Goal: Task Accomplishment & Management: Complete application form

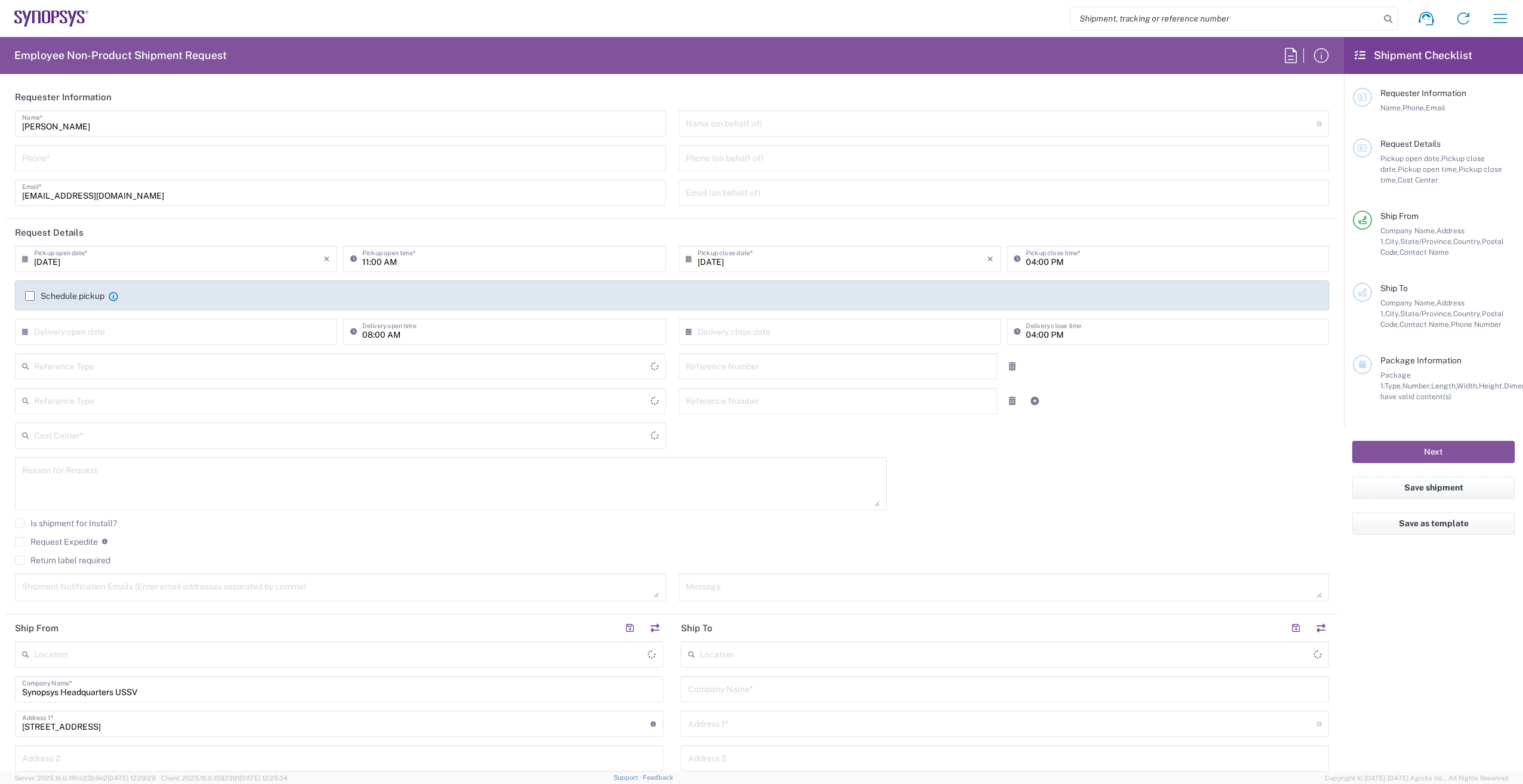
type input "Department"
type input "[GEOGRAPHIC_DATA]"
type input "[US_STATE]"
type input "Delivered at Place"
type input "[GEOGRAPHIC_DATA]"
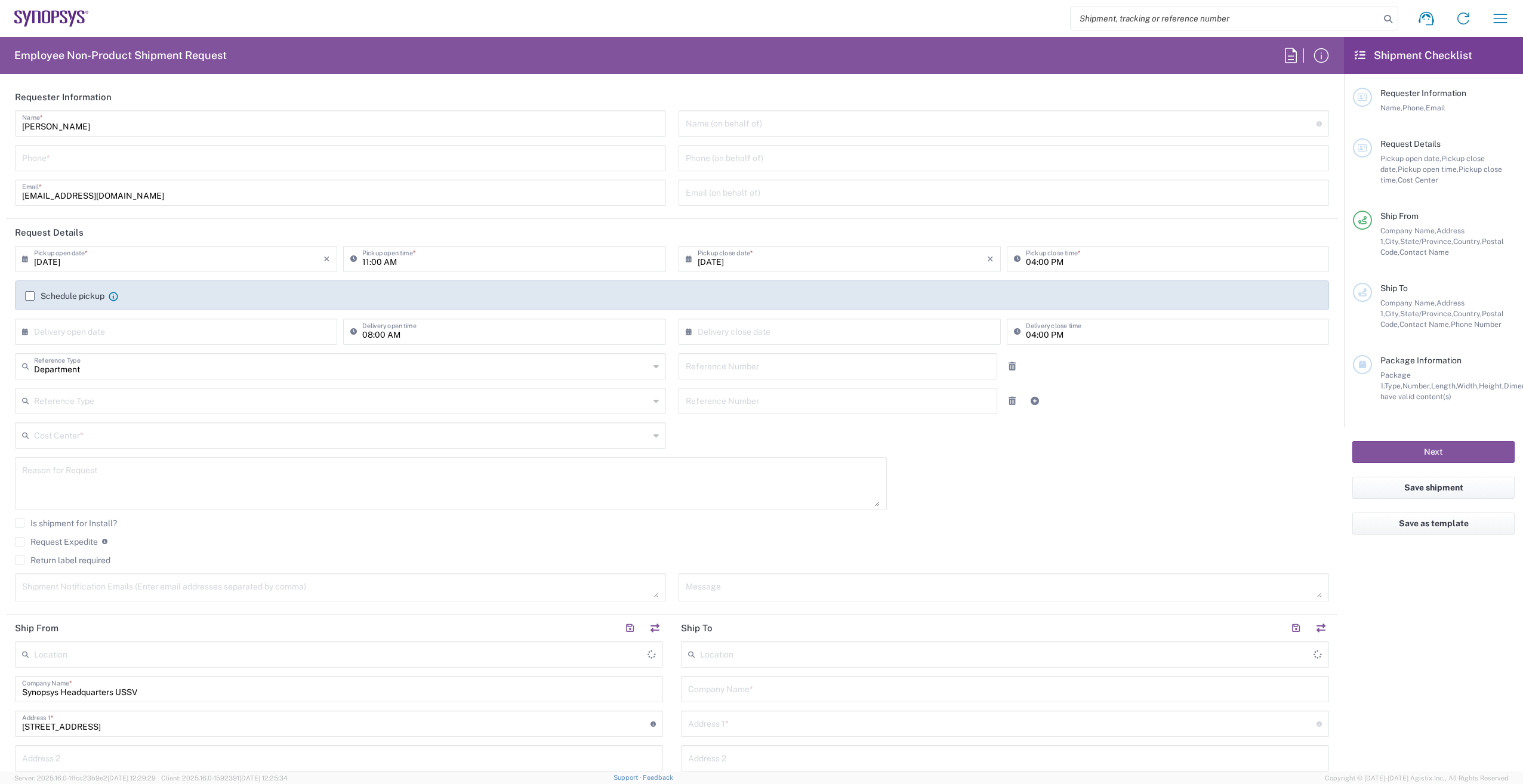
type input "Headquarters USSV"
click at [88, 160] on input "tel" at bounding box center [341, 157] width 637 height 21
type input "2797329134"
type input "[EMAIL_ADDRESS][DOMAIN_NAME]"
type input "2797329134"
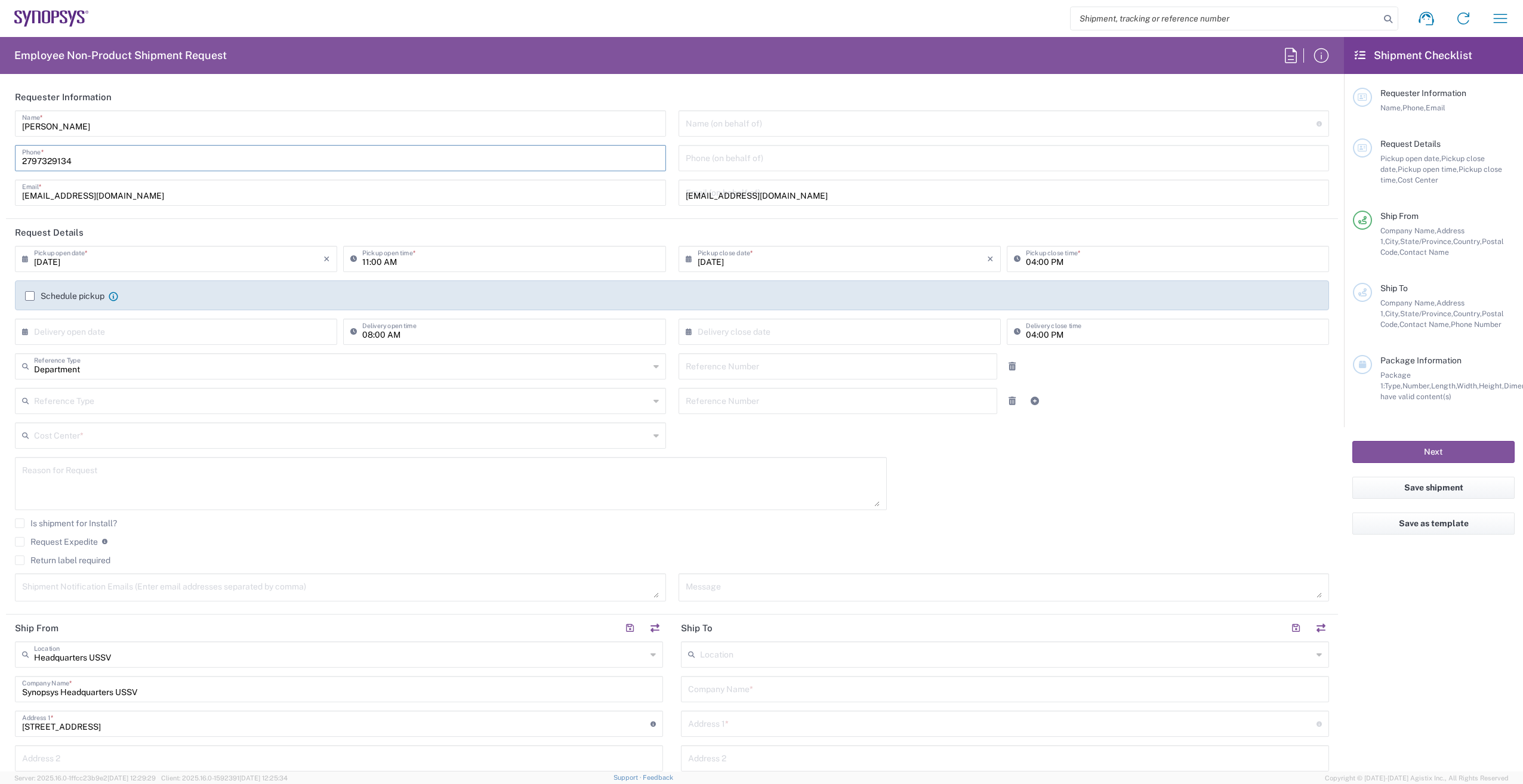
type input "Cyxtera SC9"
type input "[STREET_ADDRESS]"
type input "Santa [PERSON_NAME]"
type input "[US_STATE]"
type input "95054"
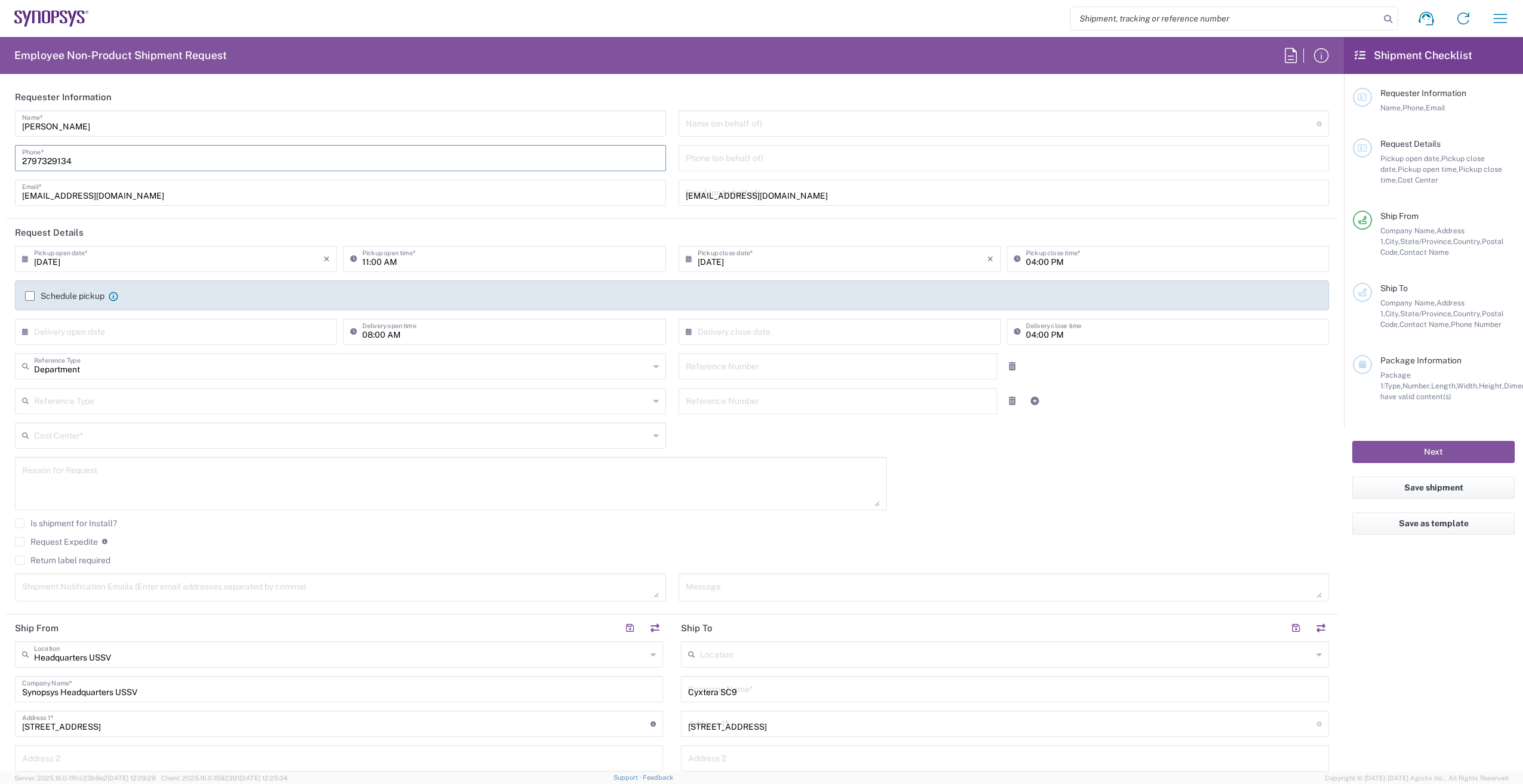
type input "2797329134"
type input "[EMAIL_ADDRESS][DOMAIN_NAME]"
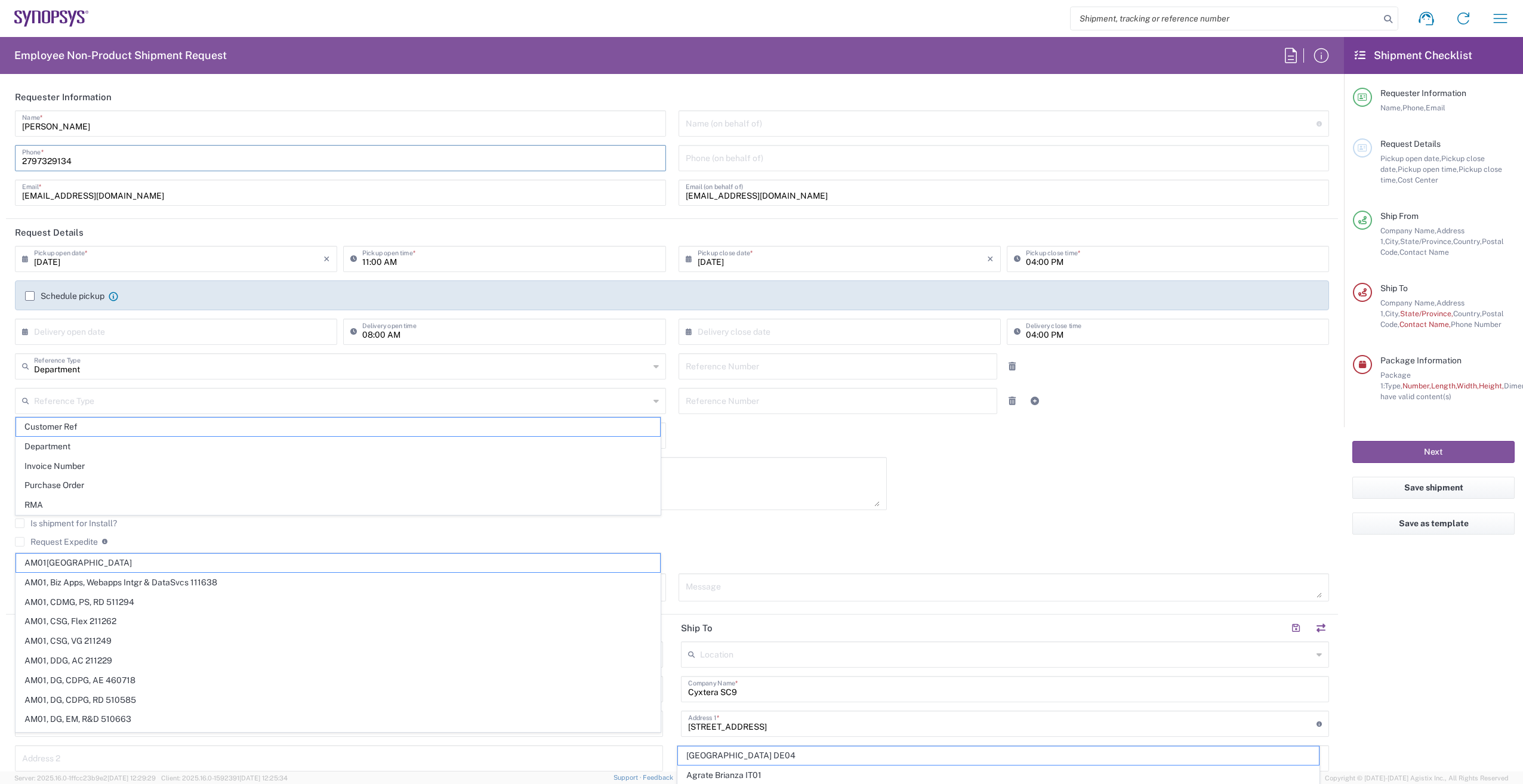
click at [870, 196] on input "[EMAIL_ADDRESS][DOMAIN_NAME]" at bounding box center [1004, 192] width 637 height 21
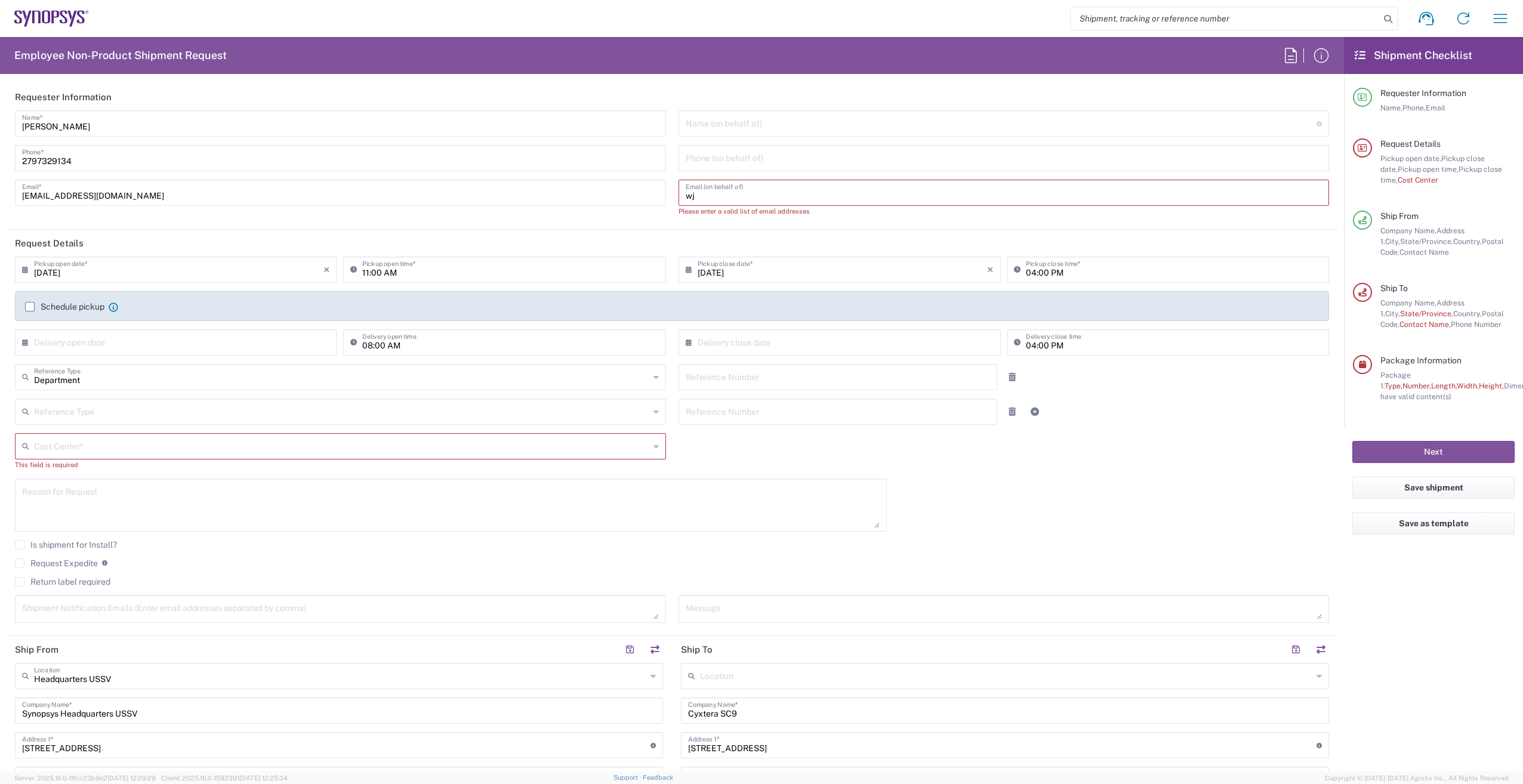
type input "w"
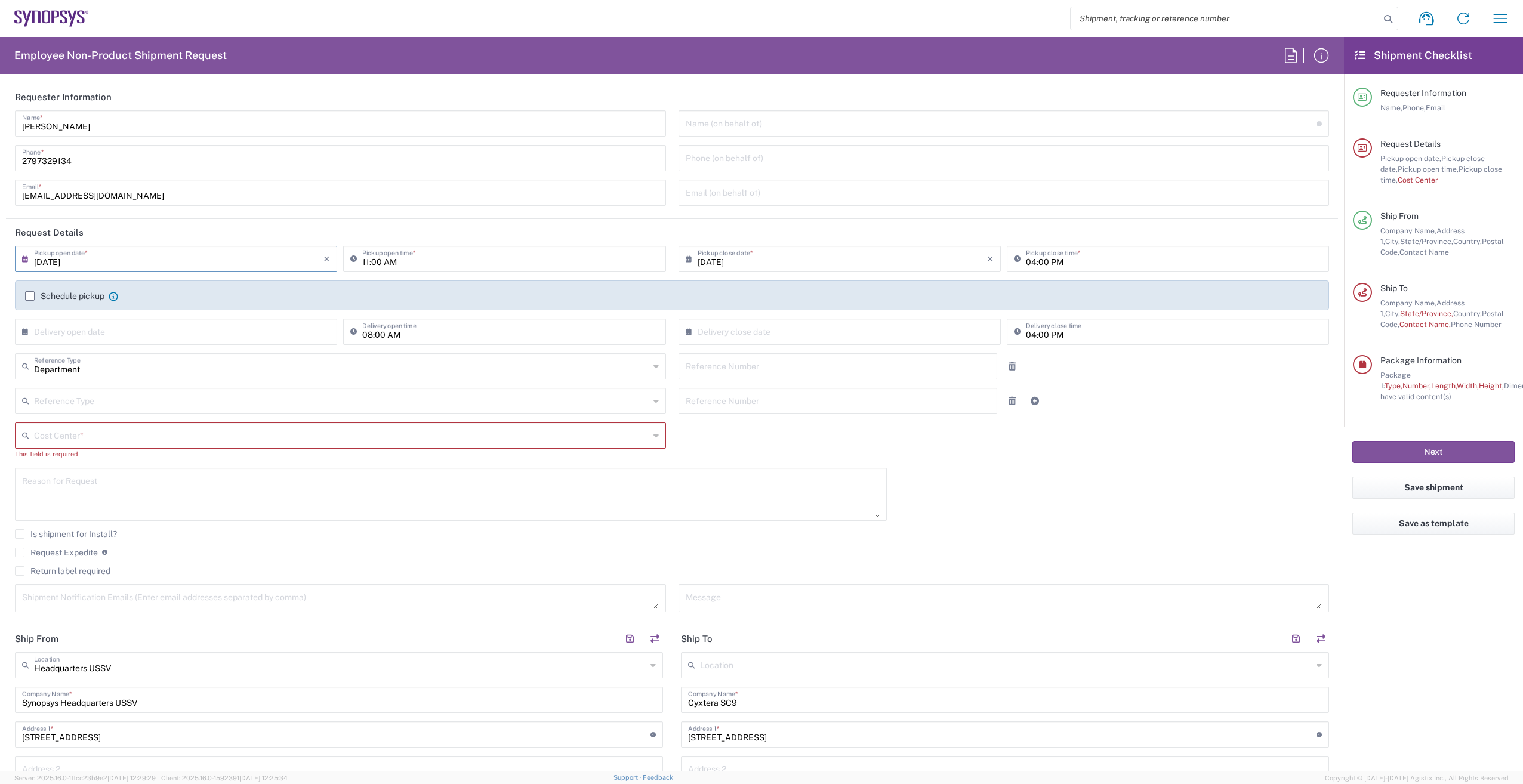
click at [258, 259] on input "[DATE]" at bounding box center [179, 258] width 290 height 21
click at [165, 369] on span "19" at bounding box center [160, 367] width 17 height 17
type input "[DATE]"
click at [1029, 263] on input "04:00 PM" at bounding box center [1174, 258] width 296 height 21
type input "02:00 PM"
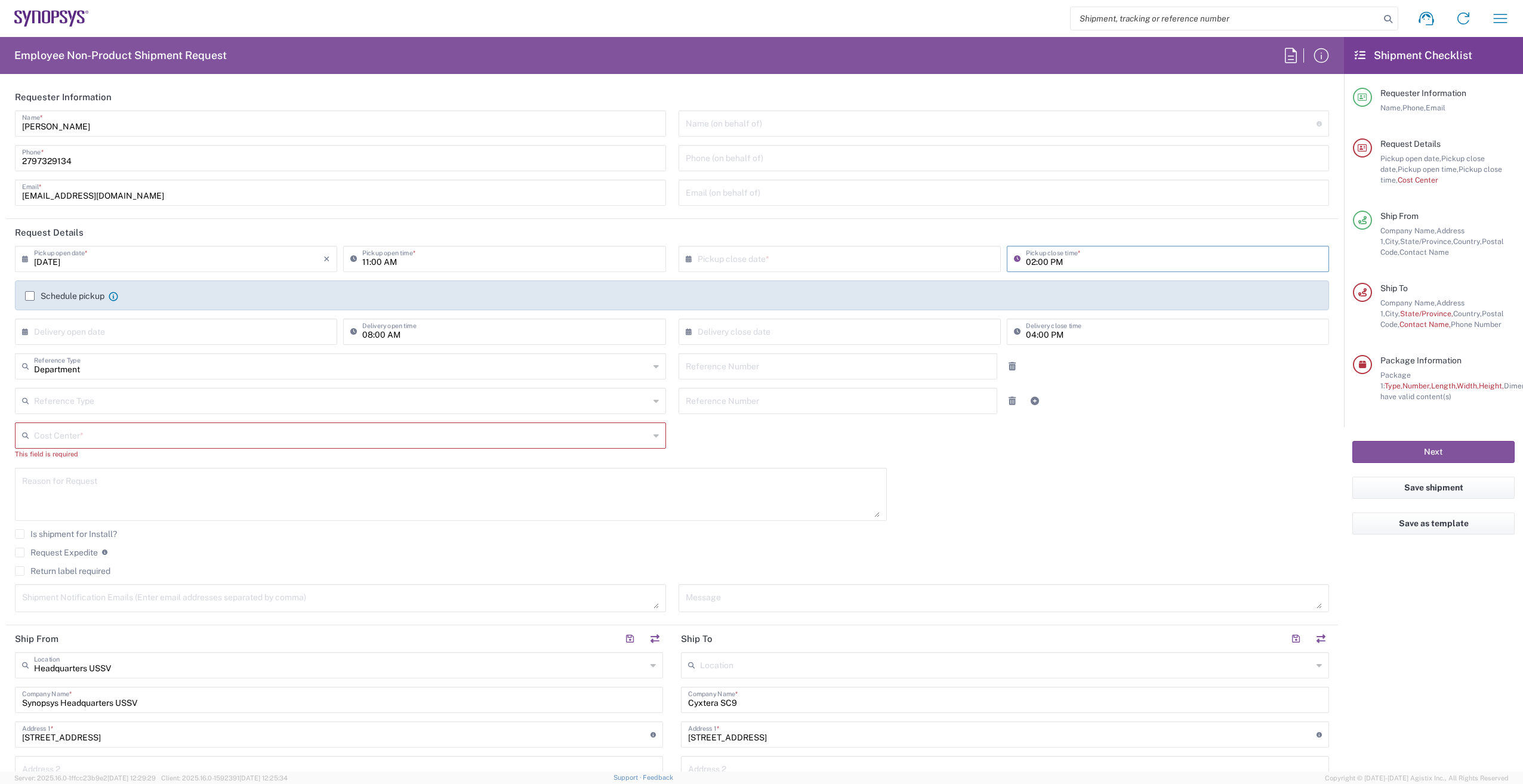
click at [366, 265] on input "11:00 AM" at bounding box center [510, 258] width 296 height 21
type input "01:00 AM"
click at [1031, 260] on input "02:00 PM" at bounding box center [1174, 258] width 296 height 21
type input "03:00 PM"
click at [779, 258] on input "text" at bounding box center [843, 258] width 290 height 21
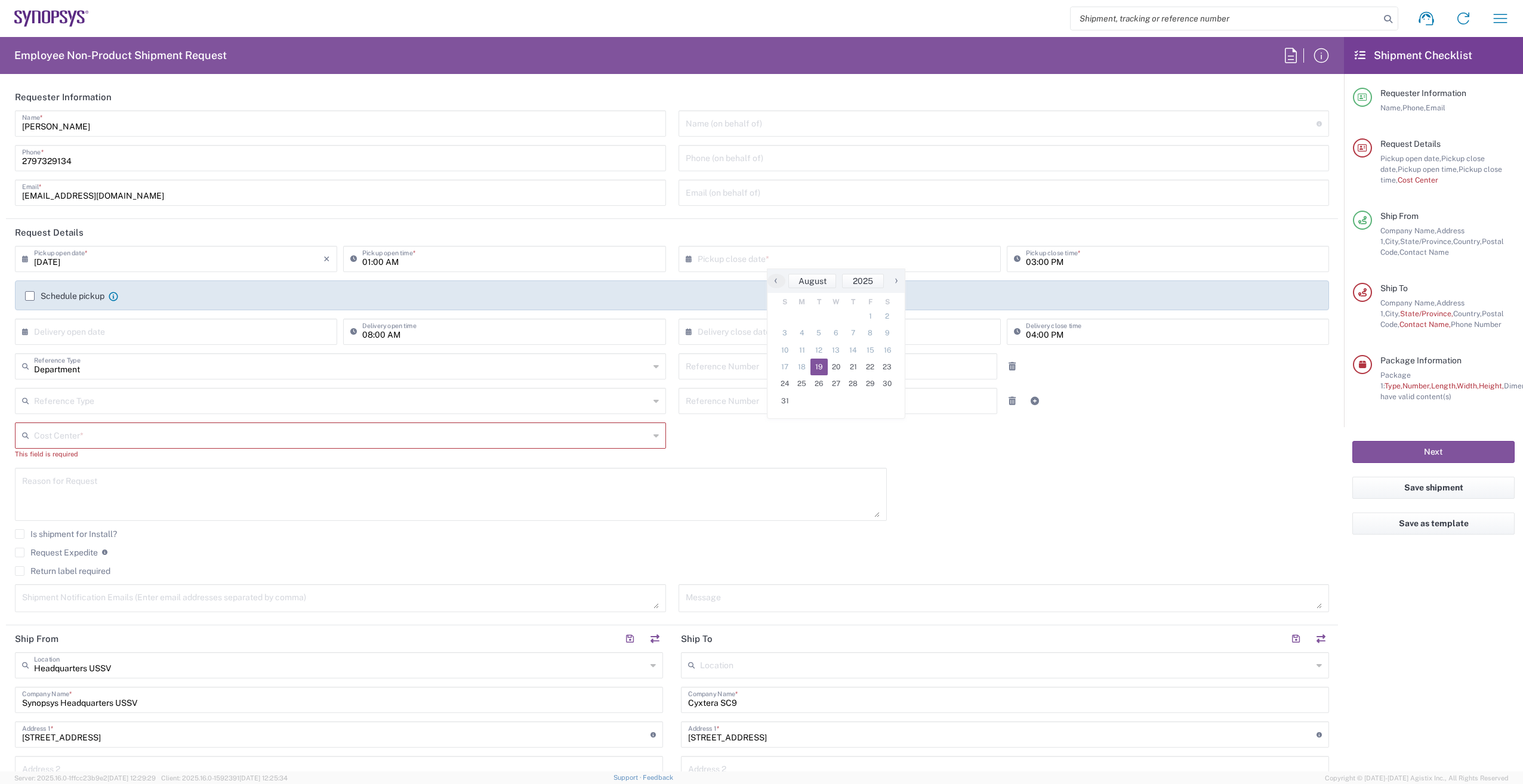
click at [822, 371] on span "19" at bounding box center [819, 367] width 17 height 17
type input "[DATE]"
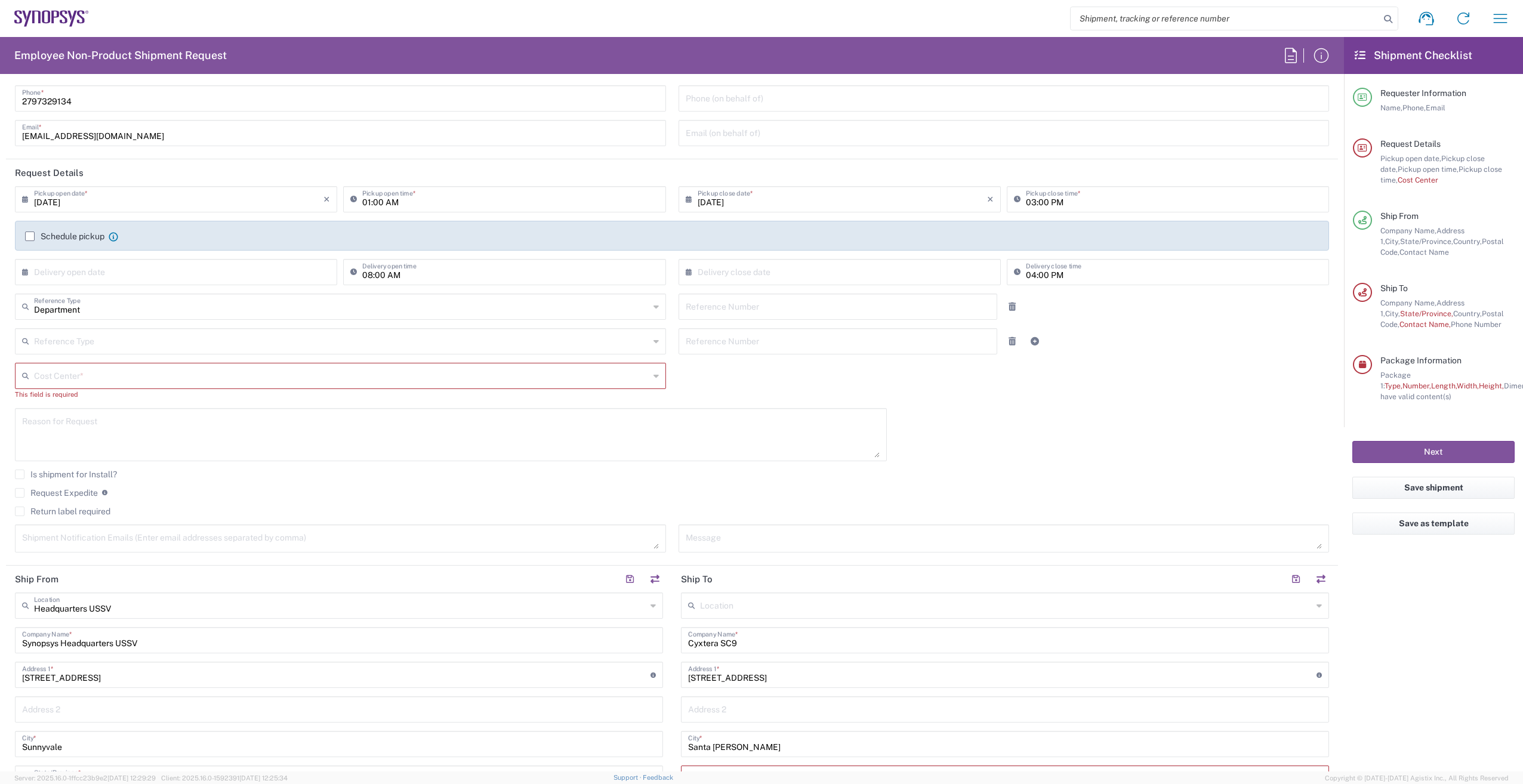
click at [654, 378] on icon at bounding box center [656, 375] width 5 height 19
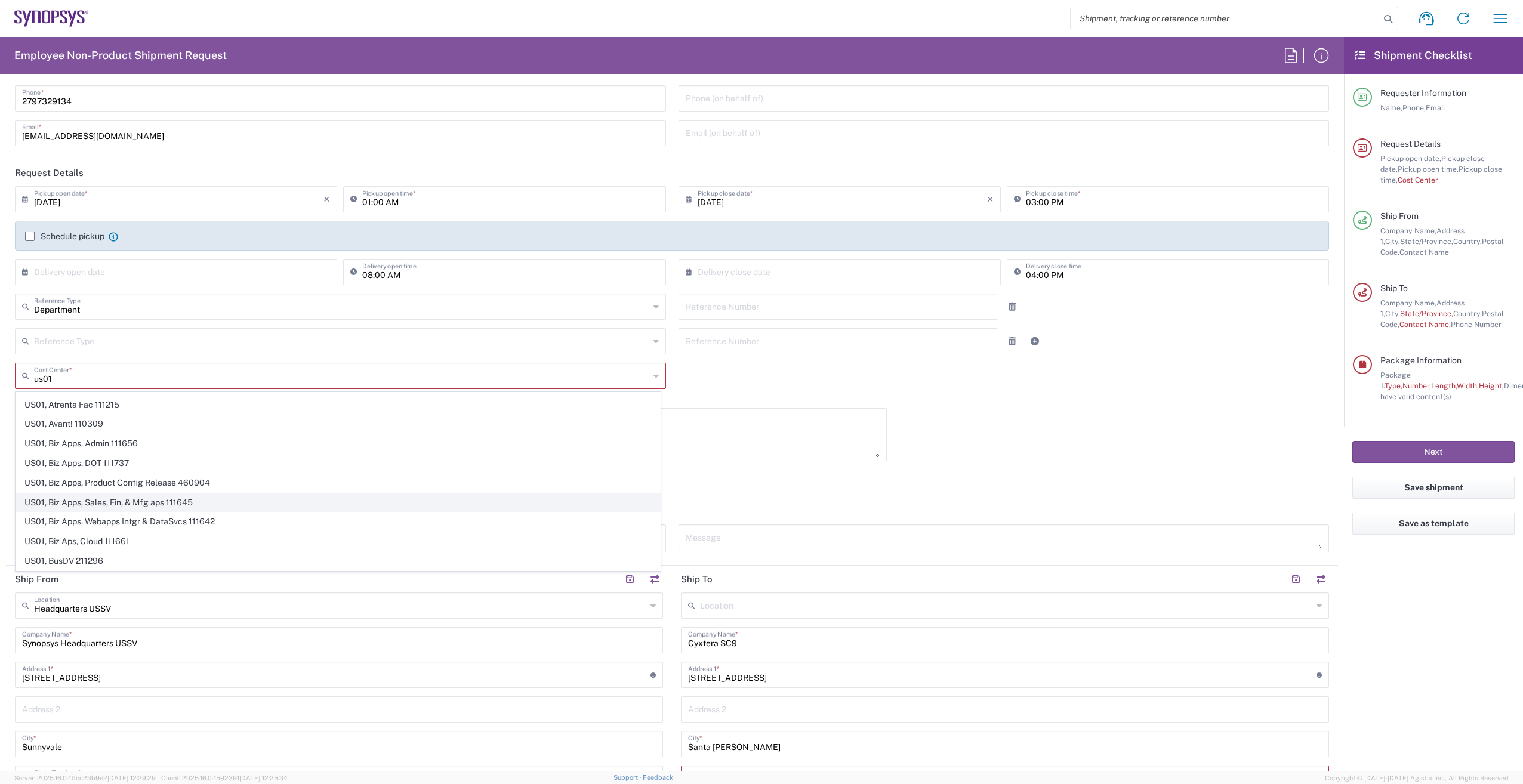
click at [266, 495] on span "US01, Biz Apps, Sales, Fin, & Mfg aps 111645" at bounding box center [338, 503] width 644 height 18
type input "US01, Biz Apps, Sales, Fin, & Mfg aps 111645"
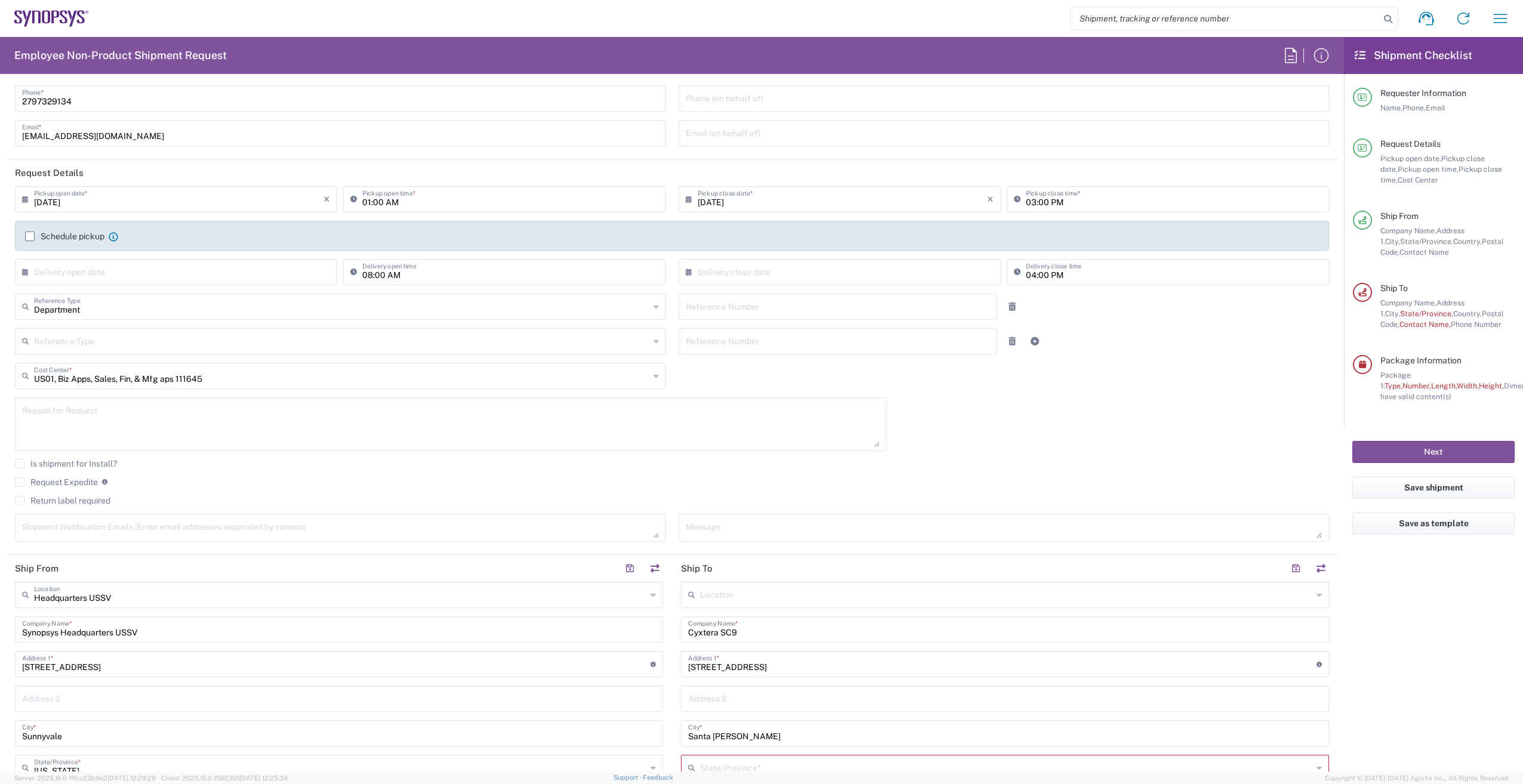
click at [215, 412] on textarea at bounding box center [451, 424] width 858 height 46
type textarea "c"
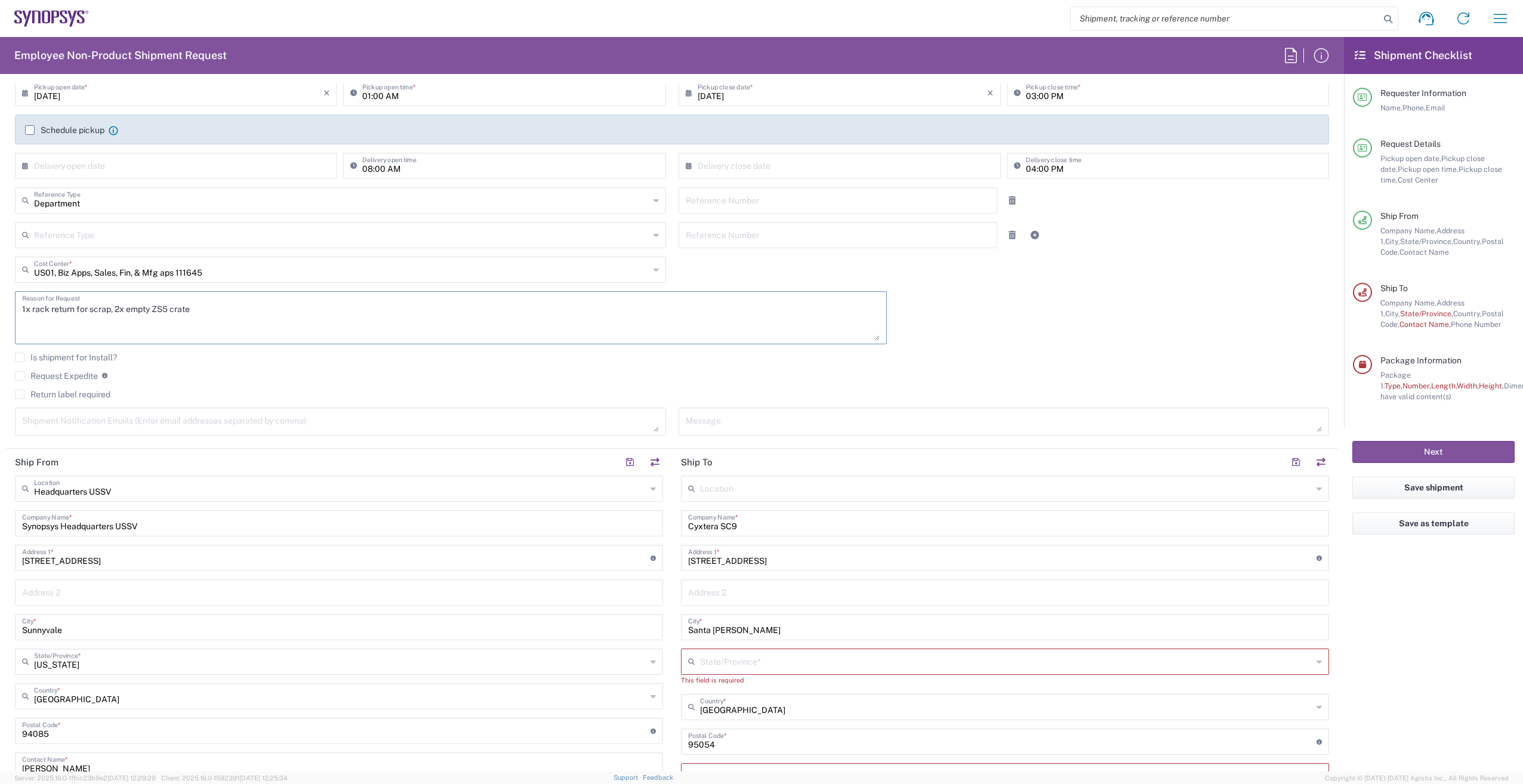
scroll to position [179, 0]
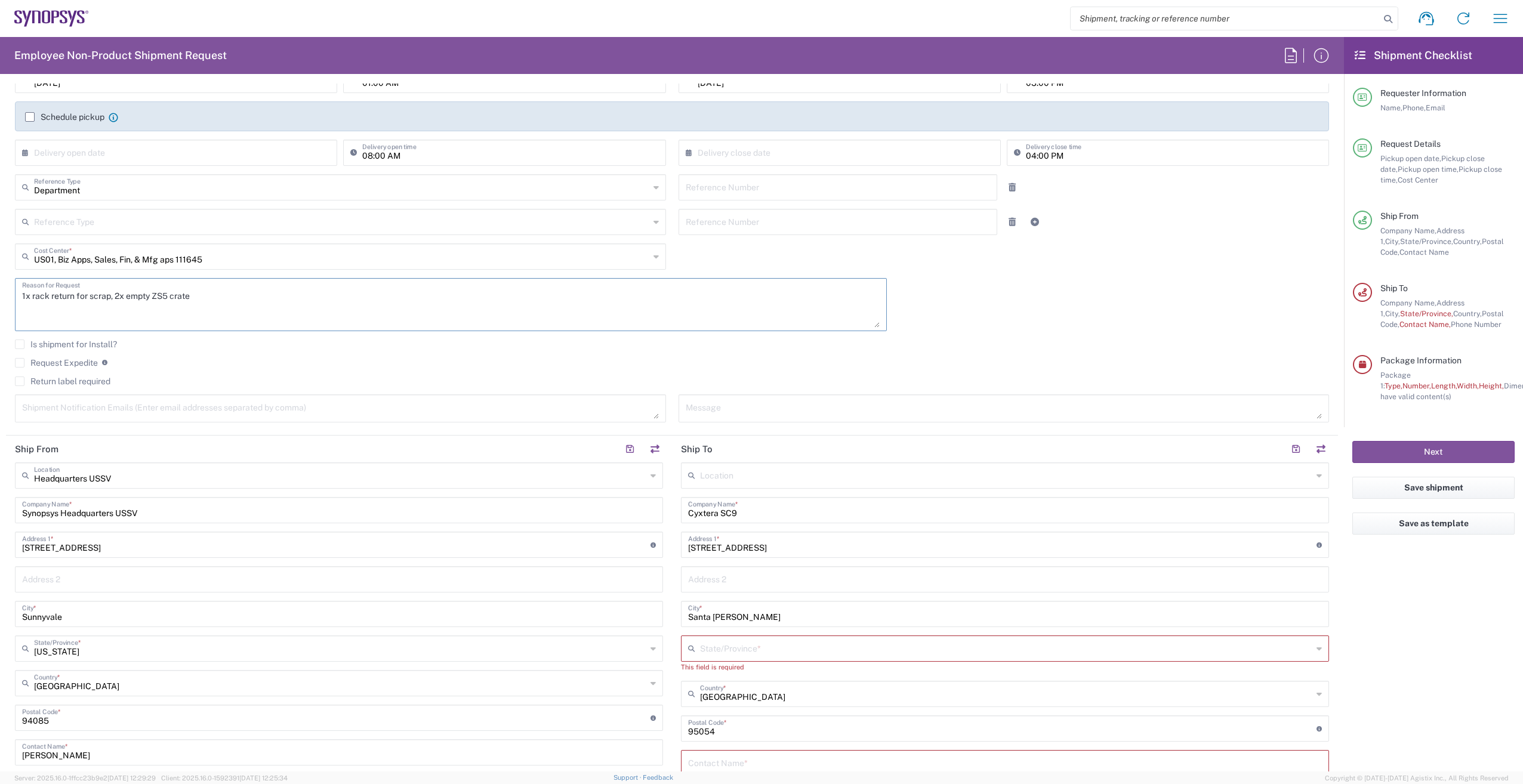
type textarea "1x rack return for scrap, 2x empty ZS5 crate"
click at [136, 513] on input "Synopsys Headquarters USSV" at bounding box center [339, 509] width 634 height 21
type input "V"
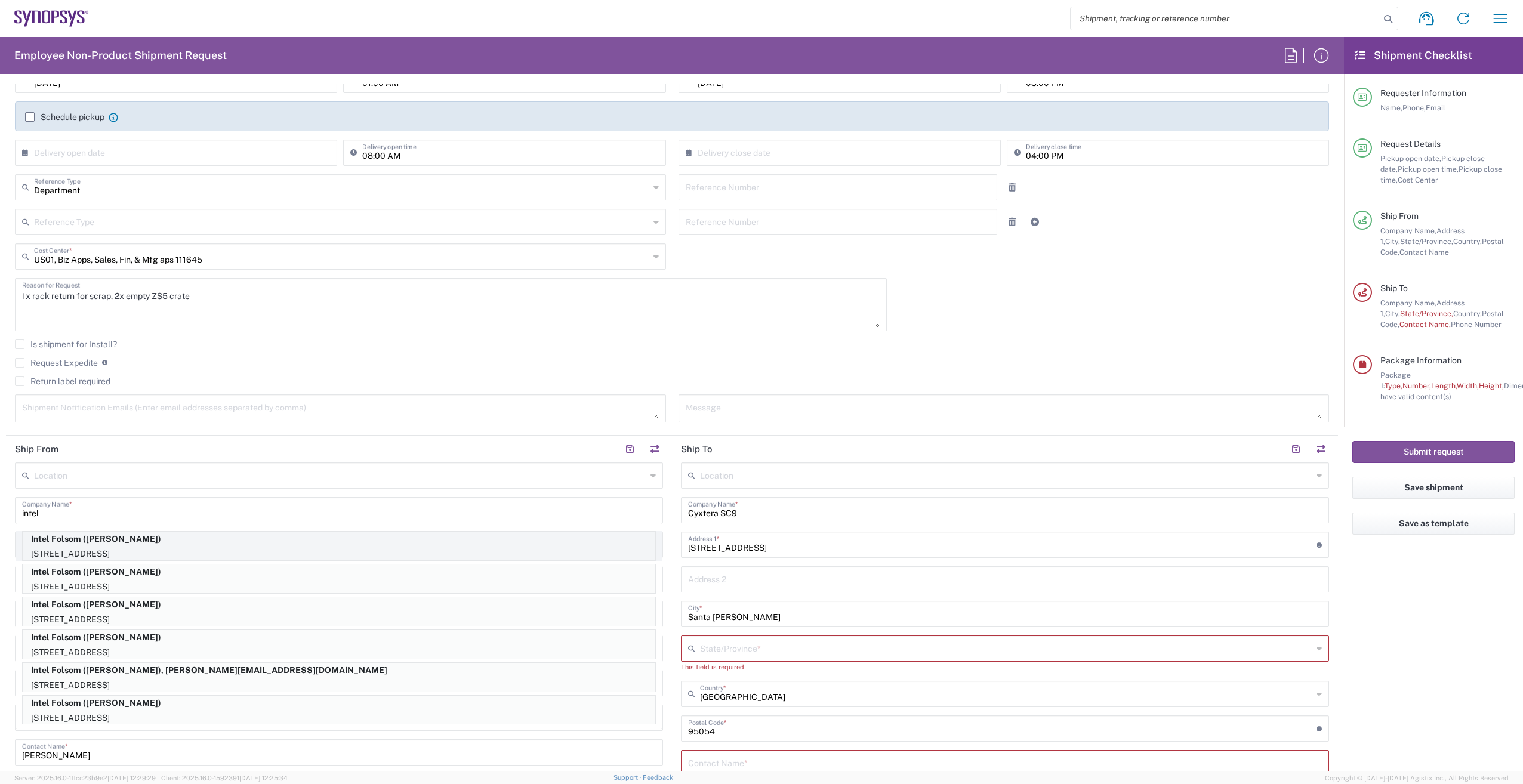
click at [143, 546] on p "Intel Folsom ([PERSON_NAME])" at bounding box center [339, 539] width 633 height 15
type input "Intel Folsom"
type input "[STREET_ADDRESS]"
type input "FM6 Dock"
type input "Folsom"
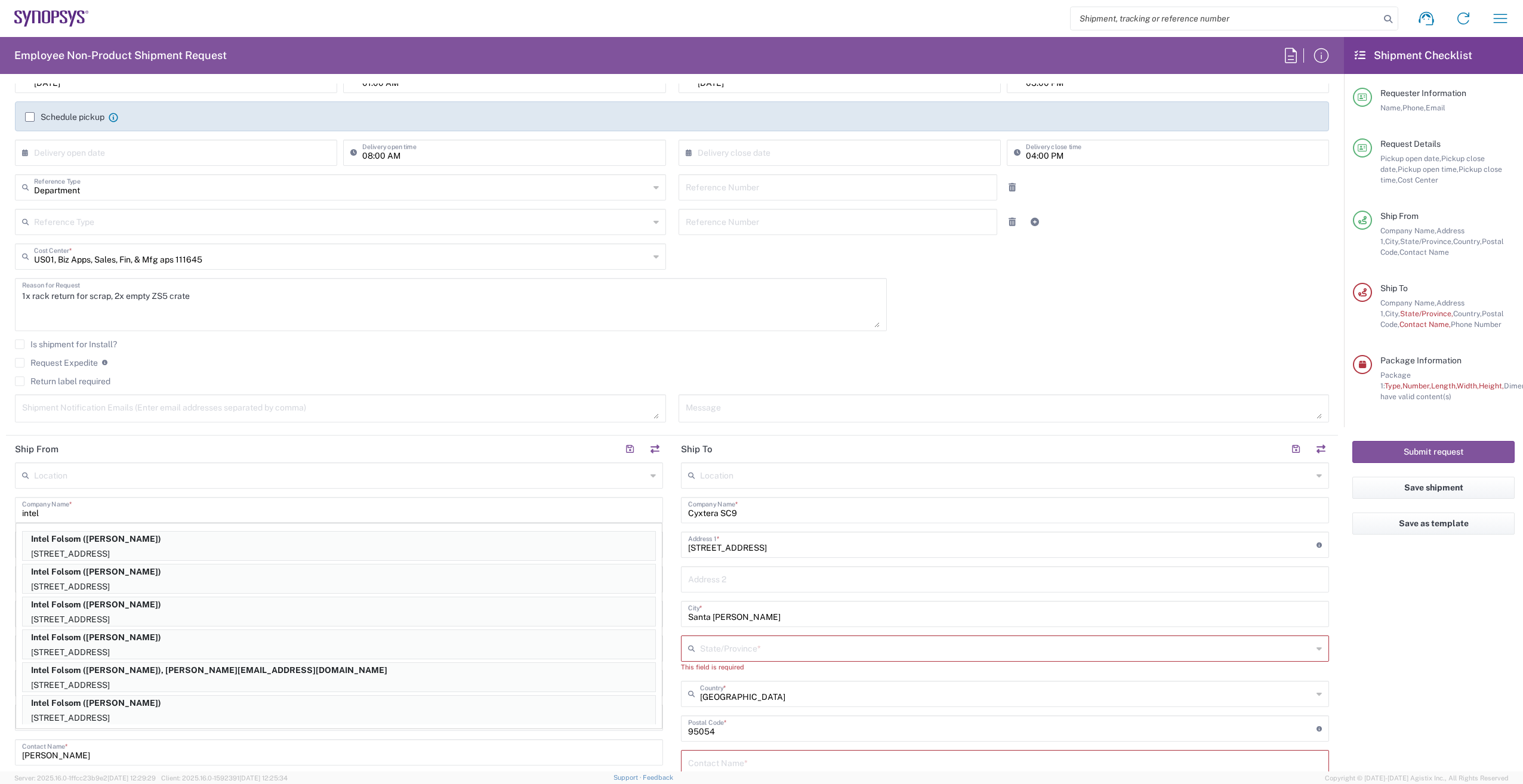
type input "95630-9599"
type input "[PERSON_NAME]"
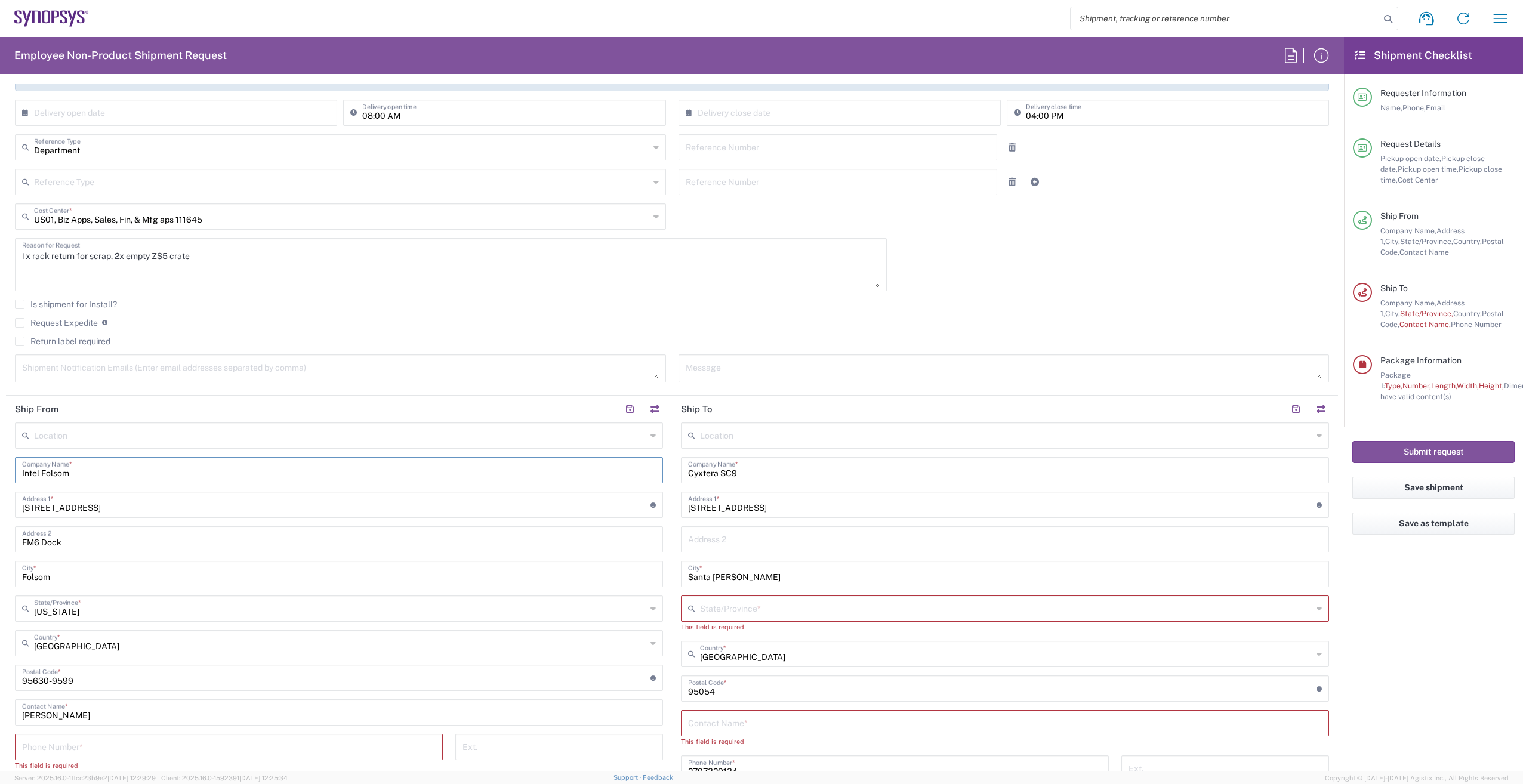
scroll to position [298, 0]
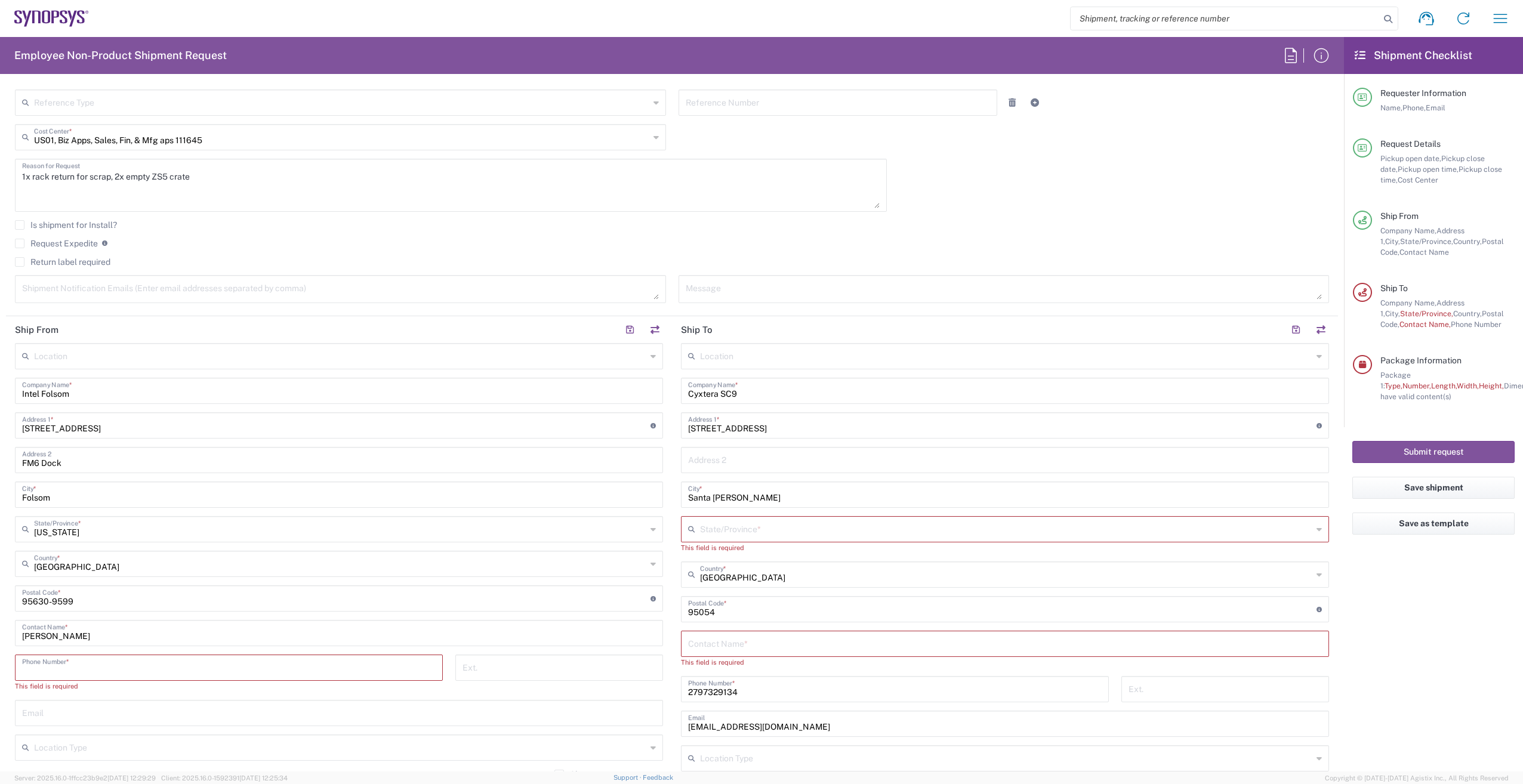
click at [179, 668] on input "tel" at bounding box center [229, 667] width 413 height 21
type input "2797329134"
type input "[EMAIL_ADDRESS][DOMAIN_NAME]"
type input "[US_STATE]"
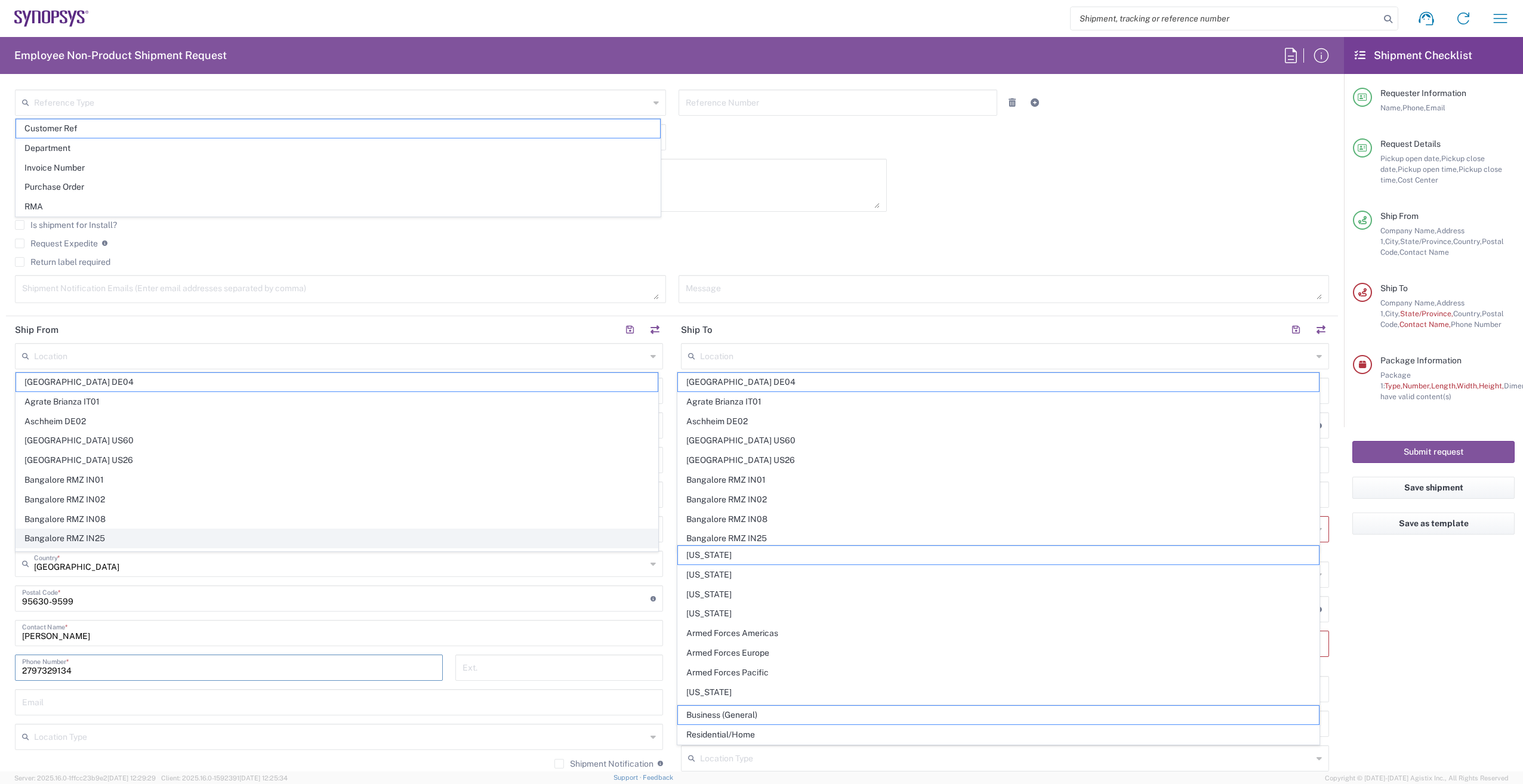
type input "[PHONE_NUMBER]"
click at [282, 664] on input "[PHONE_NUMBER]" at bounding box center [229, 667] width 413 height 21
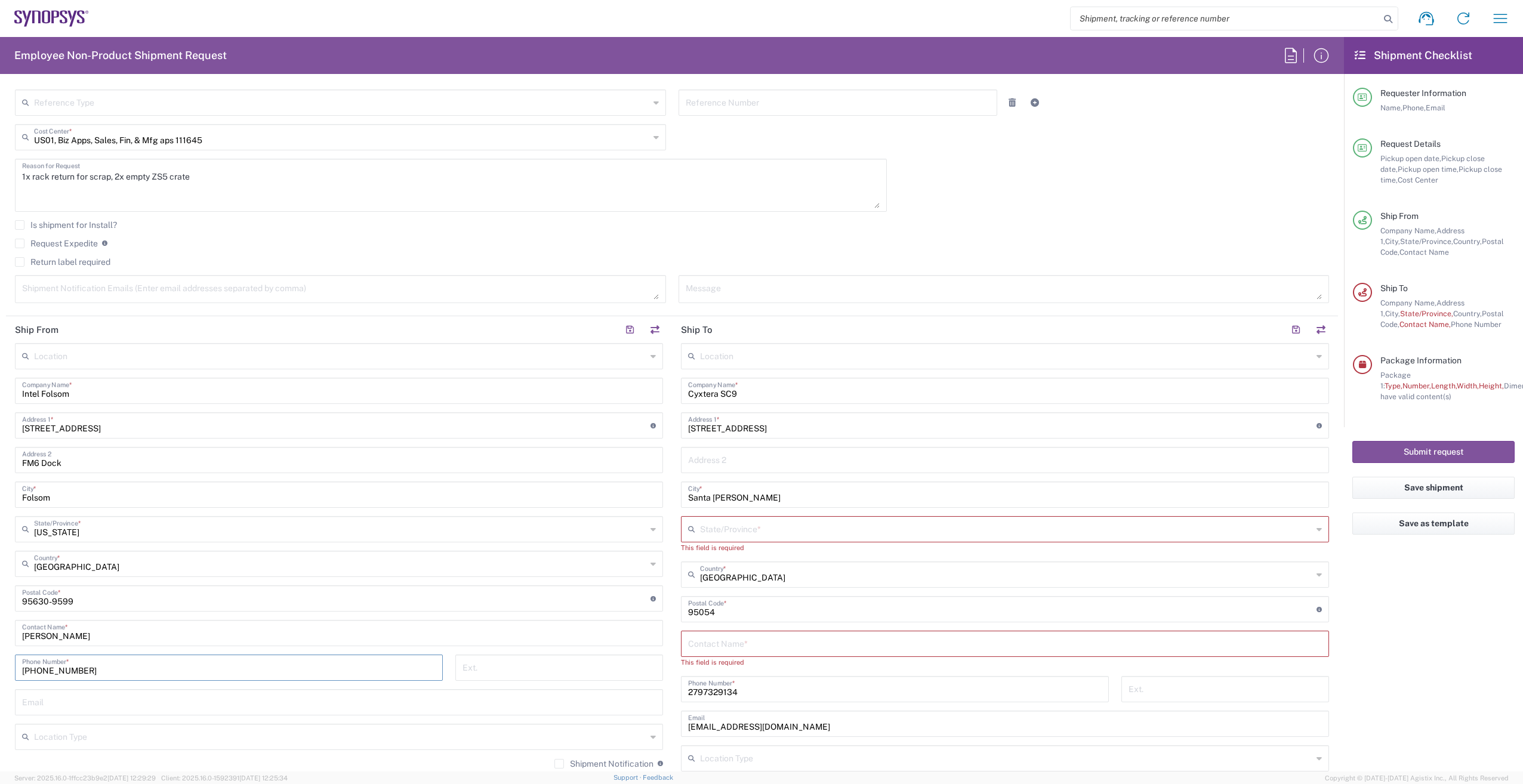
click at [283, 664] on input "[PHONE_NUMBER]" at bounding box center [229, 667] width 413 height 21
type input "6"
click at [62, 669] on input "tel" at bounding box center [229, 667] width 413 height 21
type input "2797329134"
type input "[US_STATE]"
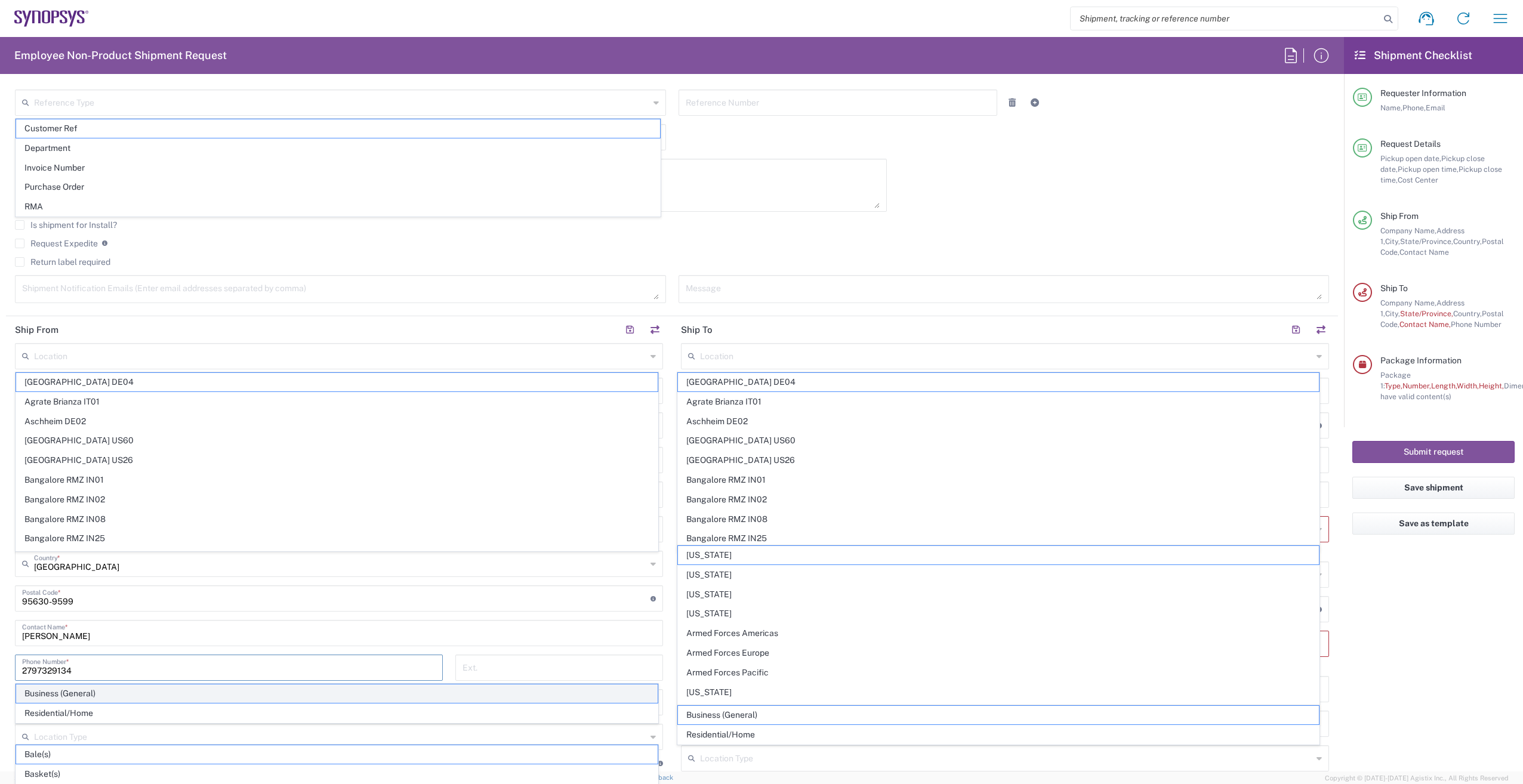
type input "[PHONE_NUMBER]"
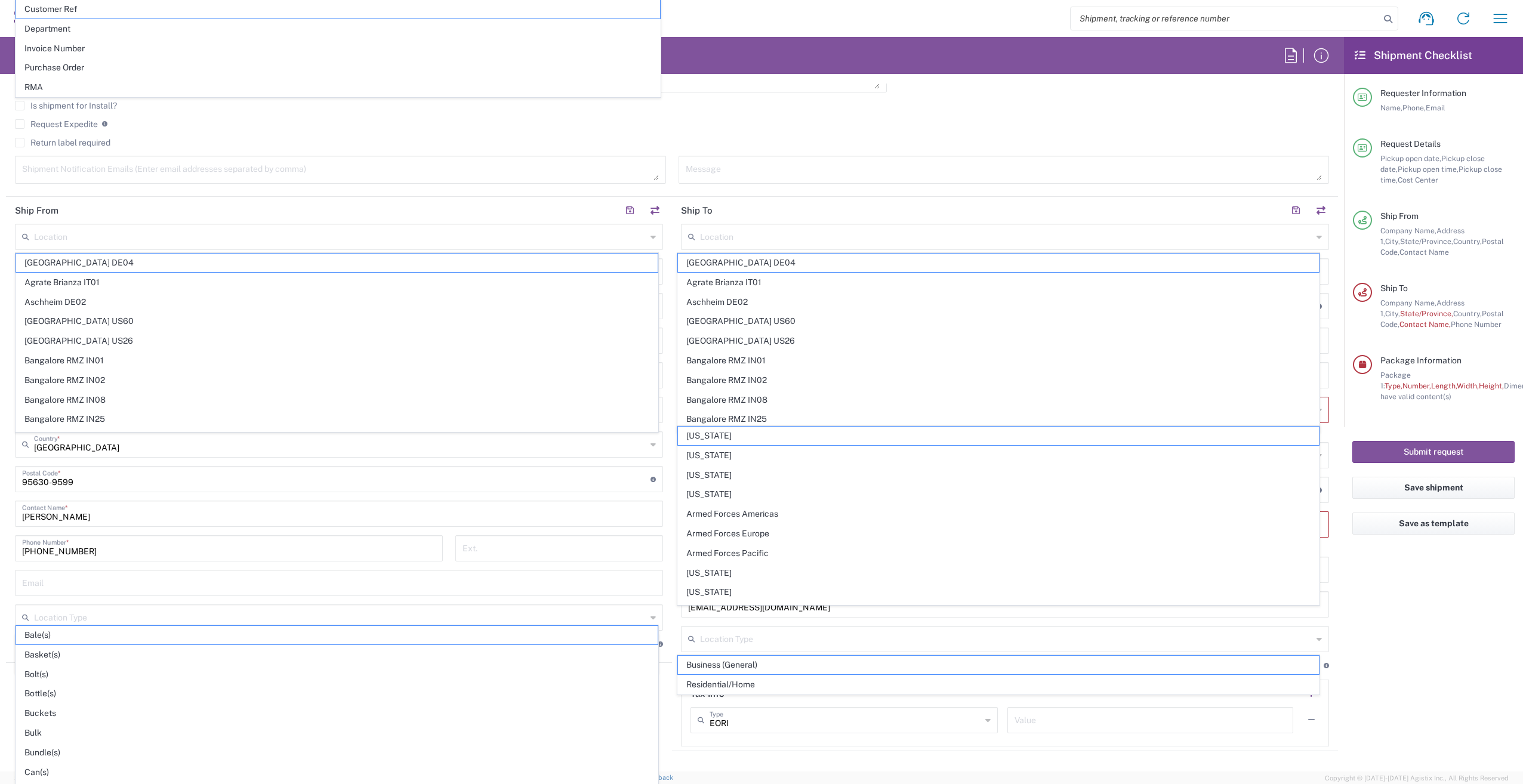
click at [0, 587] on form "Requester Information [PERSON_NAME] Name * [PHONE_NUMBER] Phone * [EMAIL_ADDRES…" at bounding box center [672, 428] width 1344 height 688
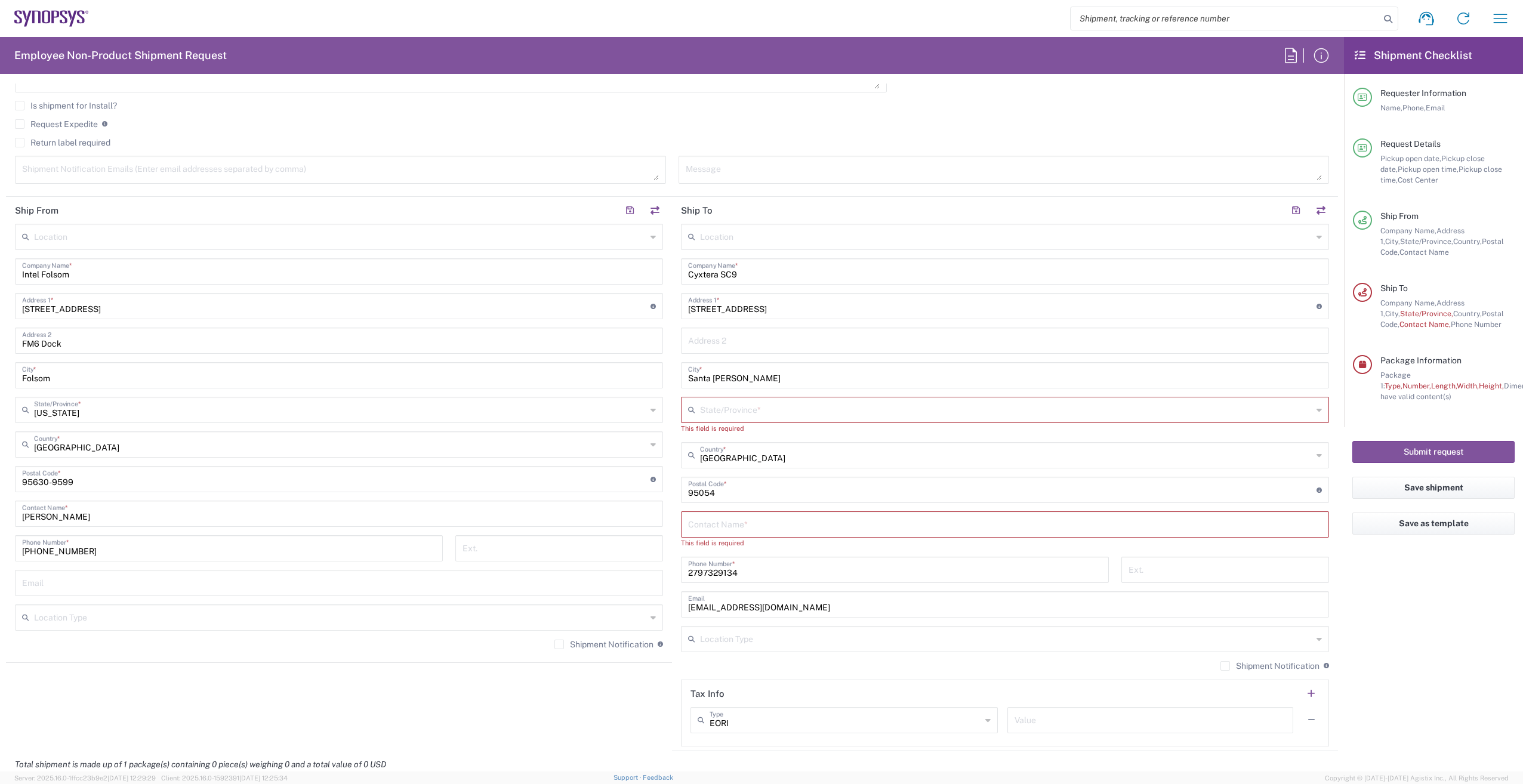
click at [131, 537] on input "[PHONE_NUMBER]" at bounding box center [229, 547] width 413 height 21
type input "6"
click at [109, 554] on input "tel" at bounding box center [229, 547] width 413 height 21
type input "2797329134"
type input "[US_STATE]"
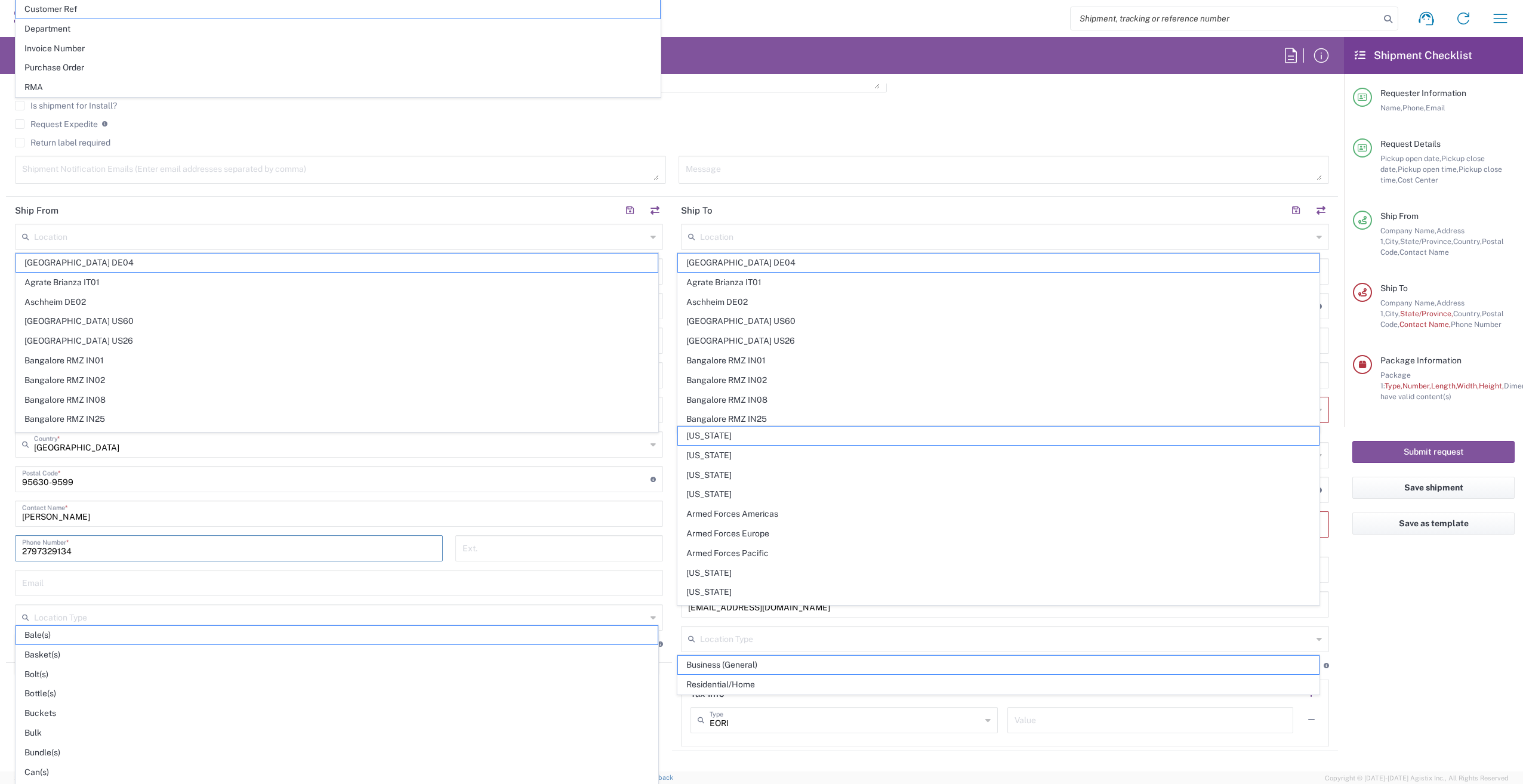
click at [33, 589] on input "text" at bounding box center [339, 582] width 634 height 21
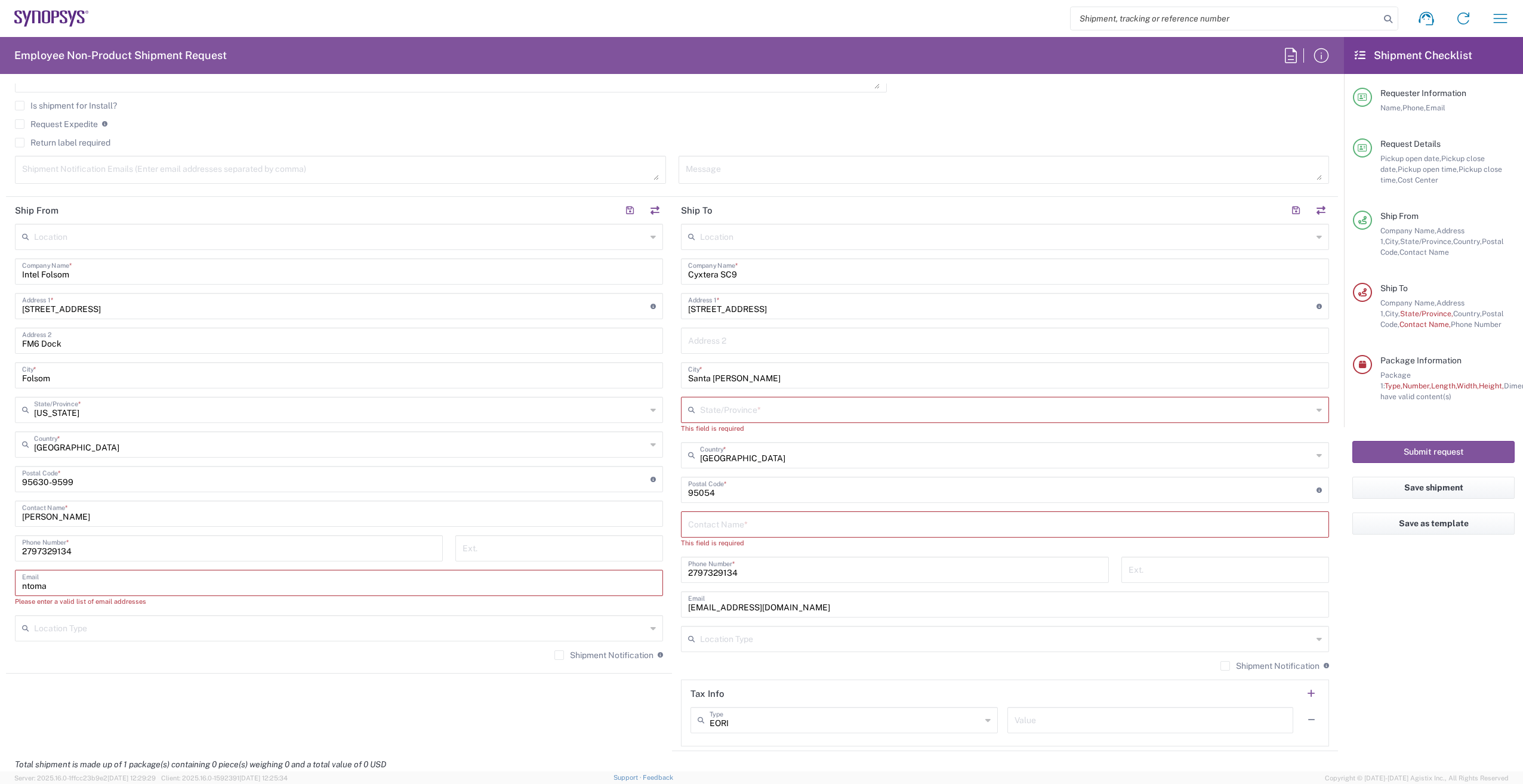
click at [380, 643] on div "Location [GEOGRAPHIC_DATA] DE04 Agrate Brianza IT01 [GEOGRAPHIC_DATA] DE02 [GEO…" at bounding box center [339, 446] width 648 height 445
click at [142, 579] on input "ntoma" at bounding box center [339, 582] width 634 height 21
type input "[EMAIL_ADDRESS][DOMAIN_NAME]"
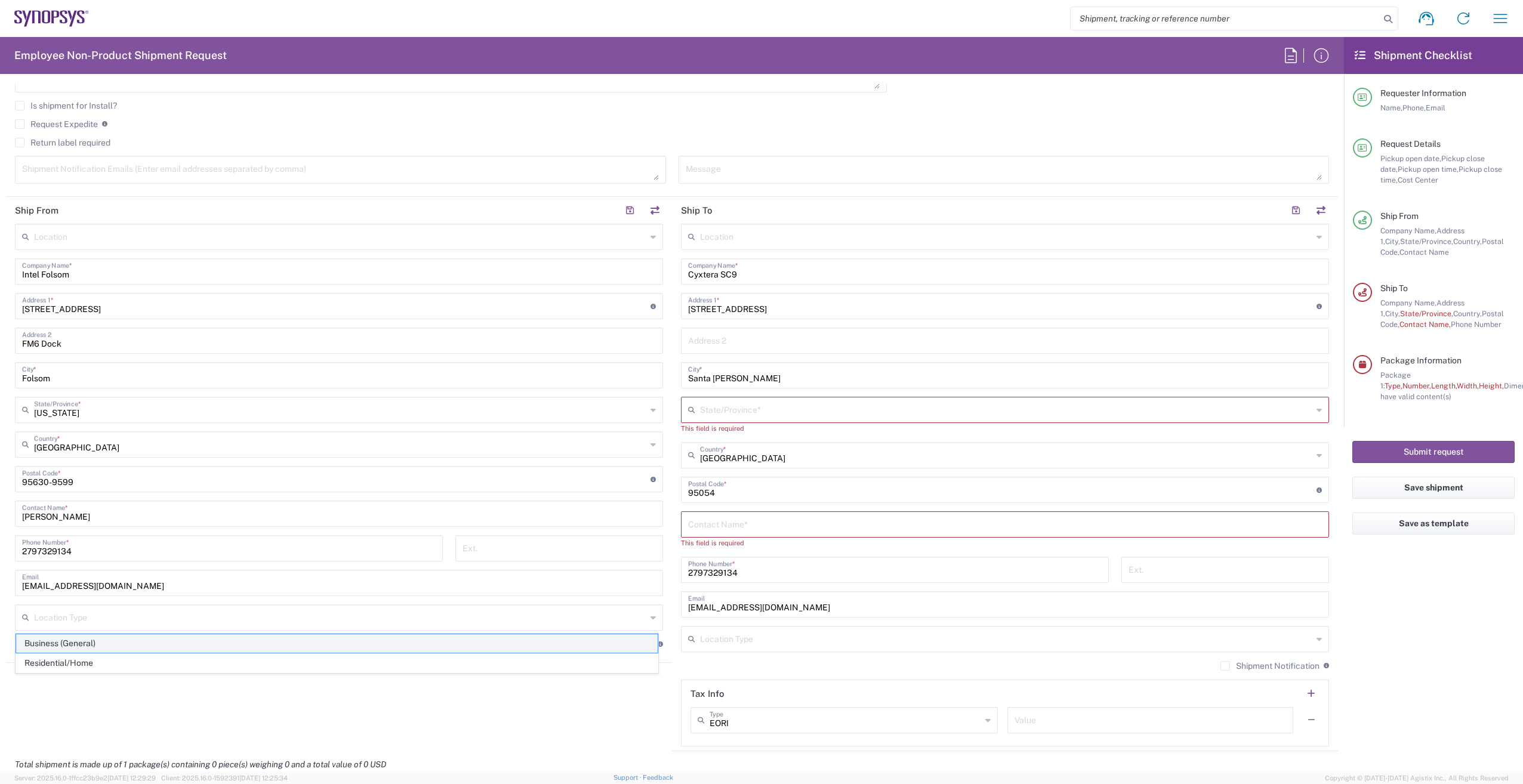
click at [79, 639] on span "Business (General)" at bounding box center [337, 643] width 642 height 18
type input "Business (General)"
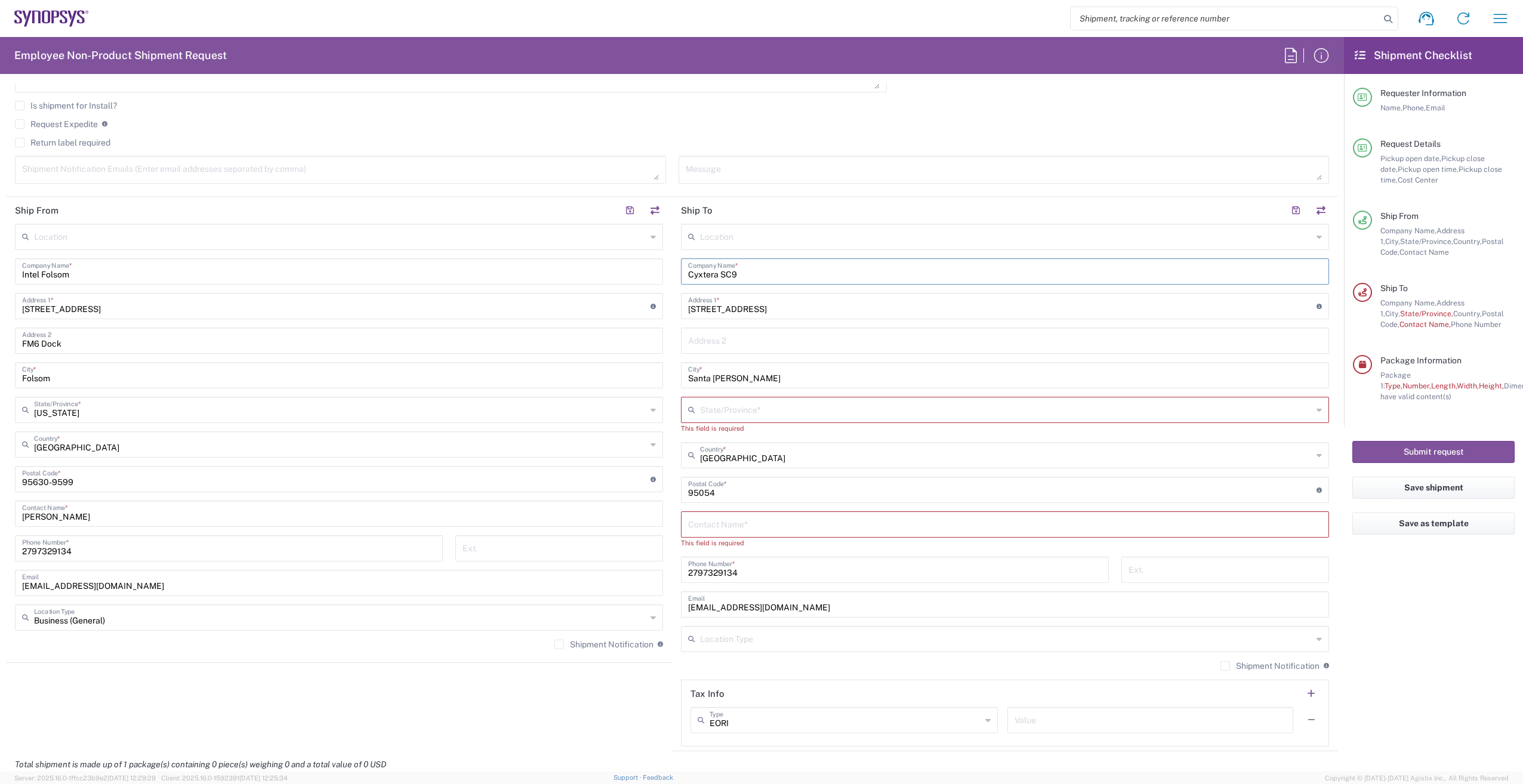
click at [779, 269] on input "Cyxtera SC9" at bounding box center [1005, 271] width 634 height 21
type input "C"
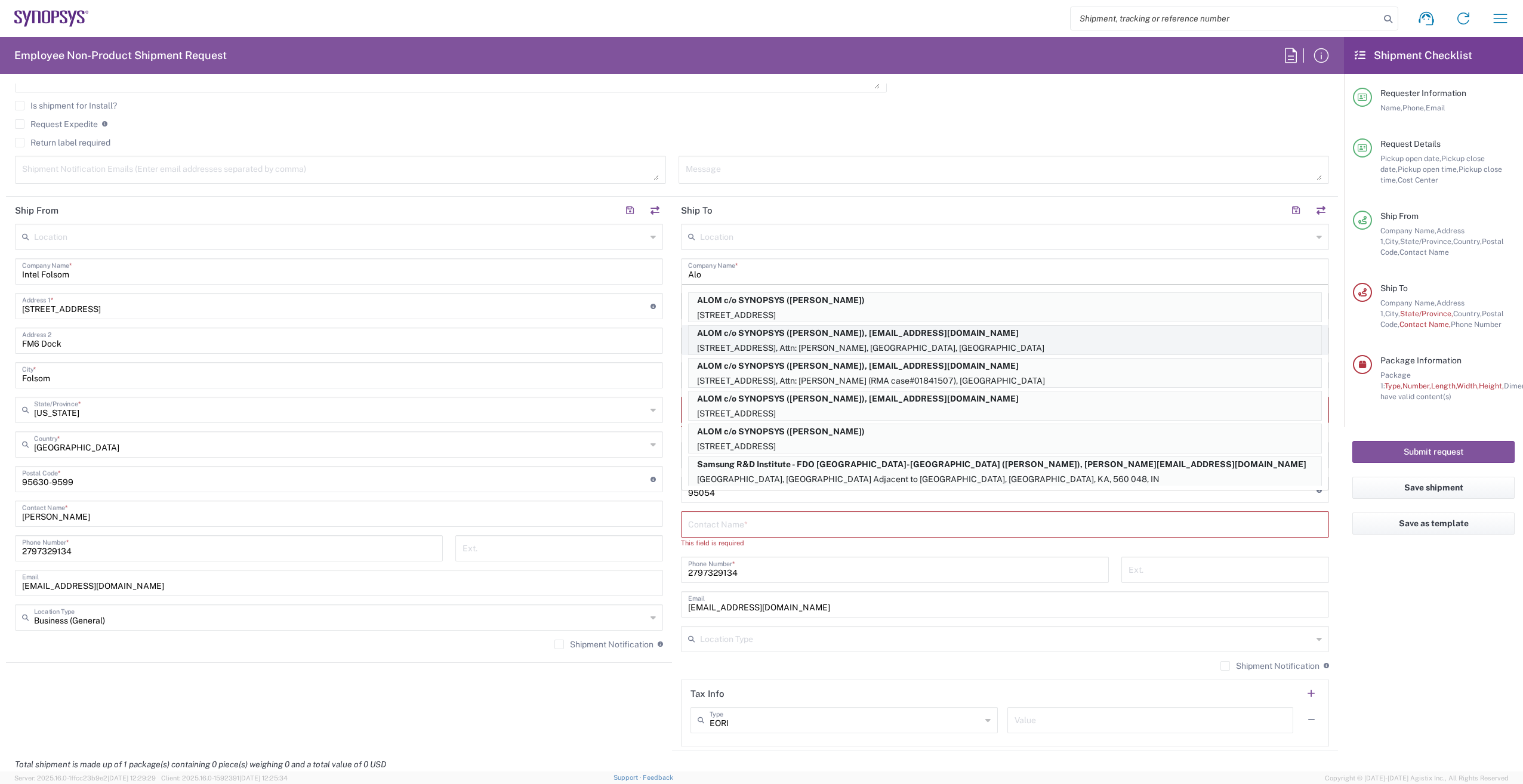
click at [753, 339] on p "ALOM c/o SYNOPSYS ([PERSON_NAME]), [EMAIL_ADDRESS][DOMAIN_NAME]" at bounding box center [1005, 333] width 633 height 15
type input "ALOM c/o SYNOPSYS"
type input "[STREET_ADDRESS]"
type input "Attn: [PERSON_NAME]"
type input "Fremont"
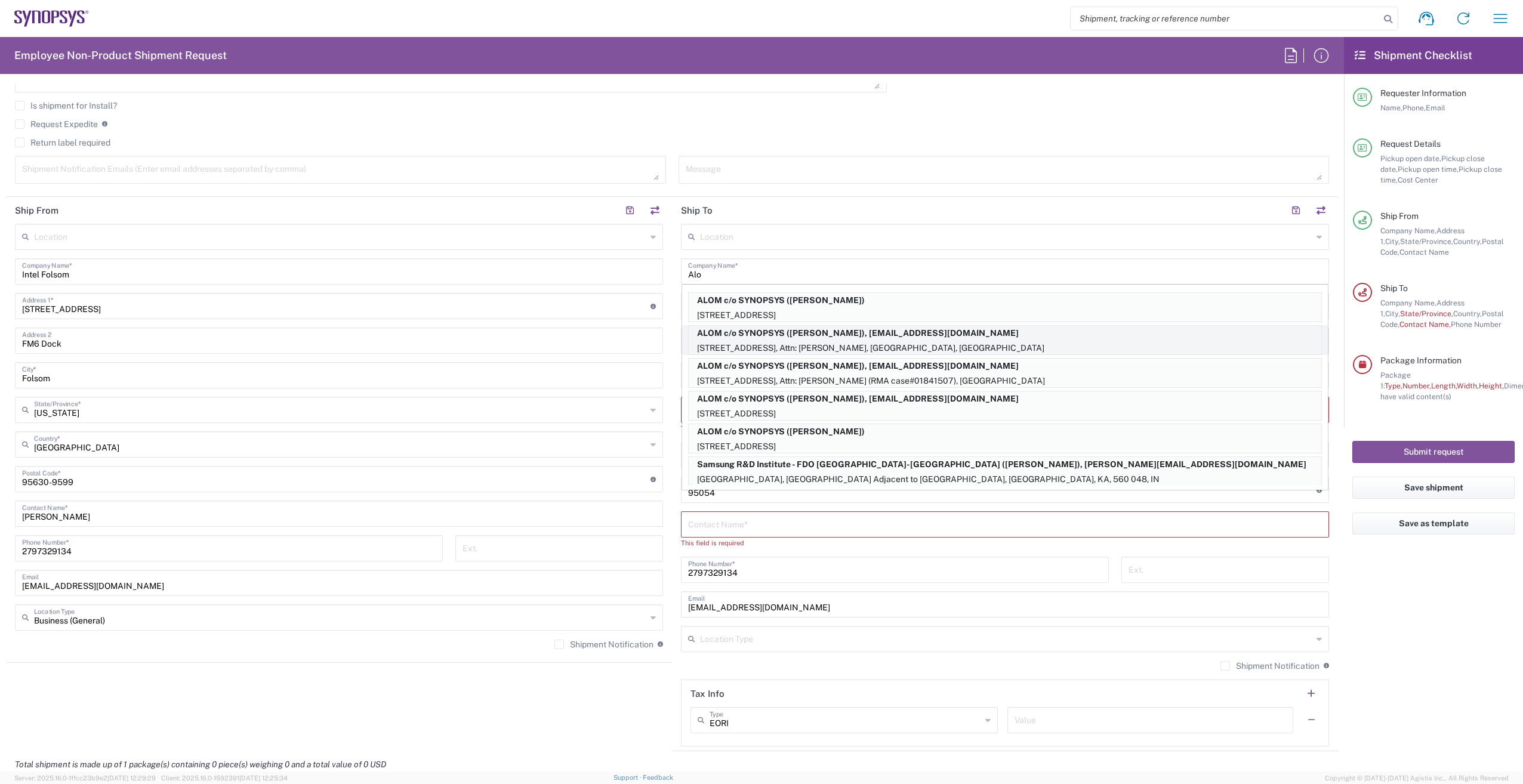
type input "[US_STATE]"
type input "94539"
type input "[PERSON_NAME]"
type input "5102999093"
type input "[EMAIL_ADDRESS][DOMAIN_NAME]"
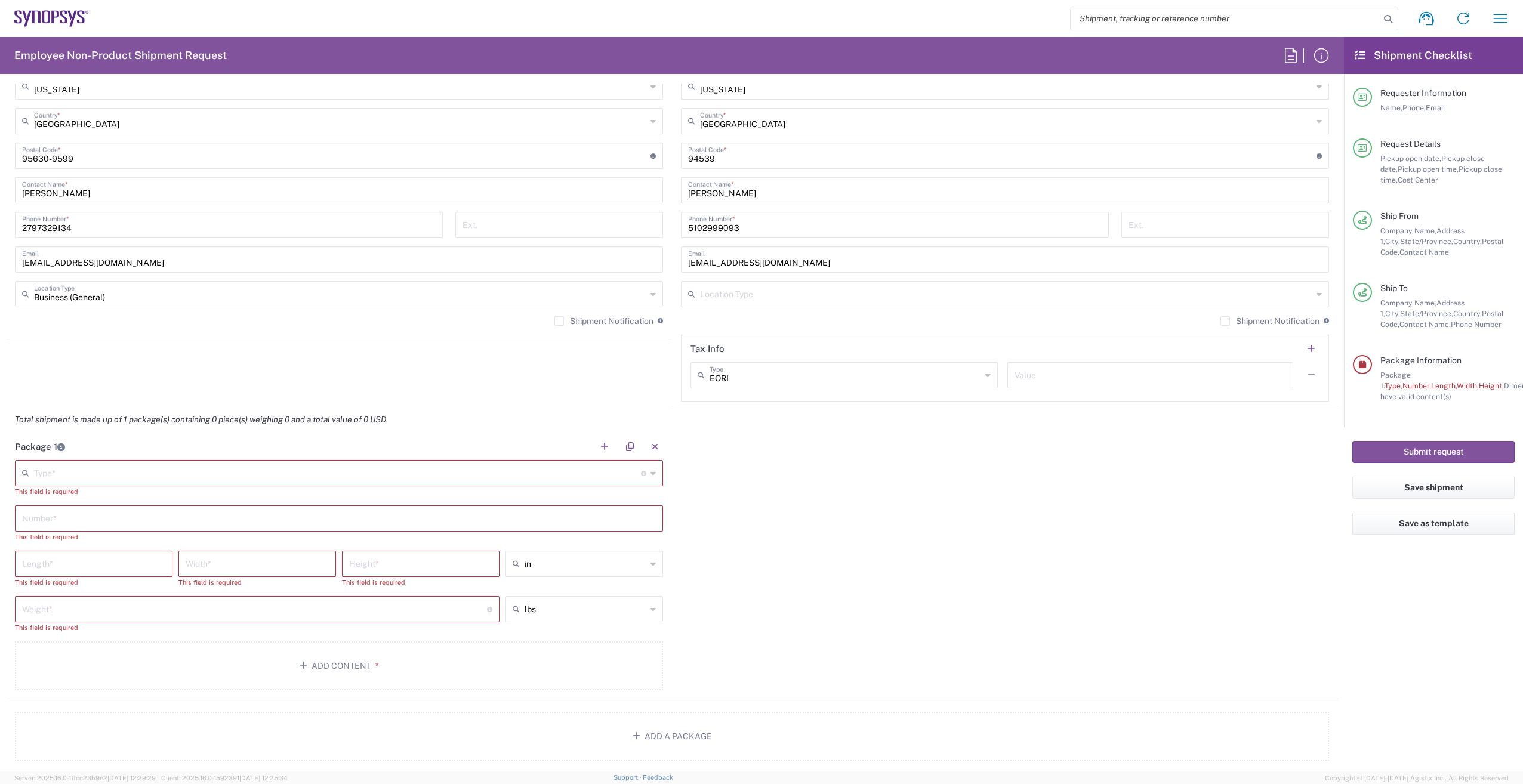
scroll to position [775, 0]
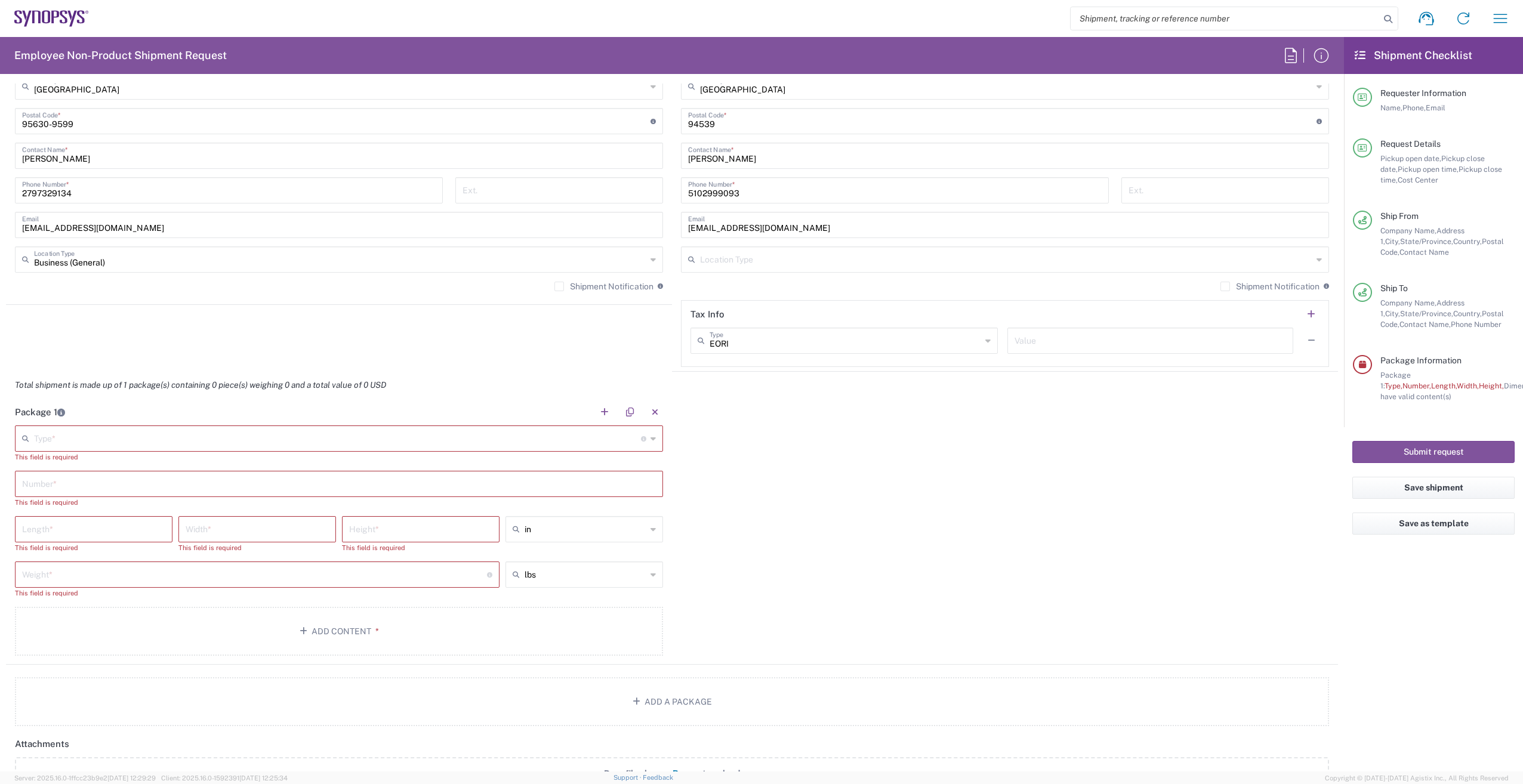
click at [651, 439] on icon at bounding box center [654, 438] width 5 height 19
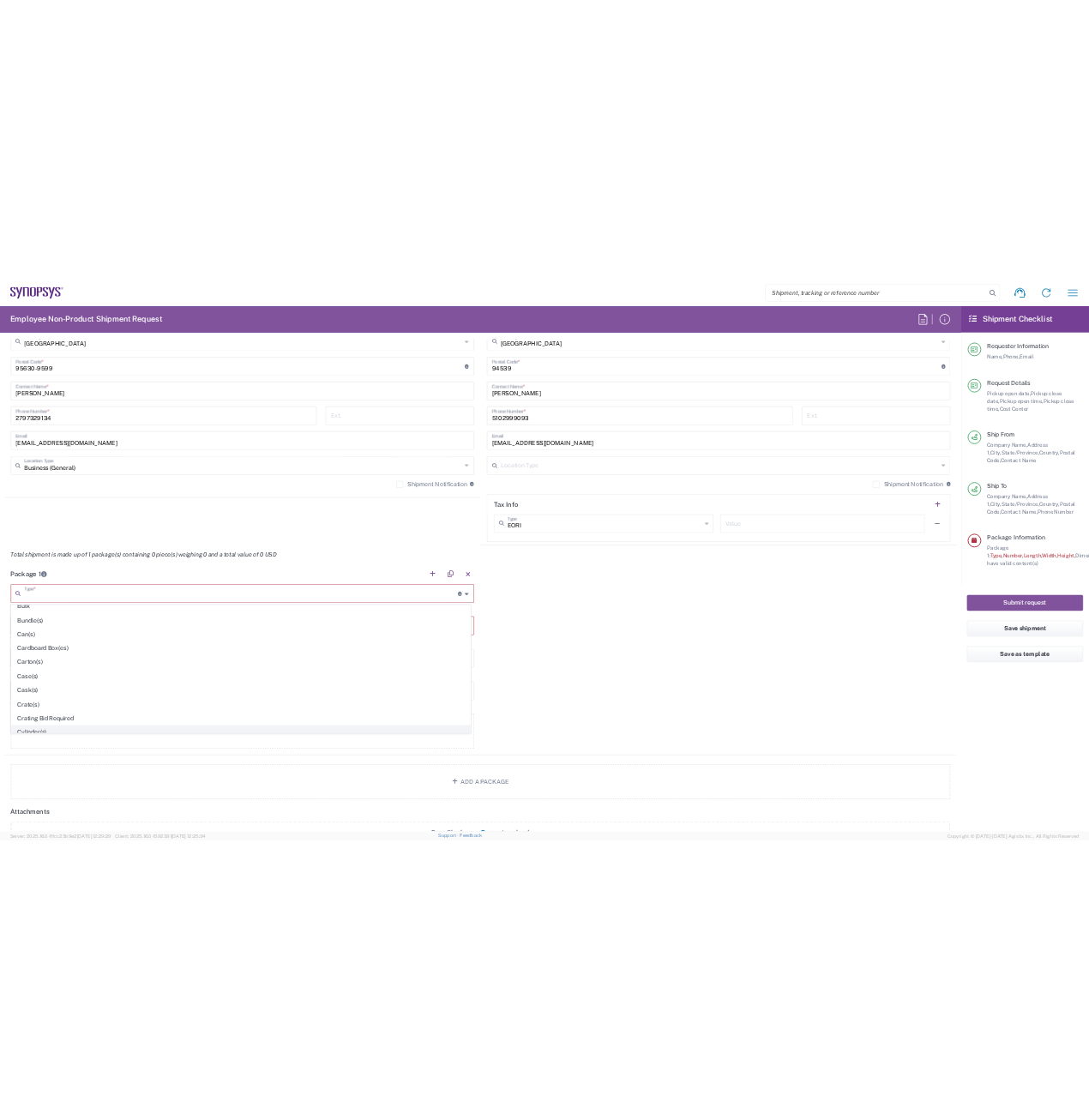
scroll to position [171, 0]
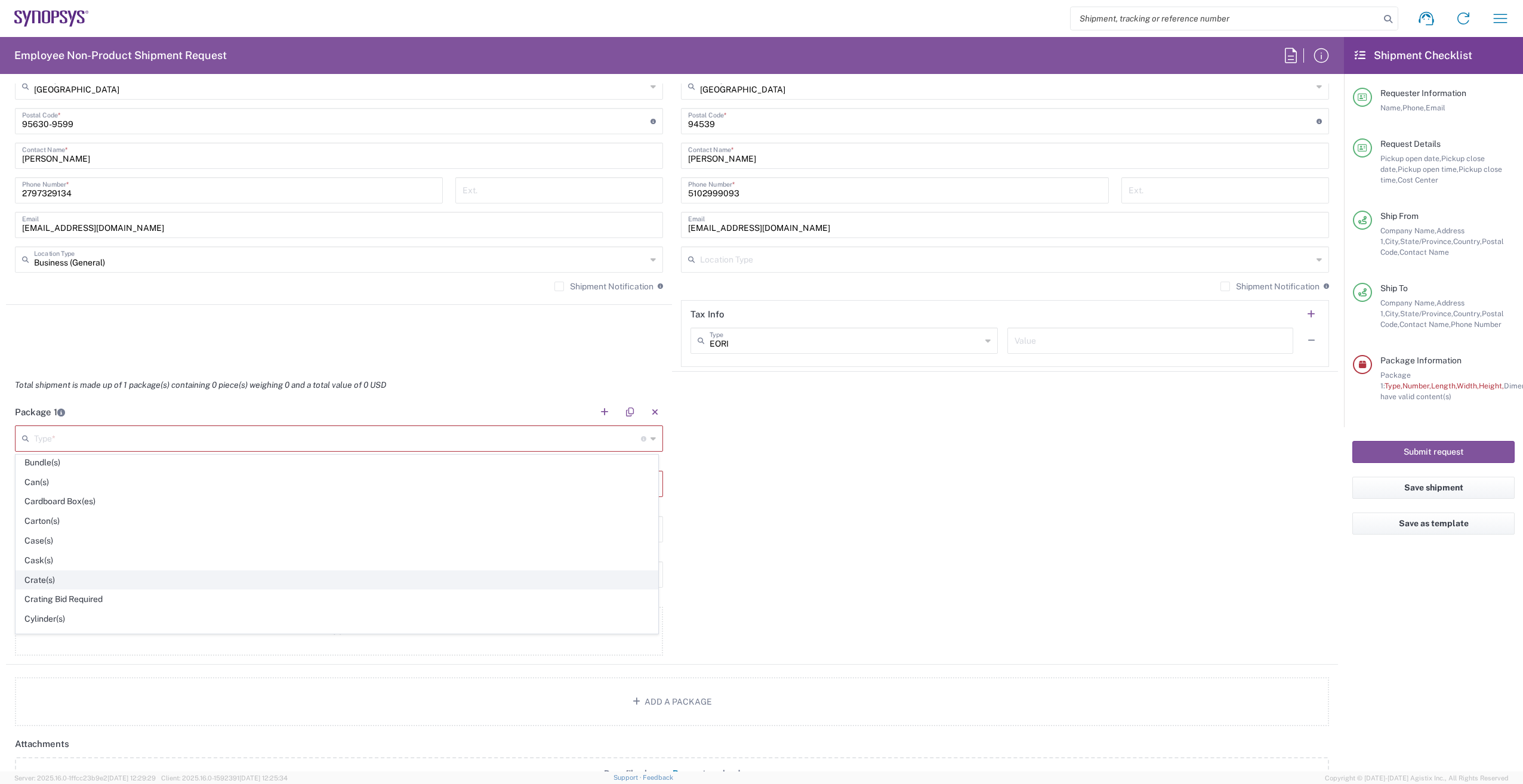
click at [305, 583] on span "Crate(s)" at bounding box center [337, 580] width 642 height 18
type input "Crate(s)"
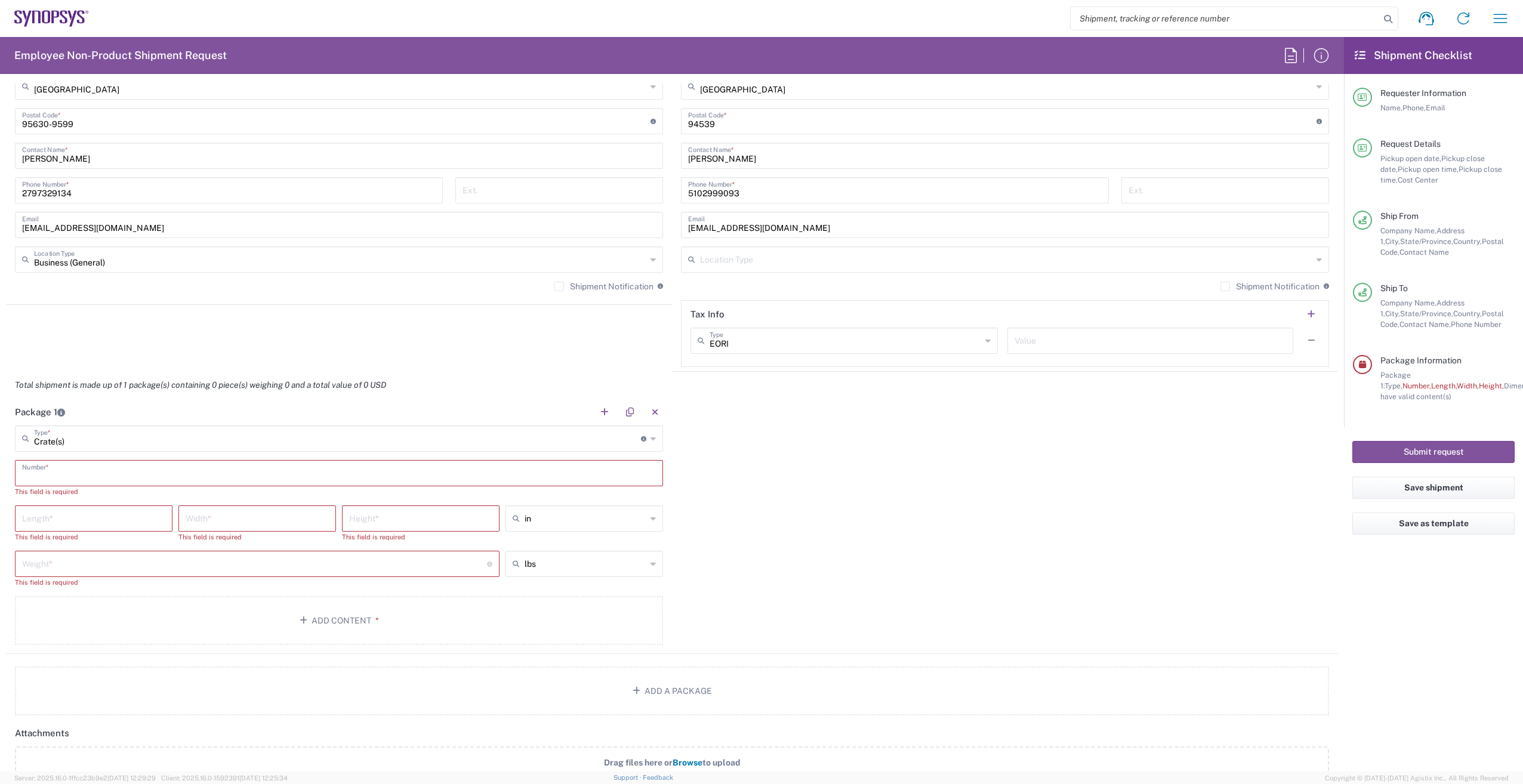
click at [316, 470] on input "text" at bounding box center [339, 472] width 634 height 21
type input "1"
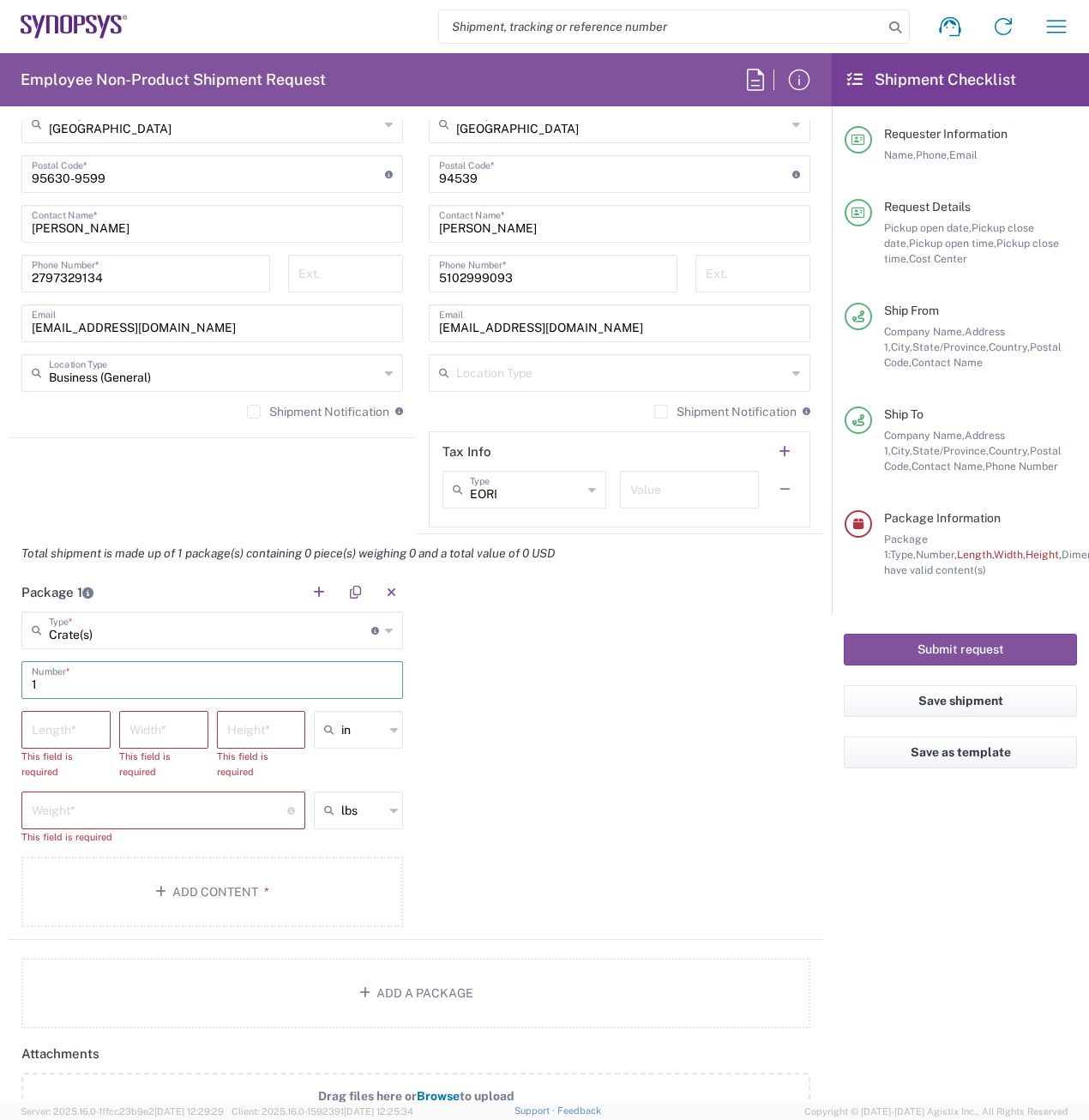
click at [71, 723] on input "number" at bounding box center [66, 728] width 69 height 30
type input "60.2"
type input "34.3"
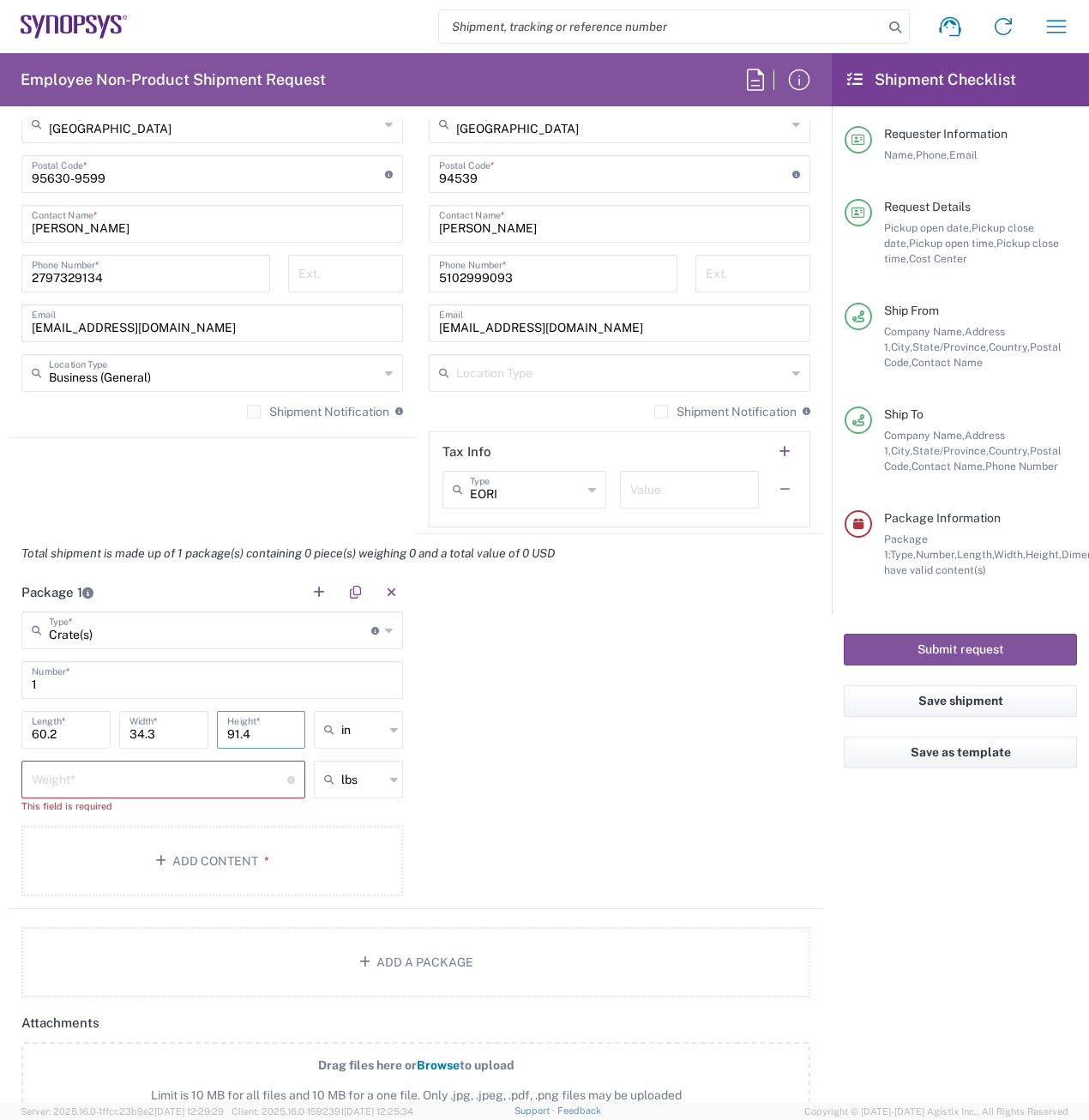
type input "91.4"
type input "in"
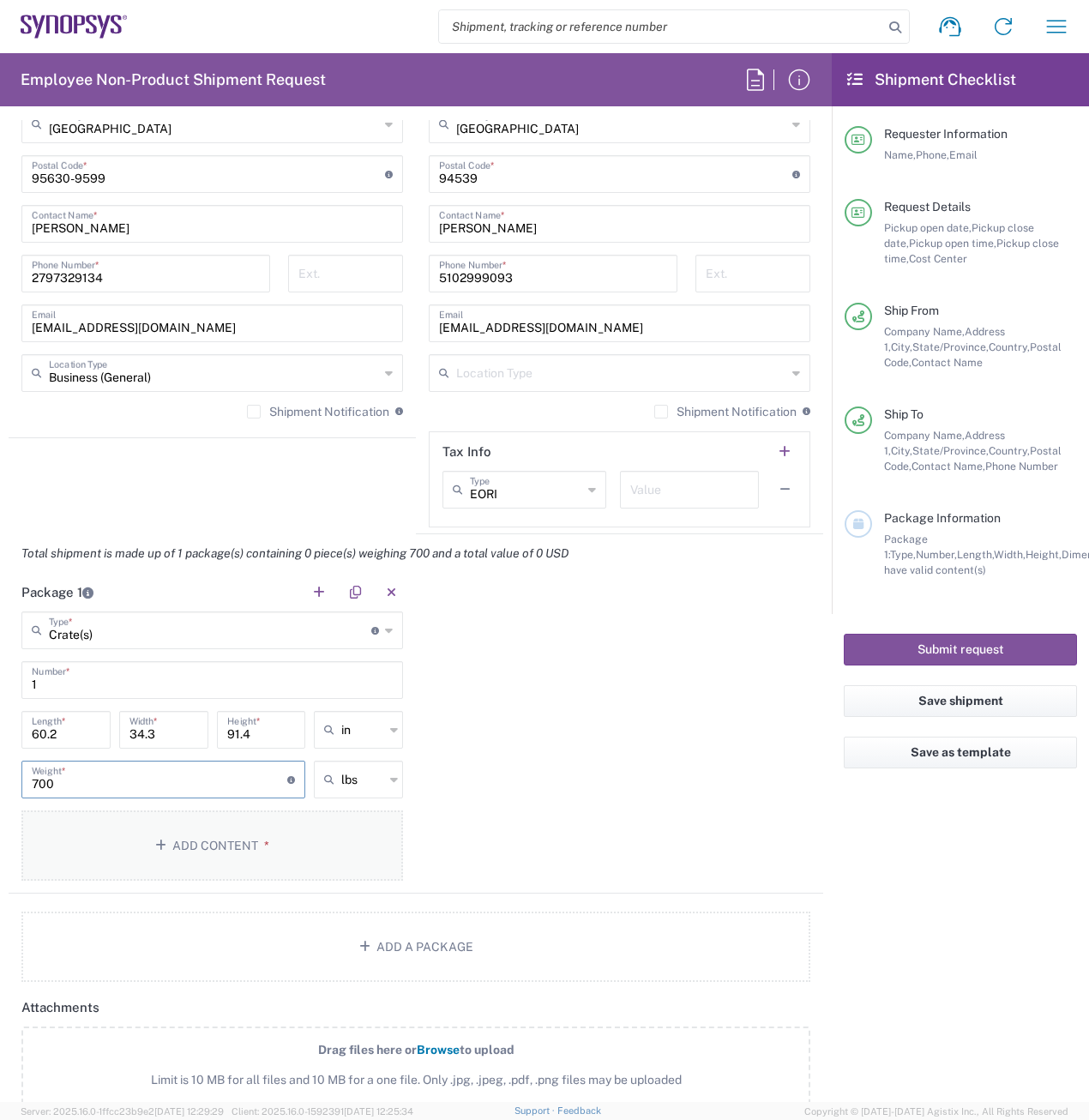
type input "700"
click at [246, 856] on button "Add Content *" at bounding box center [212, 845] width 381 height 70
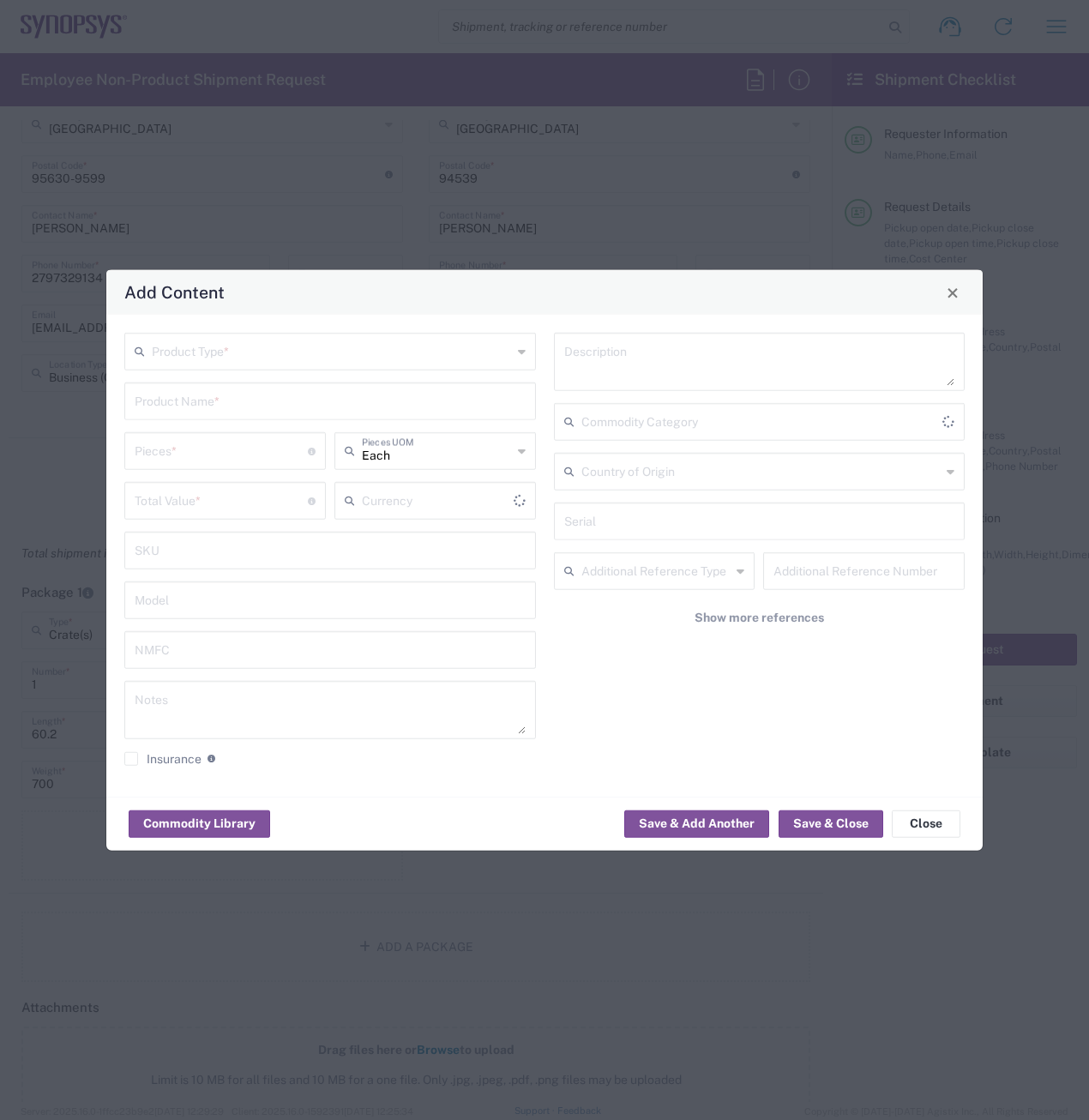
type input "US Dollar"
click at [301, 348] on input "text" at bounding box center [331, 350] width 360 height 30
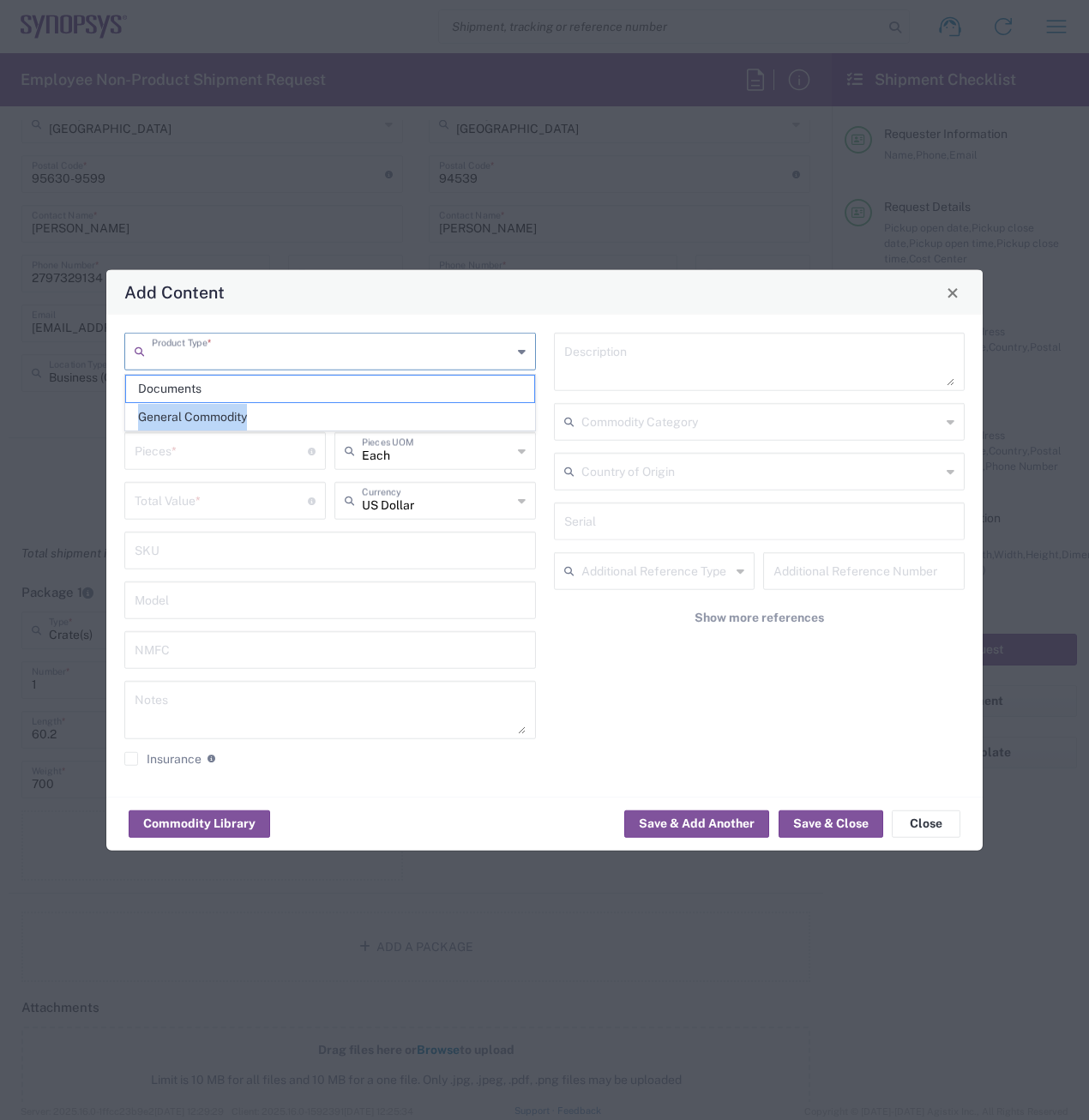
drag, startPoint x: 269, startPoint y: 401, endPoint x: 258, endPoint y: 406, distance: 12.1
click at [261, 404] on ul "Documents General Commodity" at bounding box center [330, 403] width 410 height 56
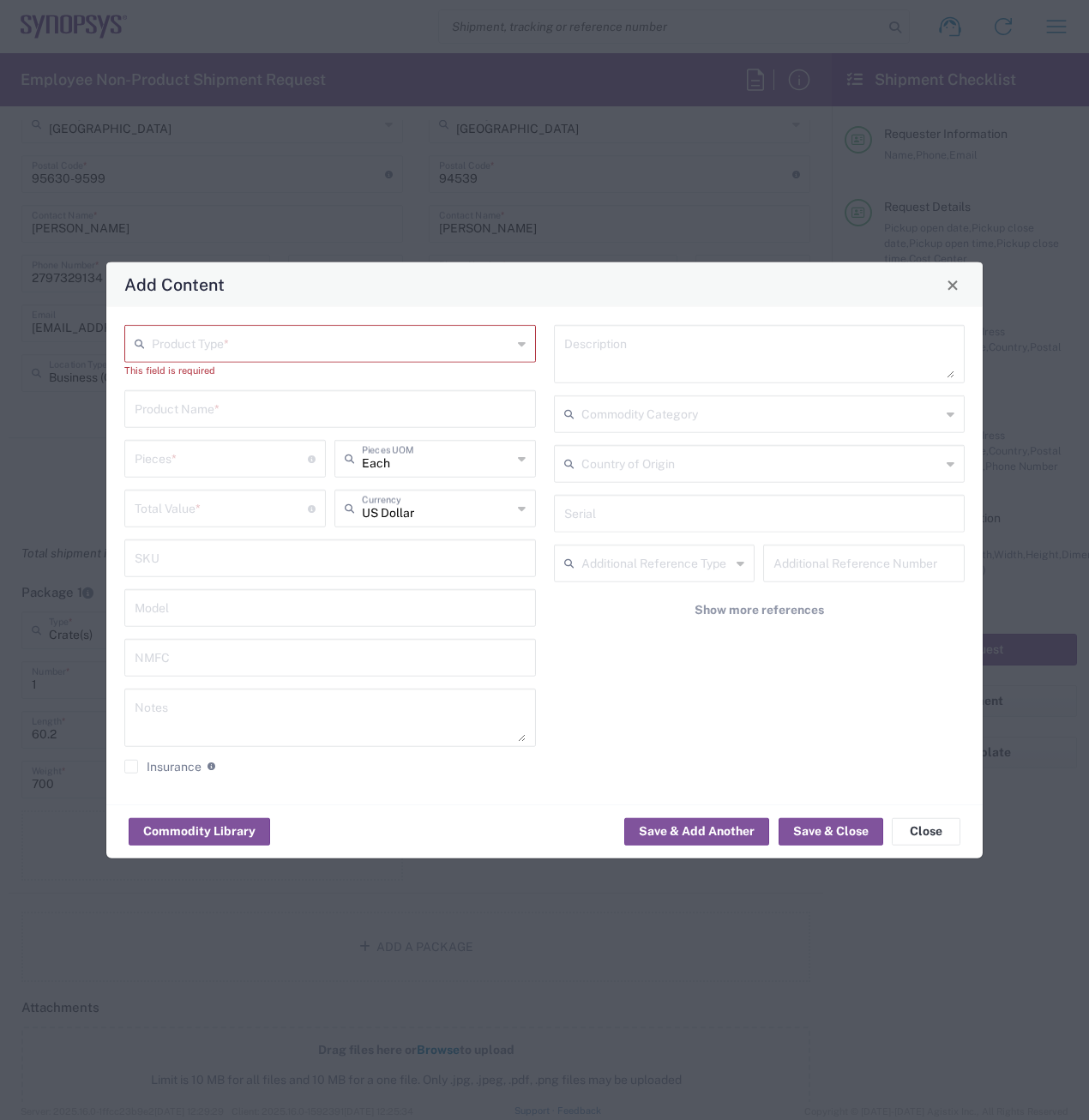
click at [269, 345] on input "text" at bounding box center [331, 343] width 360 height 30
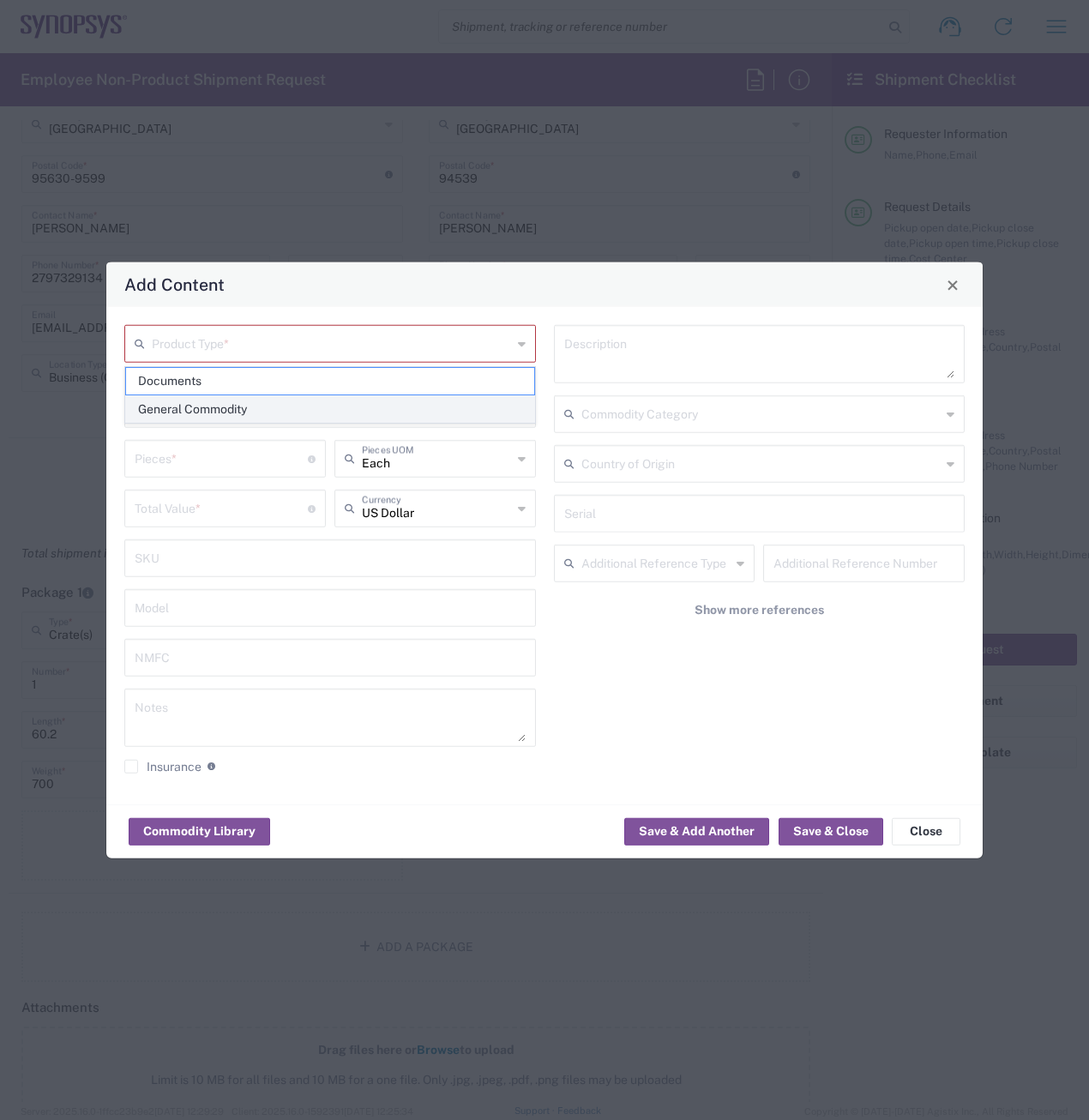
click at [261, 412] on span "General Commodity" at bounding box center [330, 410] width 408 height 26
type input "General Commodity"
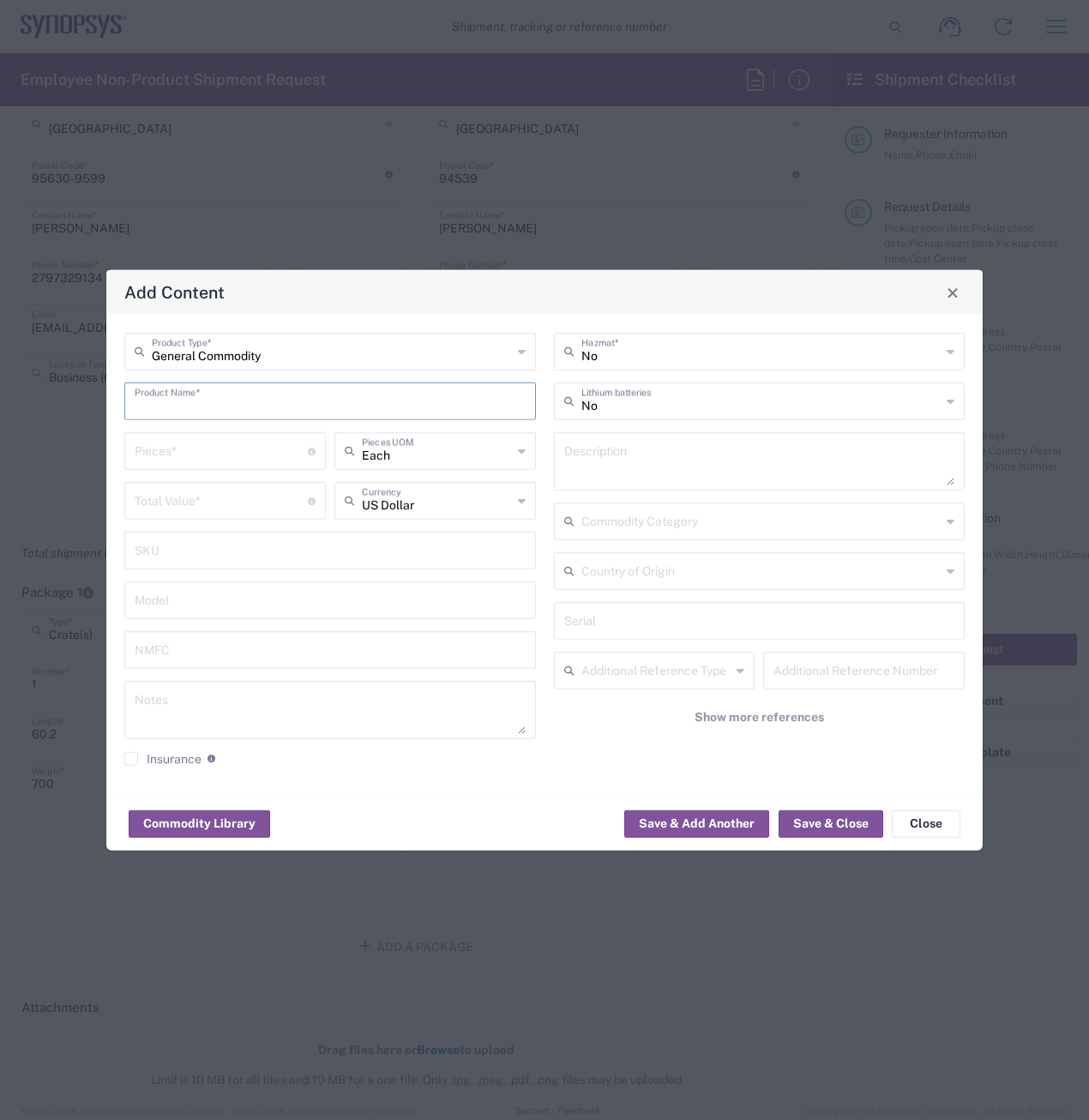
click at [251, 398] on input "text" at bounding box center [330, 400] width 391 height 30
type input "ZS5 Rack"
click at [248, 707] on textarea at bounding box center [330, 709] width 391 height 48
type textarea "For scrap"
click at [212, 446] on input "number" at bounding box center [221, 450] width 173 height 30
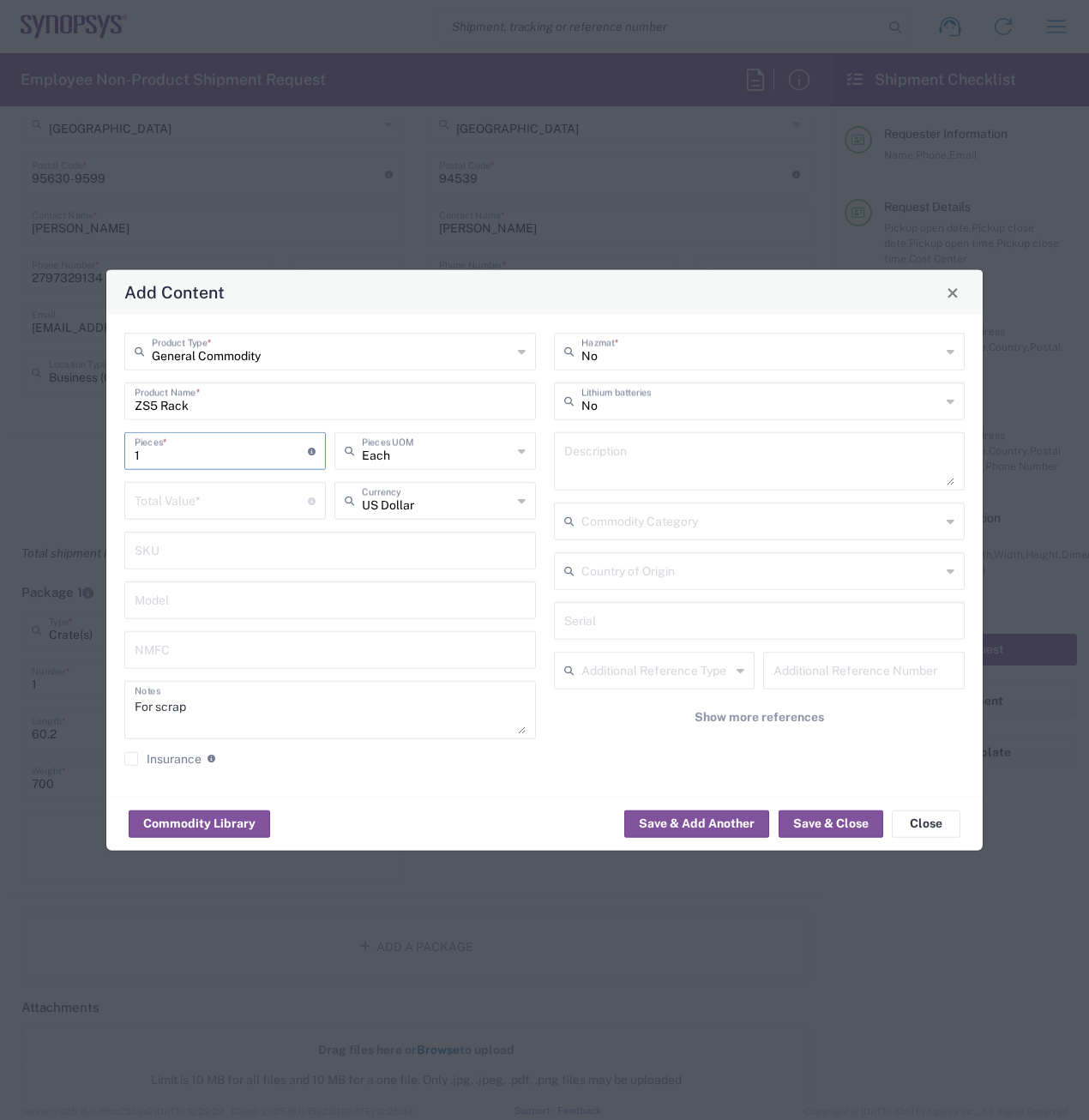
type input "1"
click at [210, 497] on input "number" at bounding box center [221, 500] width 173 height 30
type input "1"
click at [813, 827] on button "Save & Close" at bounding box center [830, 822] width 104 height 27
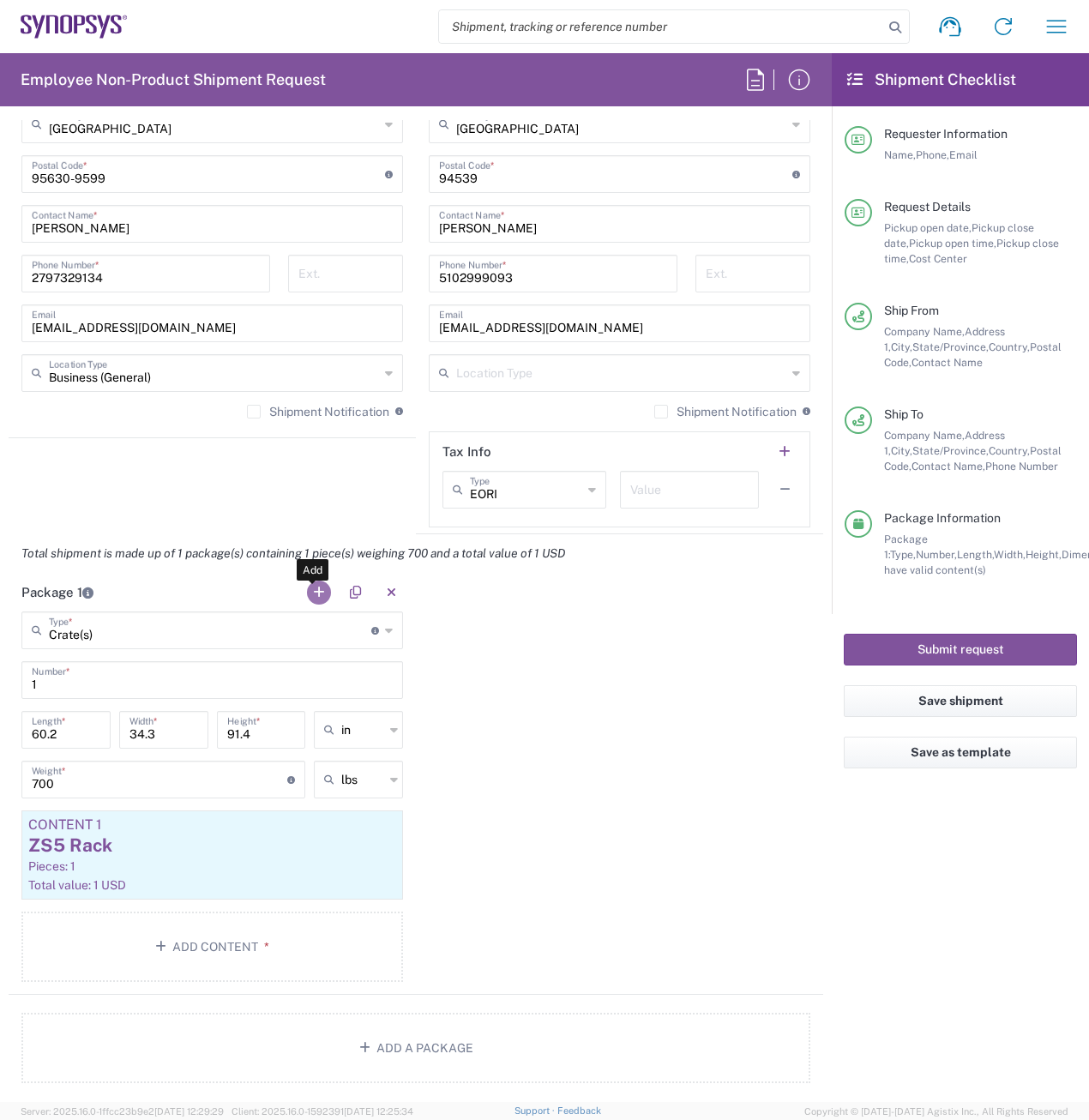
click at [307, 592] on button "button" at bounding box center [319, 593] width 24 height 24
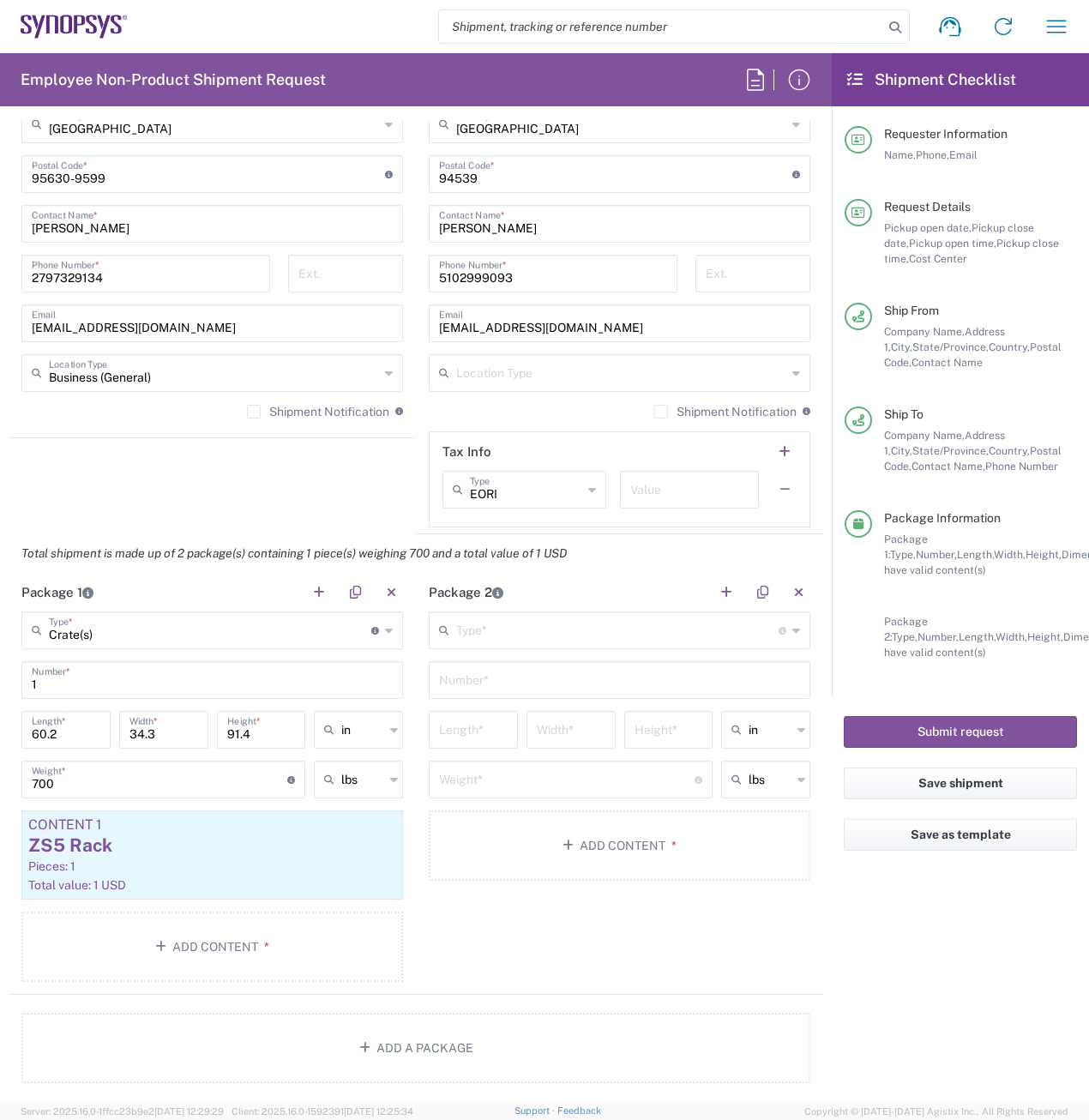
click at [543, 635] on input "text" at bounding box center [616, 629] width 322 height 30
click at [509, 741] on span "Crate(s)" at bounding box center [611, 748] width 372 height 26
type input "Crate(s)"
click at [479, 683] on input "text" at bounding box center [619, 678] width 361 height 30
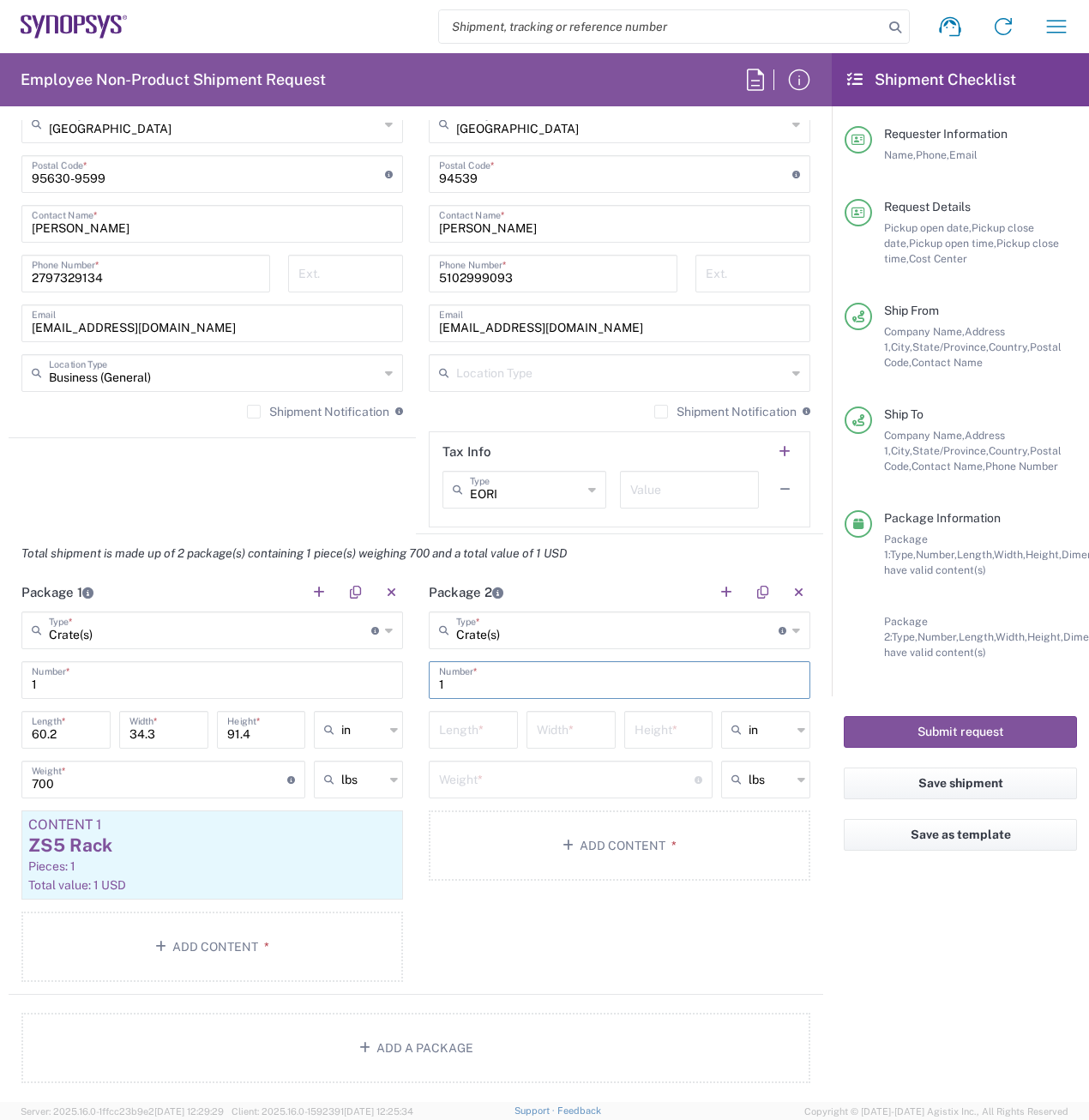
type input "1"
click at [478, 726] on input "number" at bounding box center [473, 728] width 69 height 30
type input "60.2"
type input "34.3"
type input "91.4"
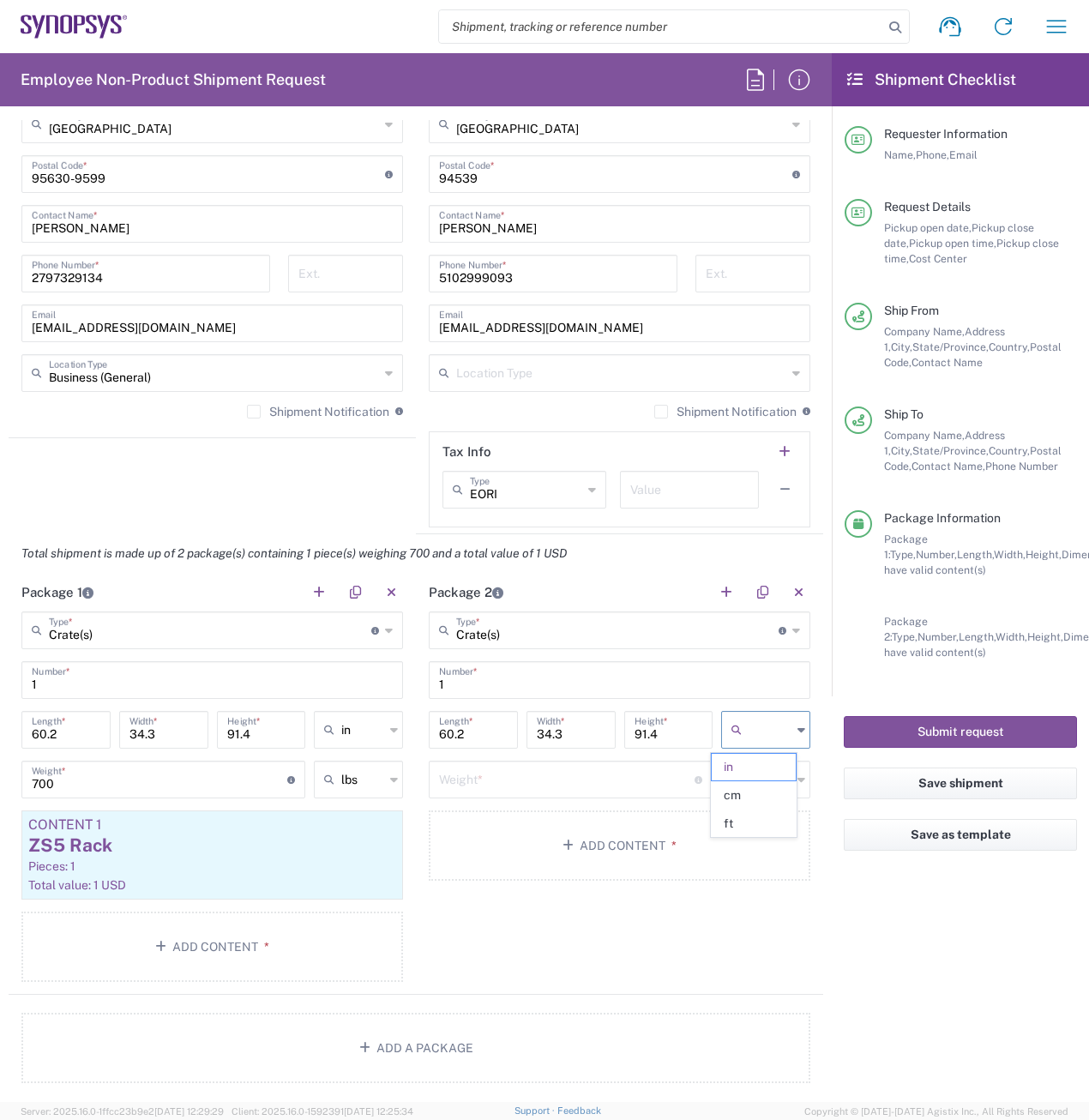
type input "in"
type input "200"
click at [615, 847] on button "Add Content *" at bounding box center [619, 845] width 381 height 70
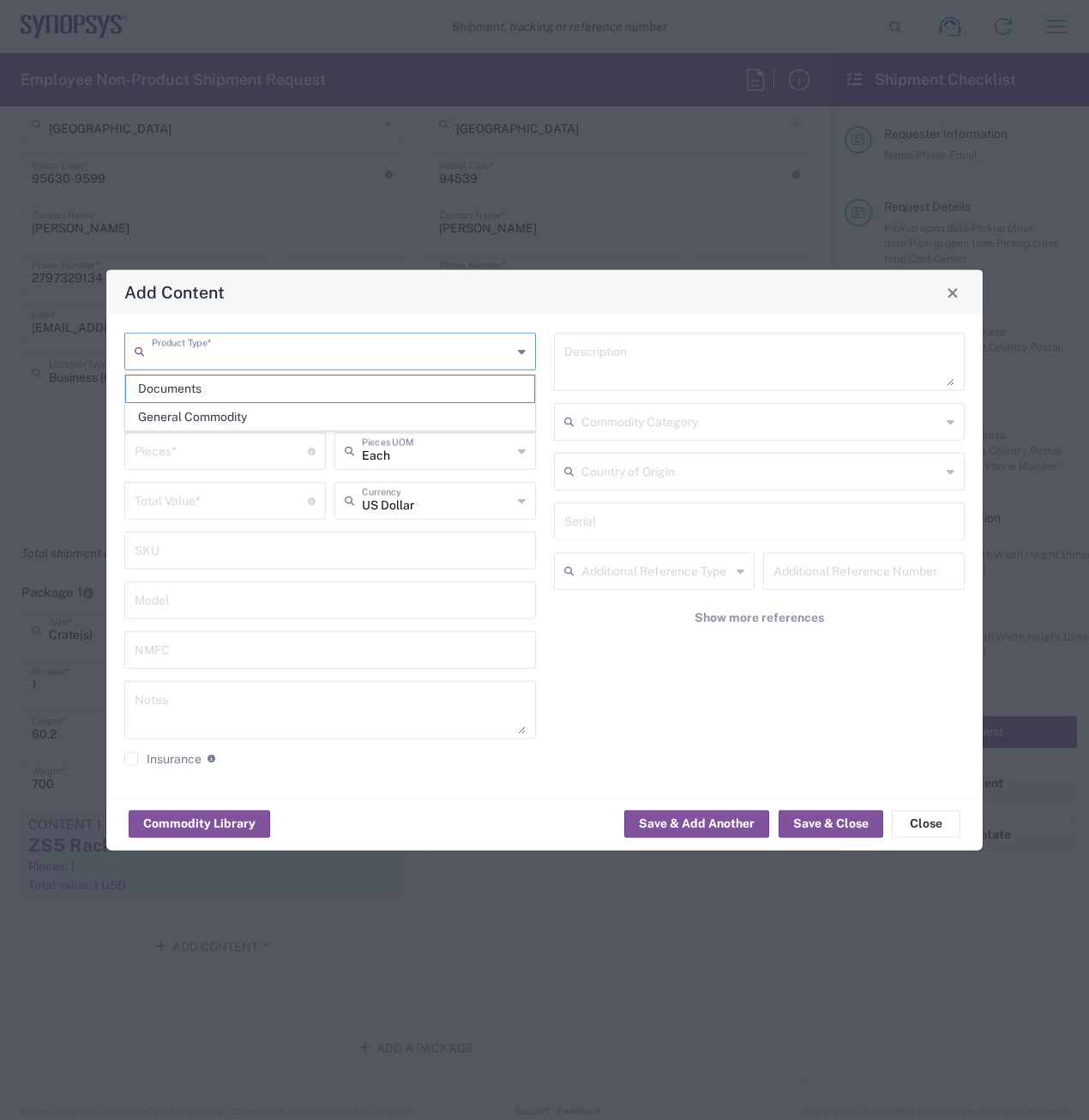
click at [337, 353] on input "text" at bounding box center [331, 350] width 360 height 30
click at [289, 411] on span "General Commodity" at bounding box center [330, 417] width 408 height 26
type input "General Commodity"
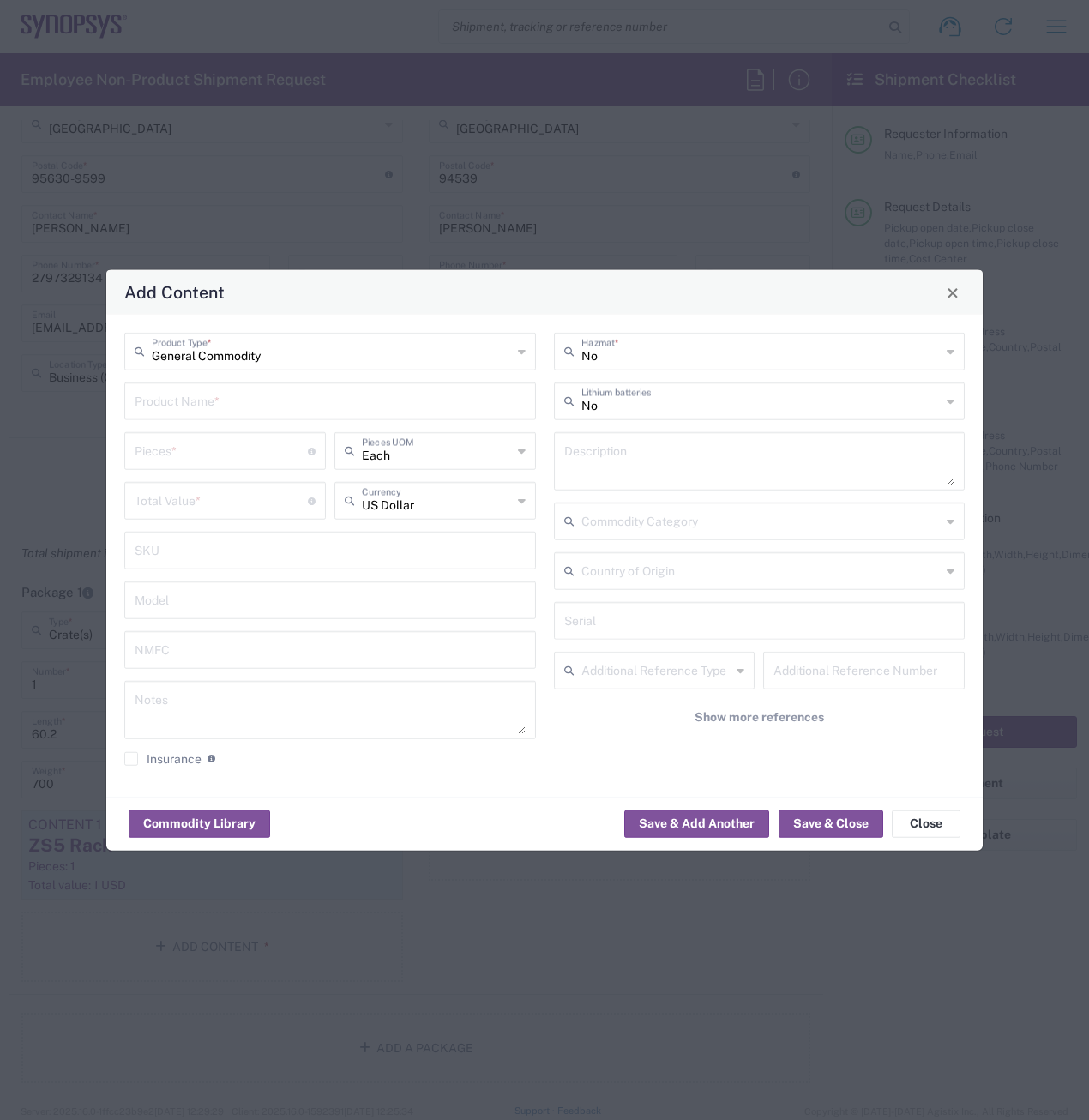
click at [293, 399] on input "text" at bounding box center [330, 400] width 391 height 30
type input "Empty rack"
click at [222, 455] on input "number" at bounding box center [221, 450] width 173 height 30
type input "1"
click at [169, 494] on input "number" at bounding box center [221, 500] width 173 height 30
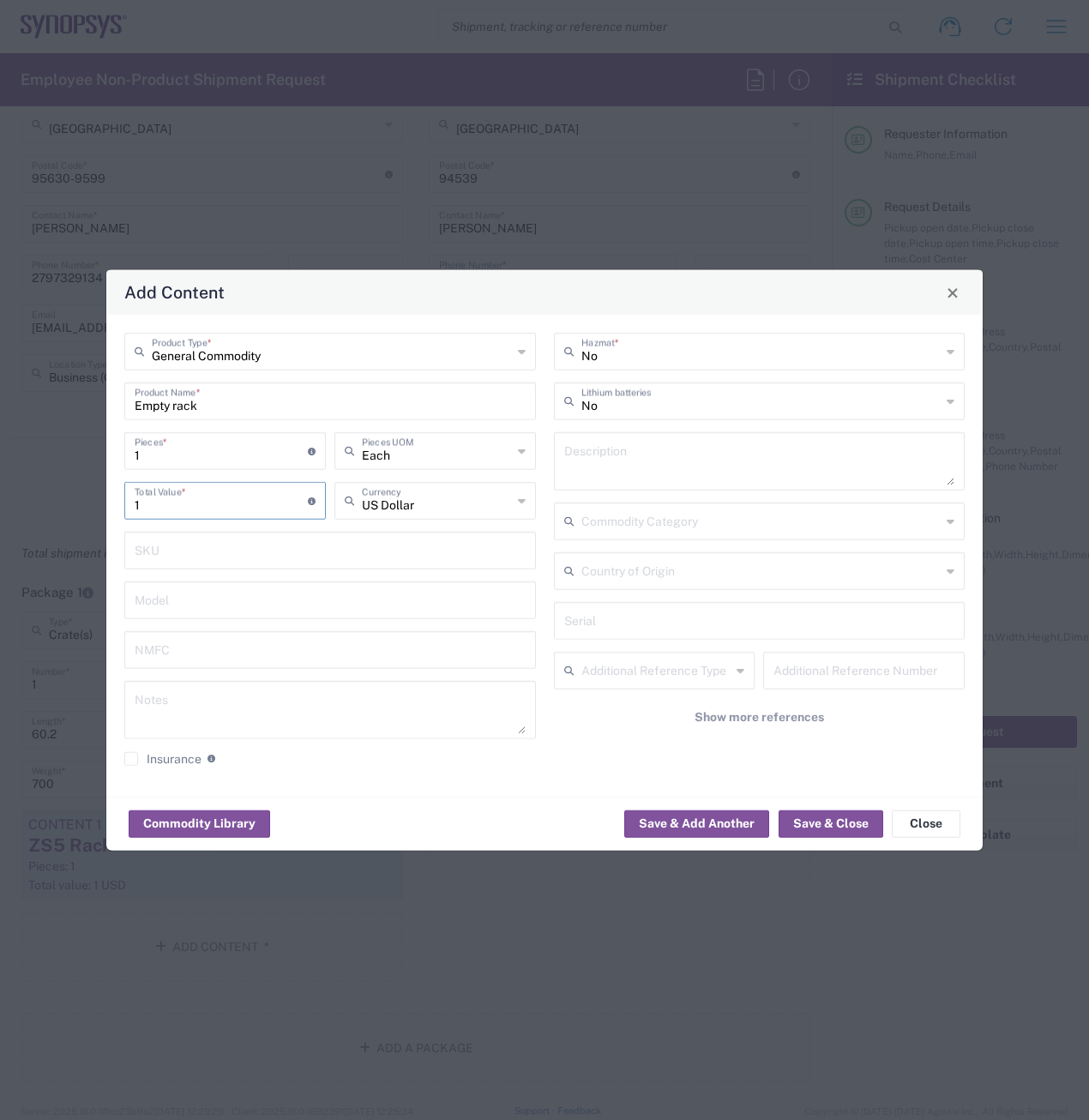
type input "1"
drag, startPoint x: 240, startPoint y: 714, endPoint x: 242, endPoint y: 705, distance: 9.2
click at [242, 711] on textarea at bounding box center [330, 709] width 391 height 48
click at [249, 702] on textarea "Empty rack crate fo stock" at bounding box center [330, 709] width 391 height 48
click at [244, 704] on textarea "Empty rack crate fo stock" at bounding box center [330, 709] width 391 height 48
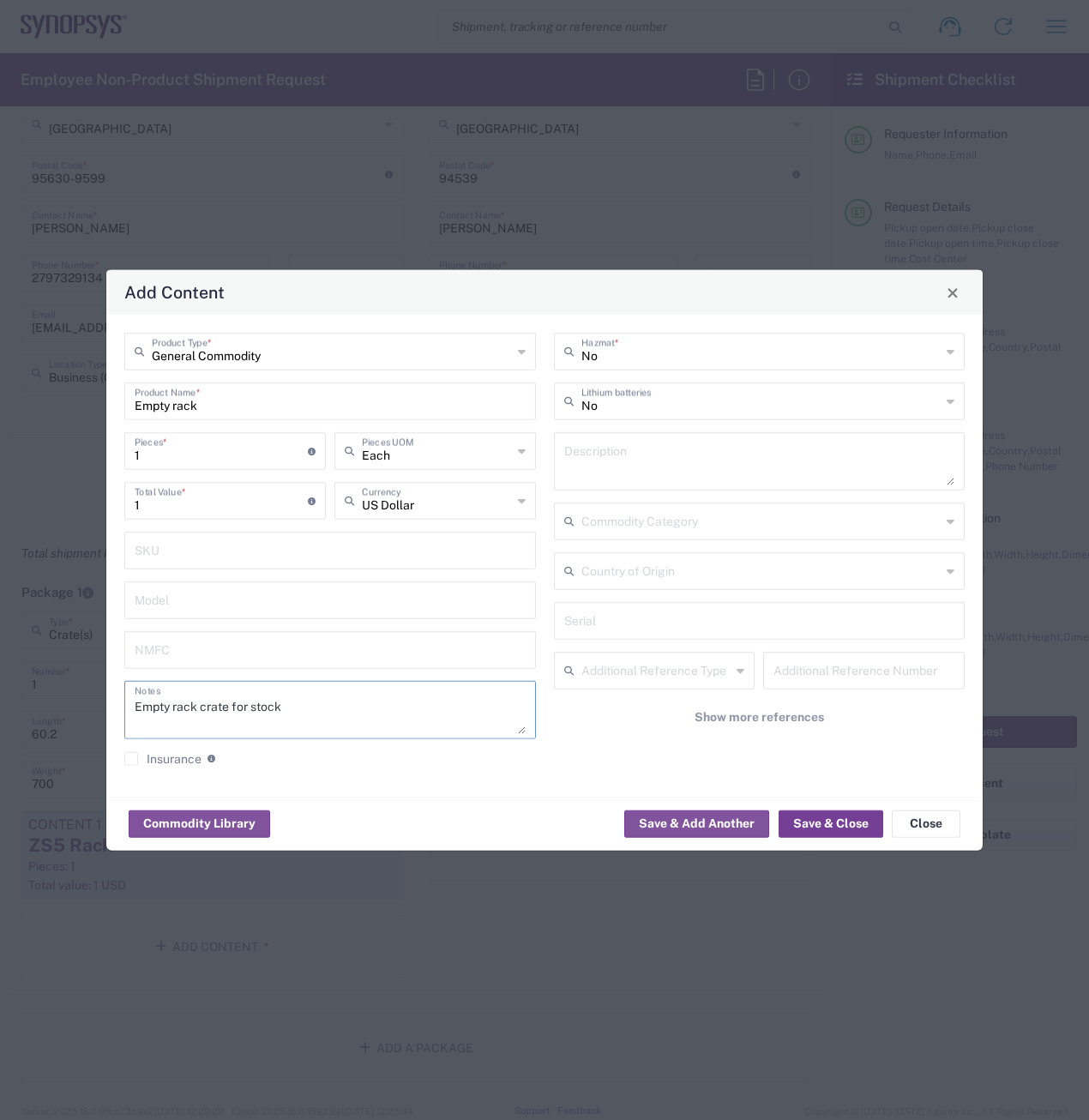
type textarea "Empty rack crate for stock"
click at [838, 822] on button "Save & Close" at bounding box center [830, 822] width 104 height 27
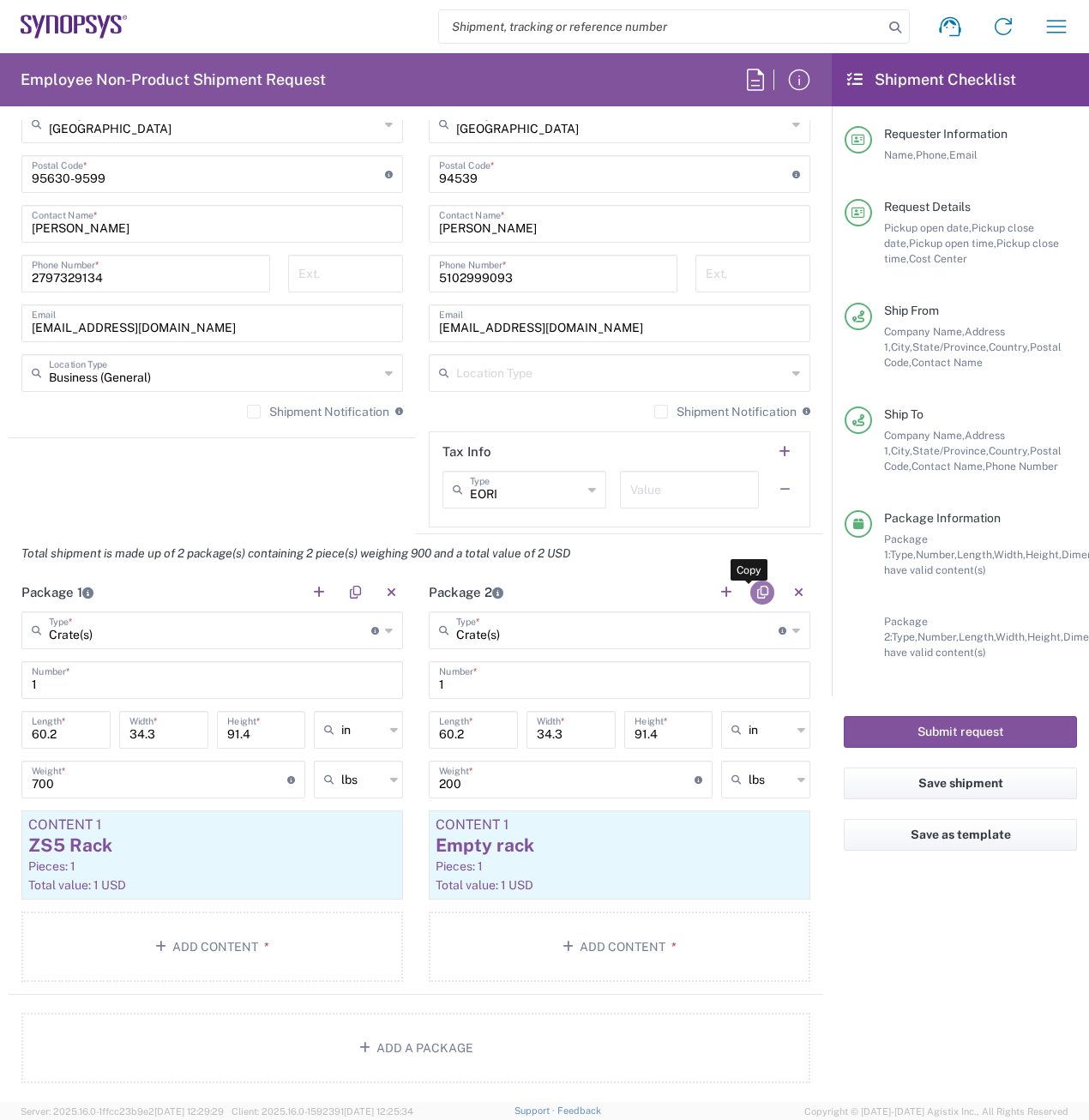
click at [750, 589] on button "button" at bounding box center [762, 593] width 24 height 24
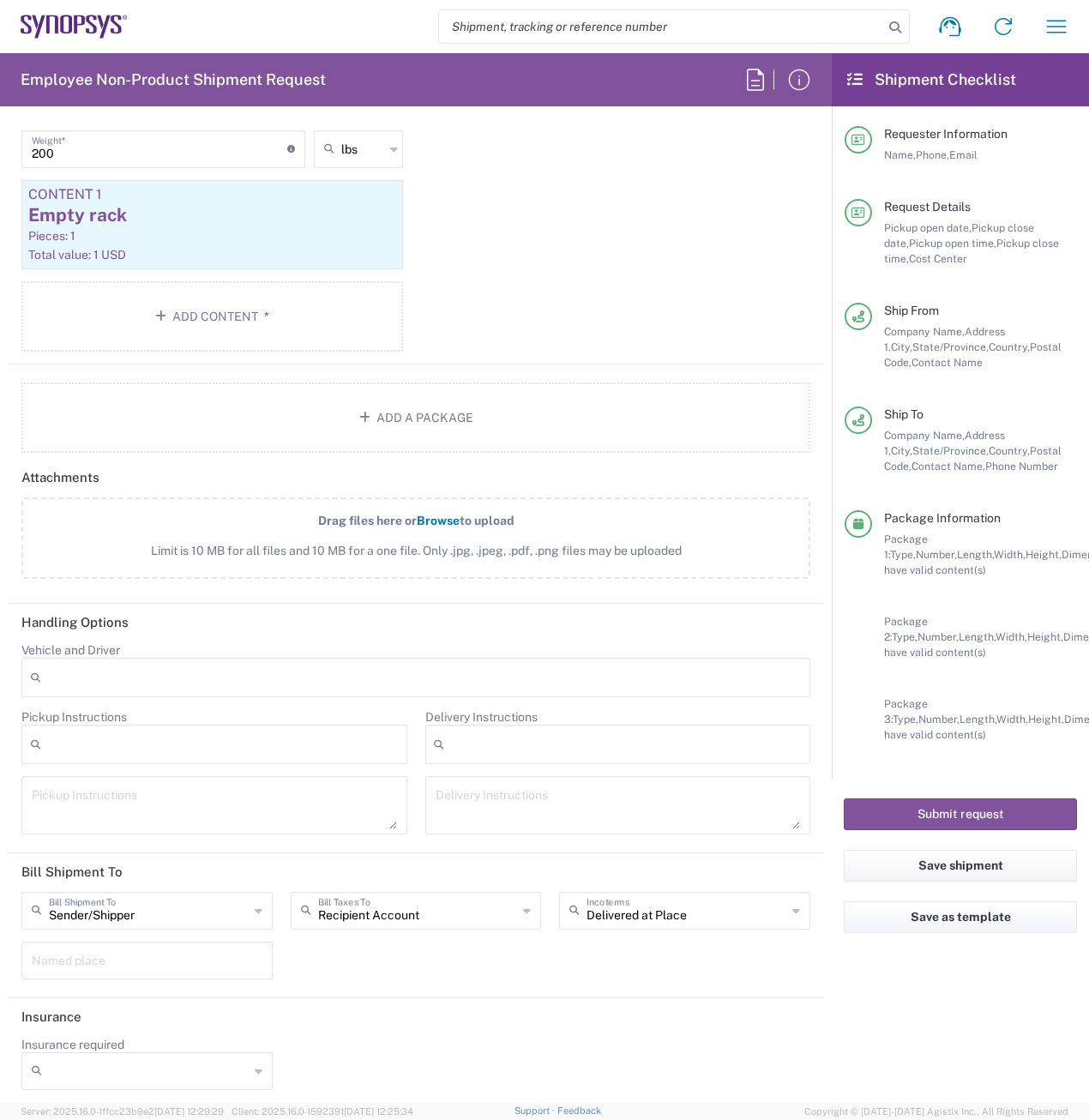
scroll to position [2172, 0]
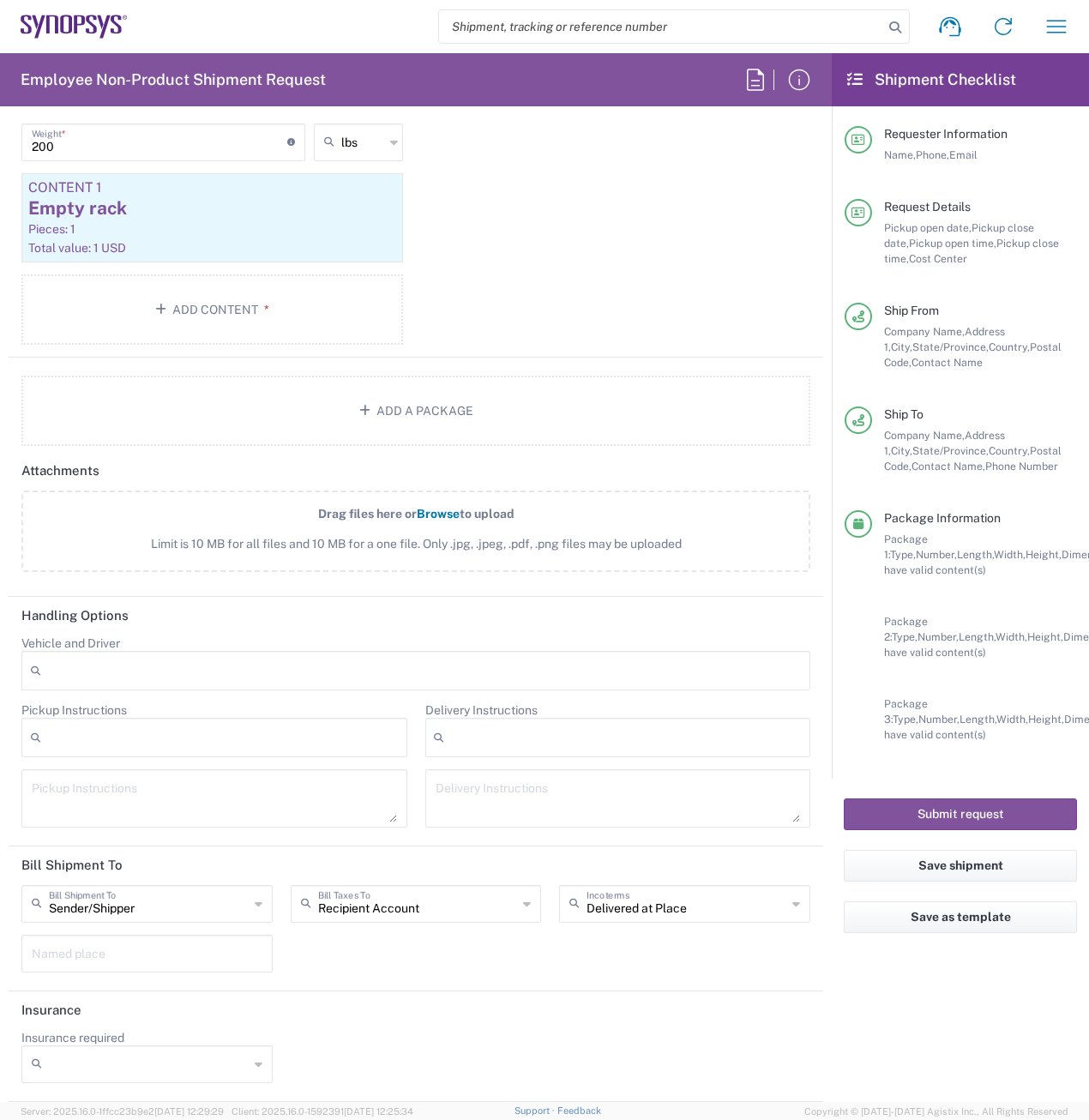
click at [522, 734] on div at bounding box center [618, 738] width 386 height 39
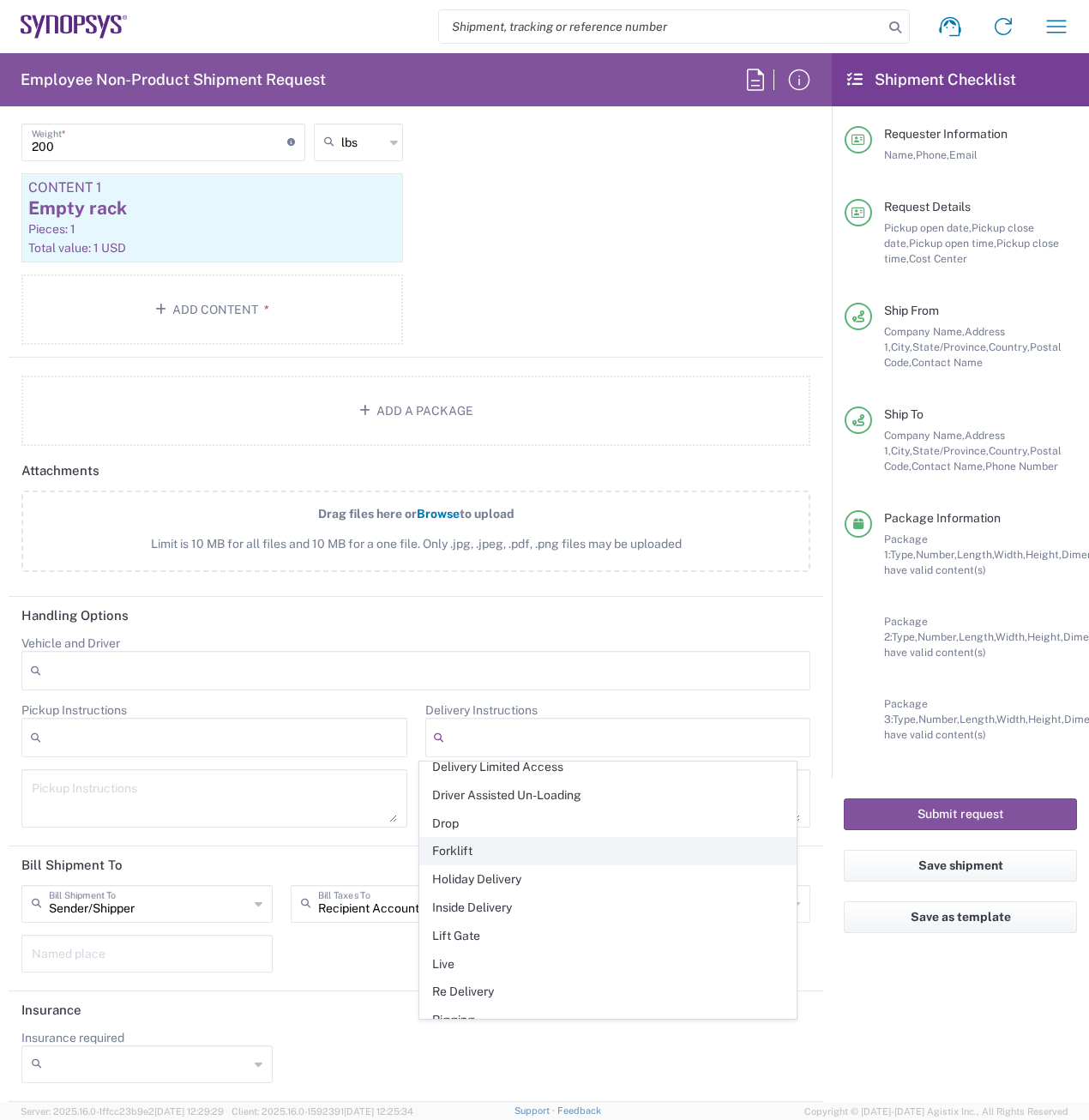
scroll to position [164, 0]
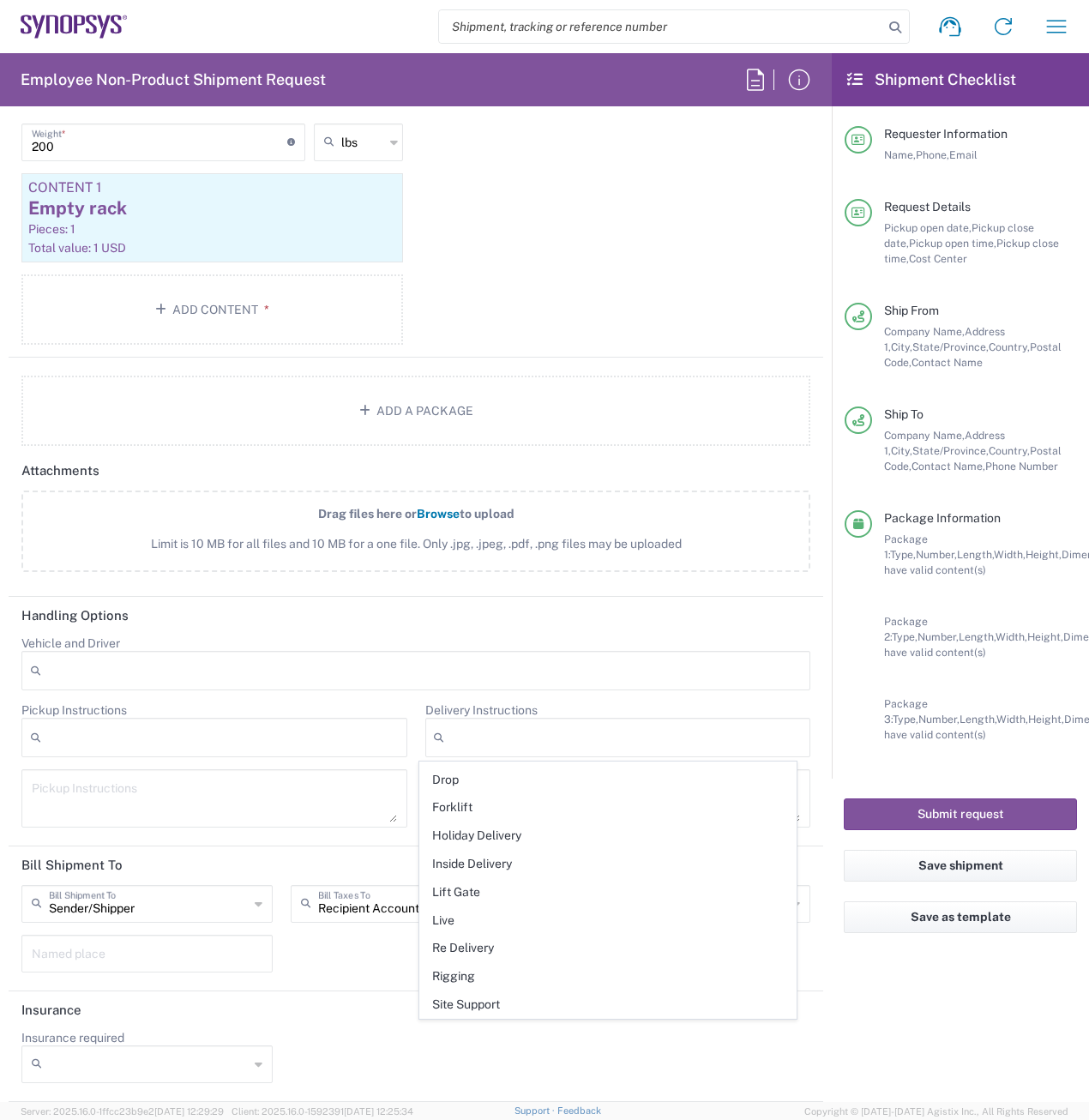
click at [542, 1040] on div "Insurance required No Yes" at bounding box center [416, 1062] width 807 height 65
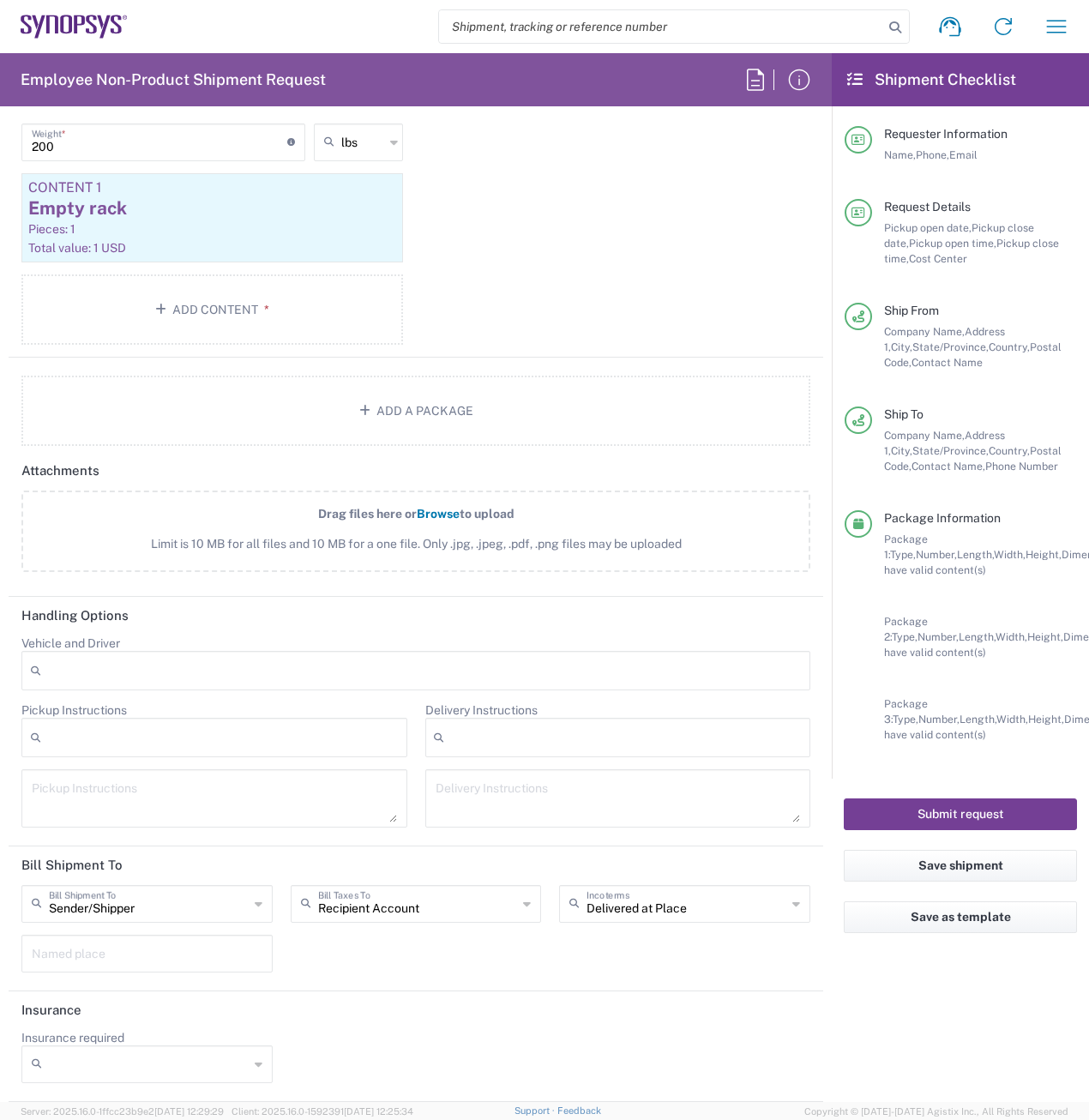
click at [936, 802] on button "Submit request" at bounding box center [960, 814] width 233 height 32
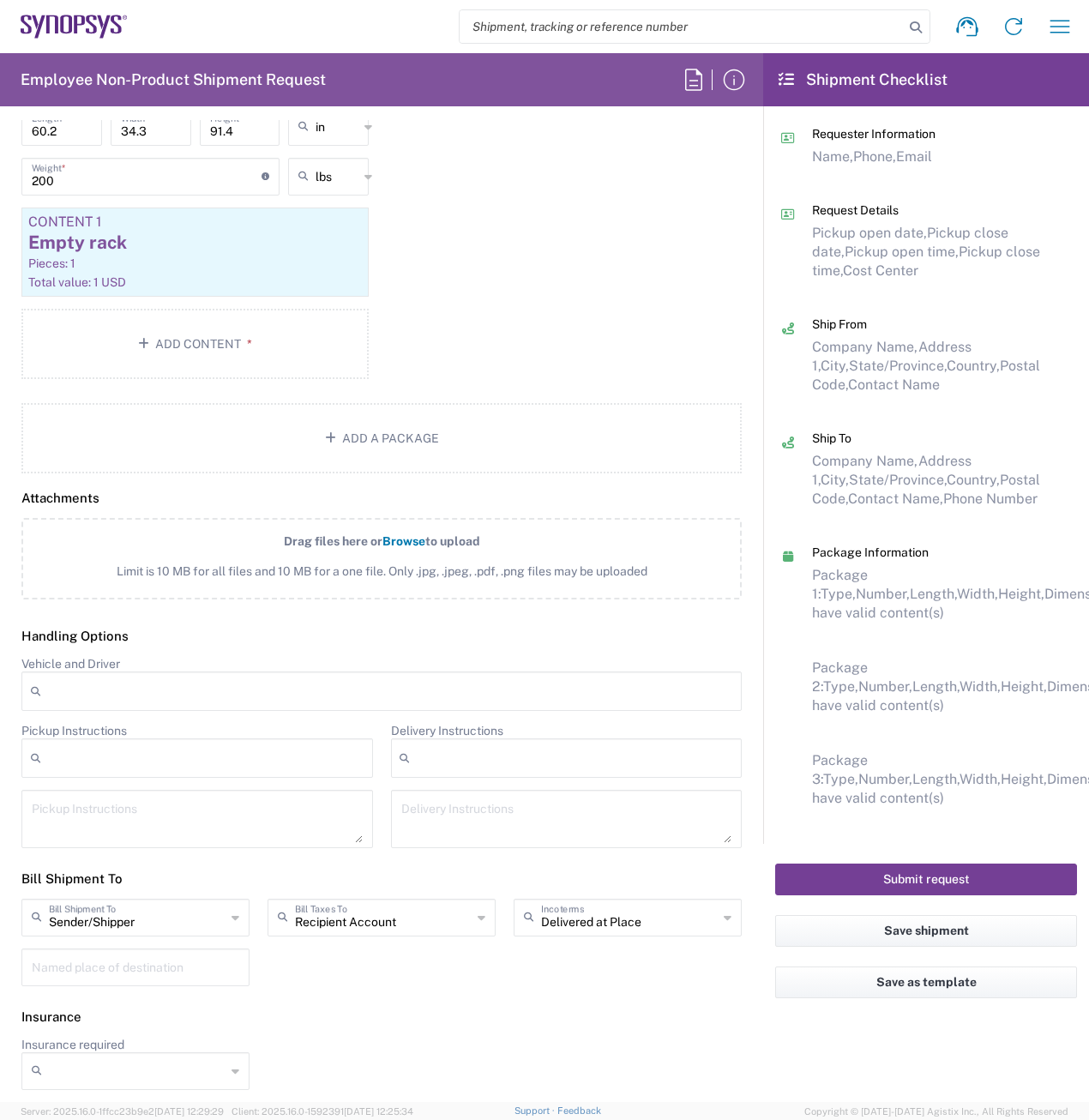
scroll to position [2104, 0]
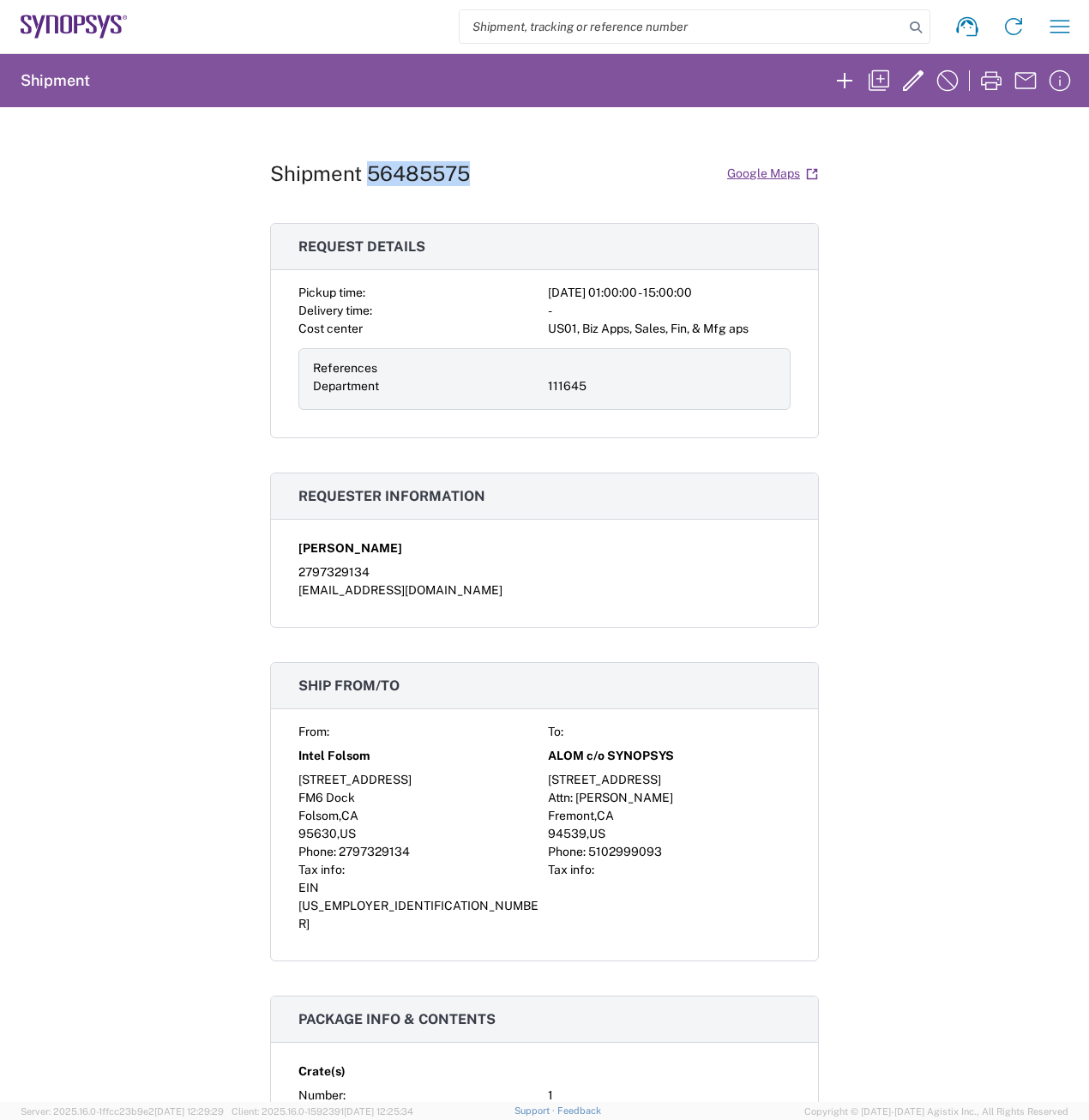
drag, startPoint x: 477, startPoint y: 169, endPoint x: 362, endPoint y: 177, distance: 115.3
click at [362, 177] on div "Shipment 56485575 Google Maps" at bounding box center [544, 174] width 549 height 30
copy h1 "56485575"
